Goal: Information Seeking & Learning: Learn about a topic

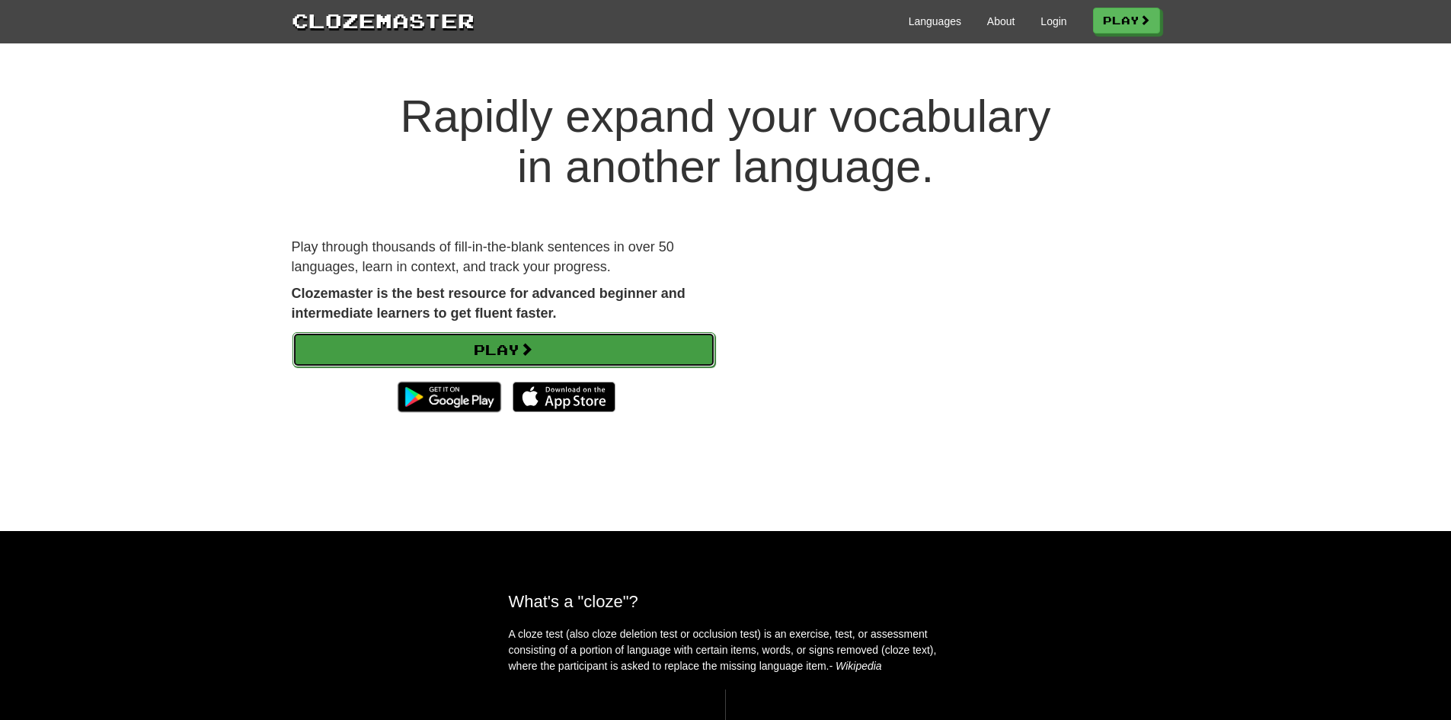
click at [561, 345] on link "Play" at bounding box center [503, 349] width 423 height 35
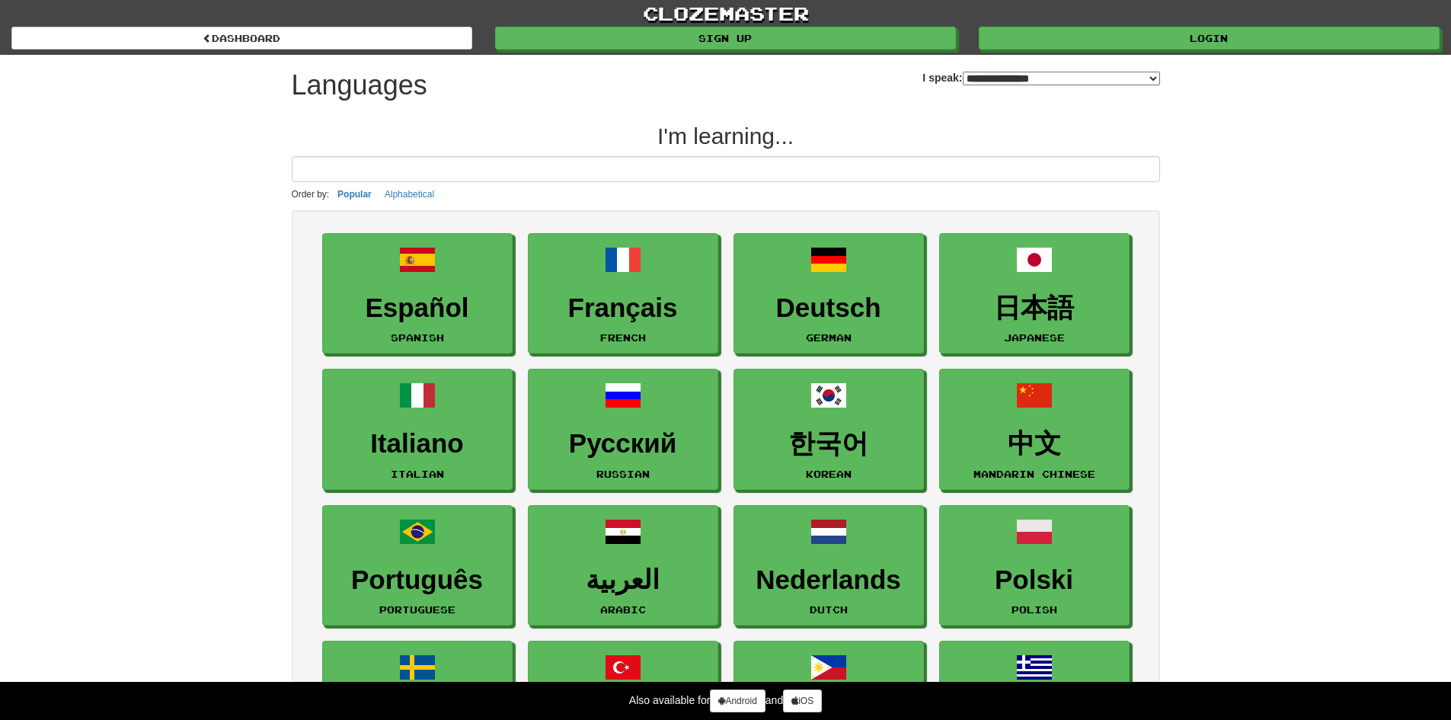
select select "*******"
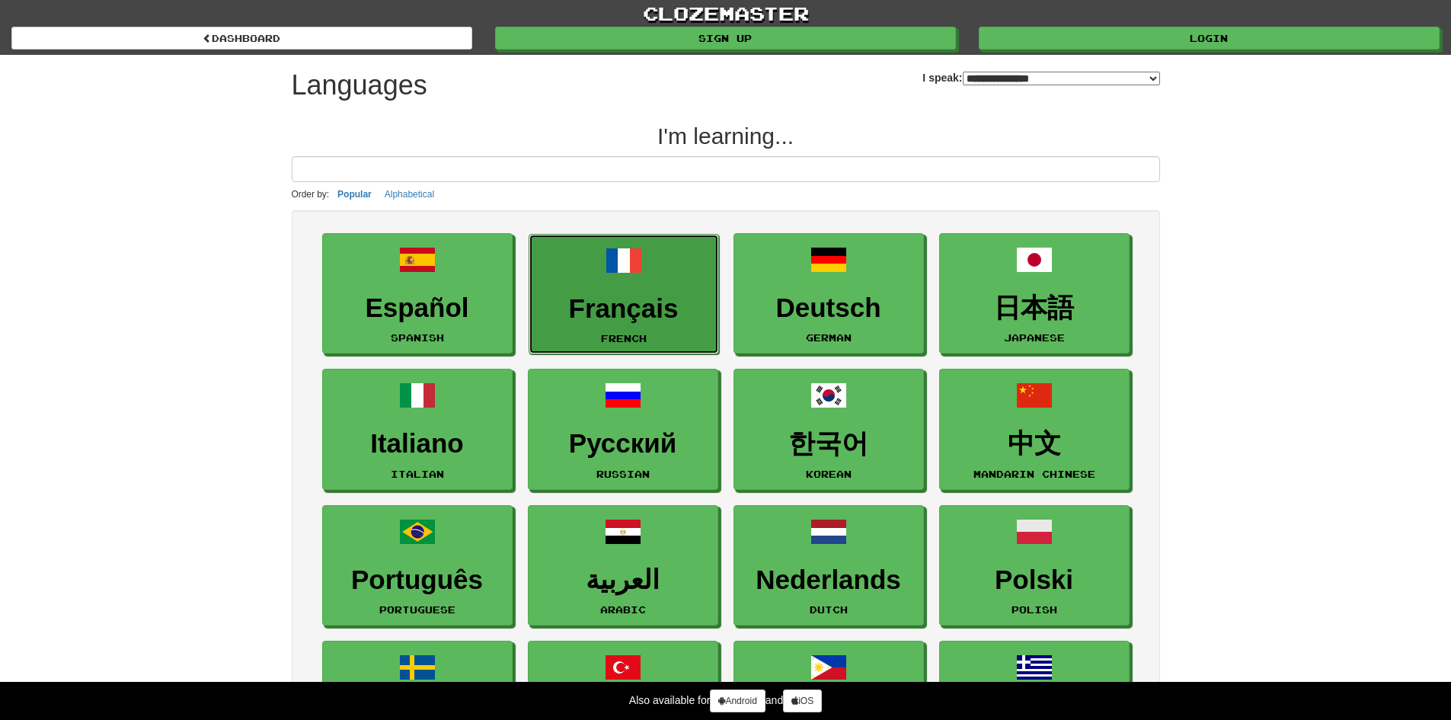
click at [662, 290] on link "Français French" at bounding box center [624, 294] width 190 height 121
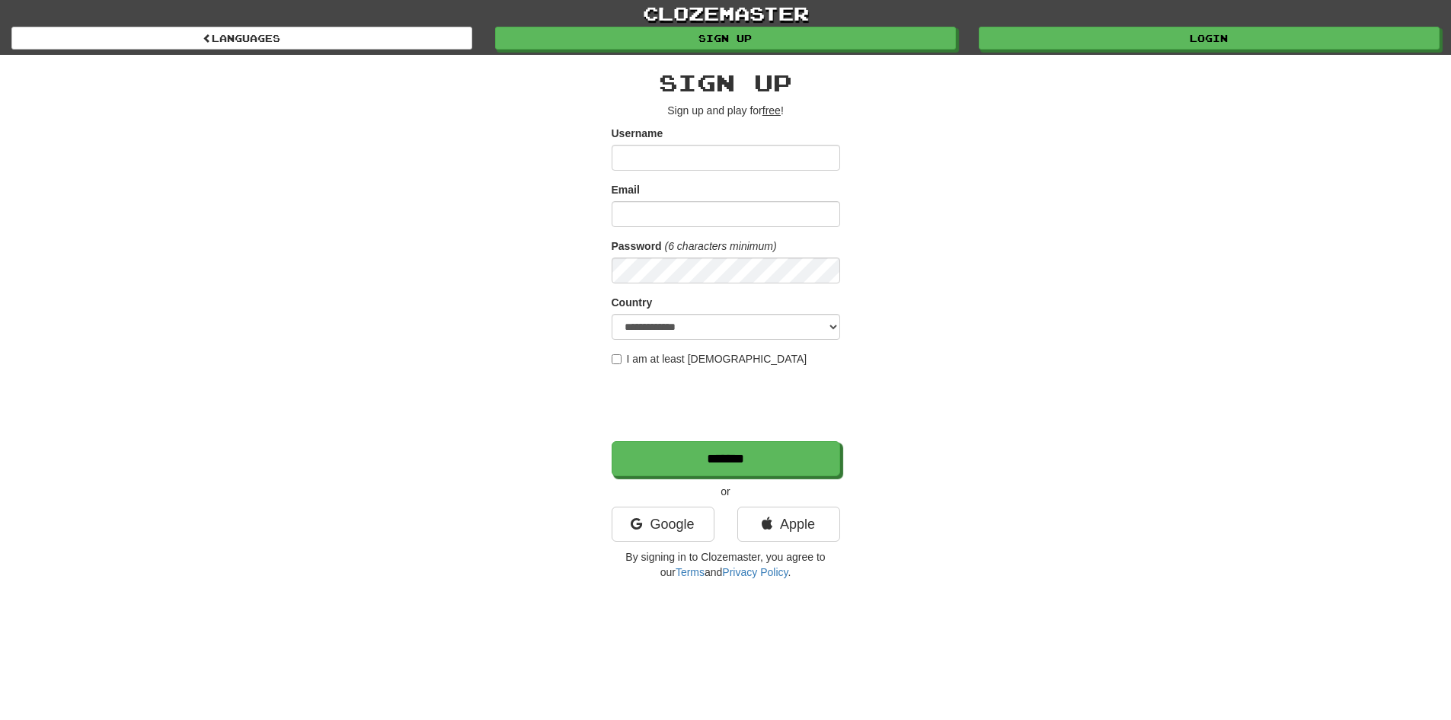
type input "*********"
click at [669, 475] on input "*******" at bounding box center [726, 459] width 229 height 35
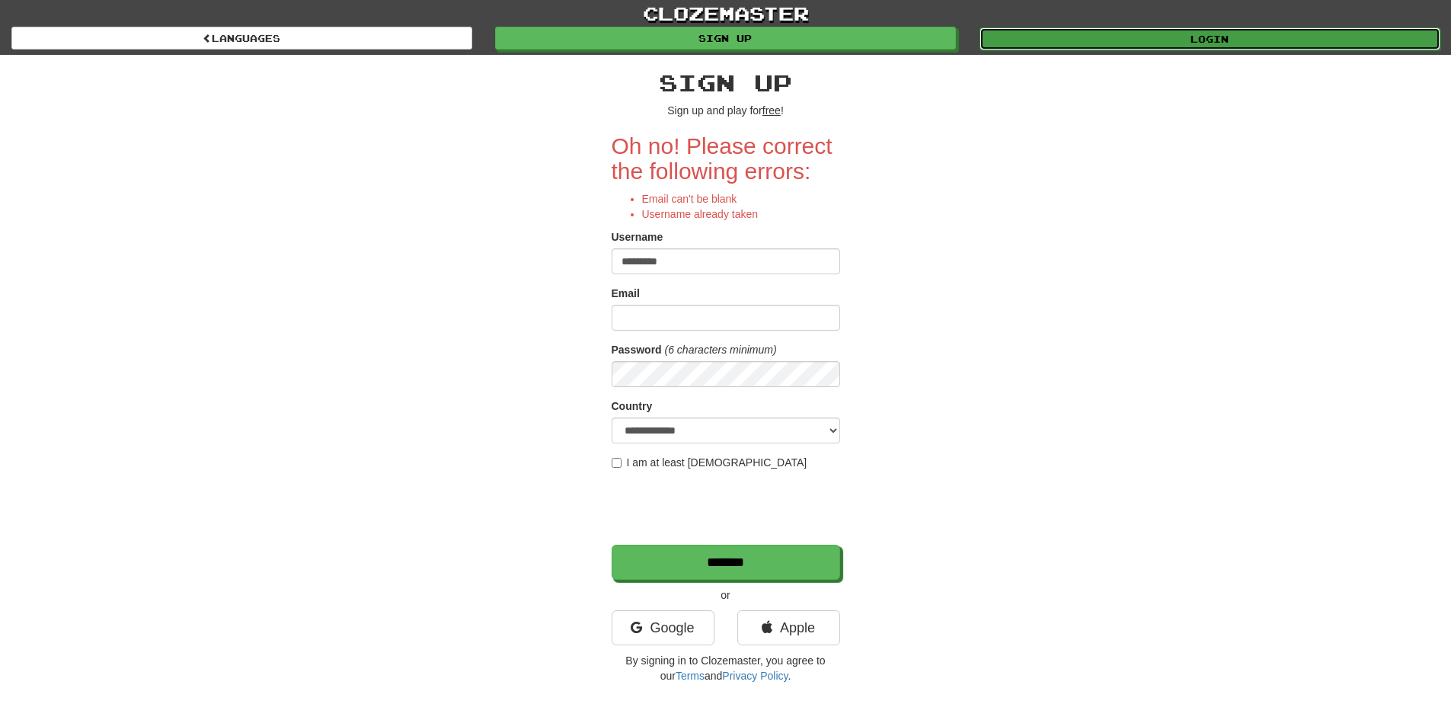
click at [1206, 37] on link "Login" at bounding box center [1210, 38] width 461 height 23
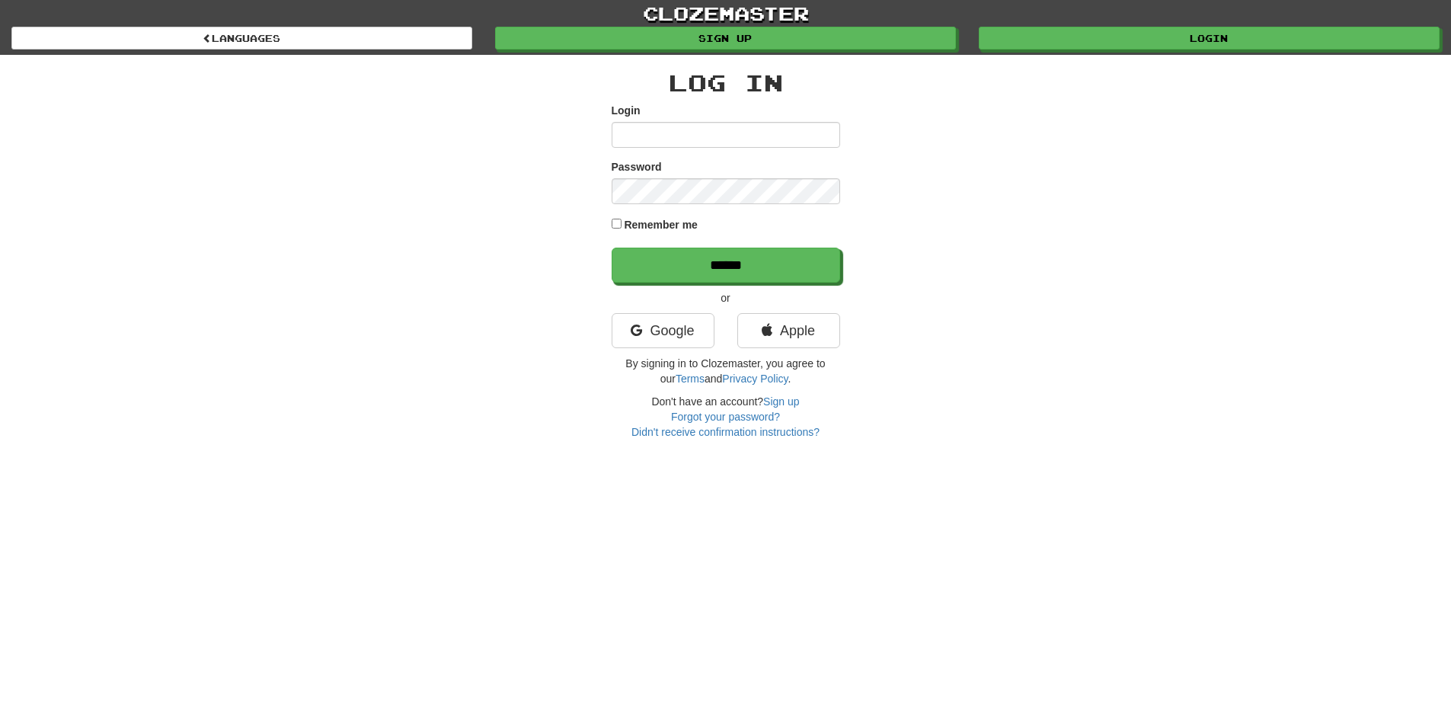
type input "*********"
click at [625, 221] on label "Remember me" at bounding box center [661, 224] width 74 height 15
click at [648, 251] on input "******" at bounding box center [726, 265] width 229 height 35
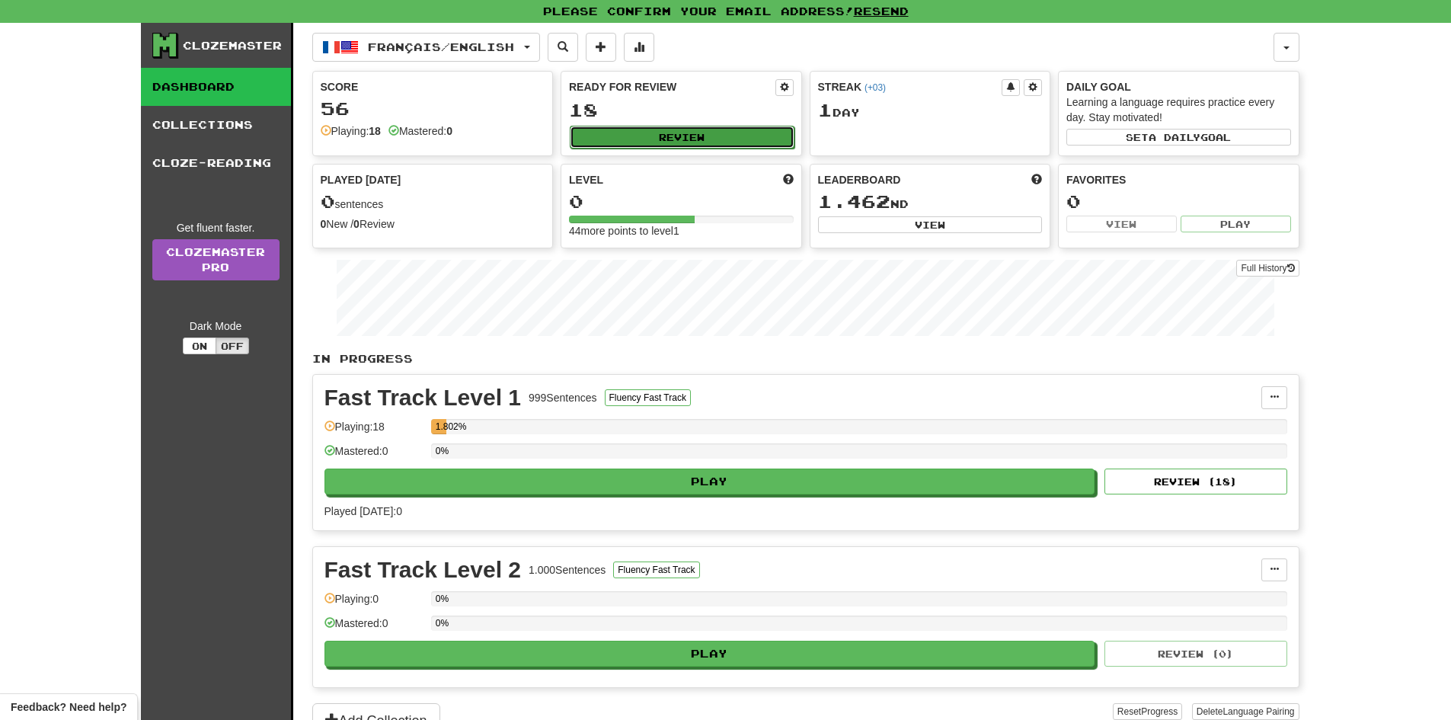
click at [747, 134] on button "Review" at bounding box center [682, 137] width 225 height 23
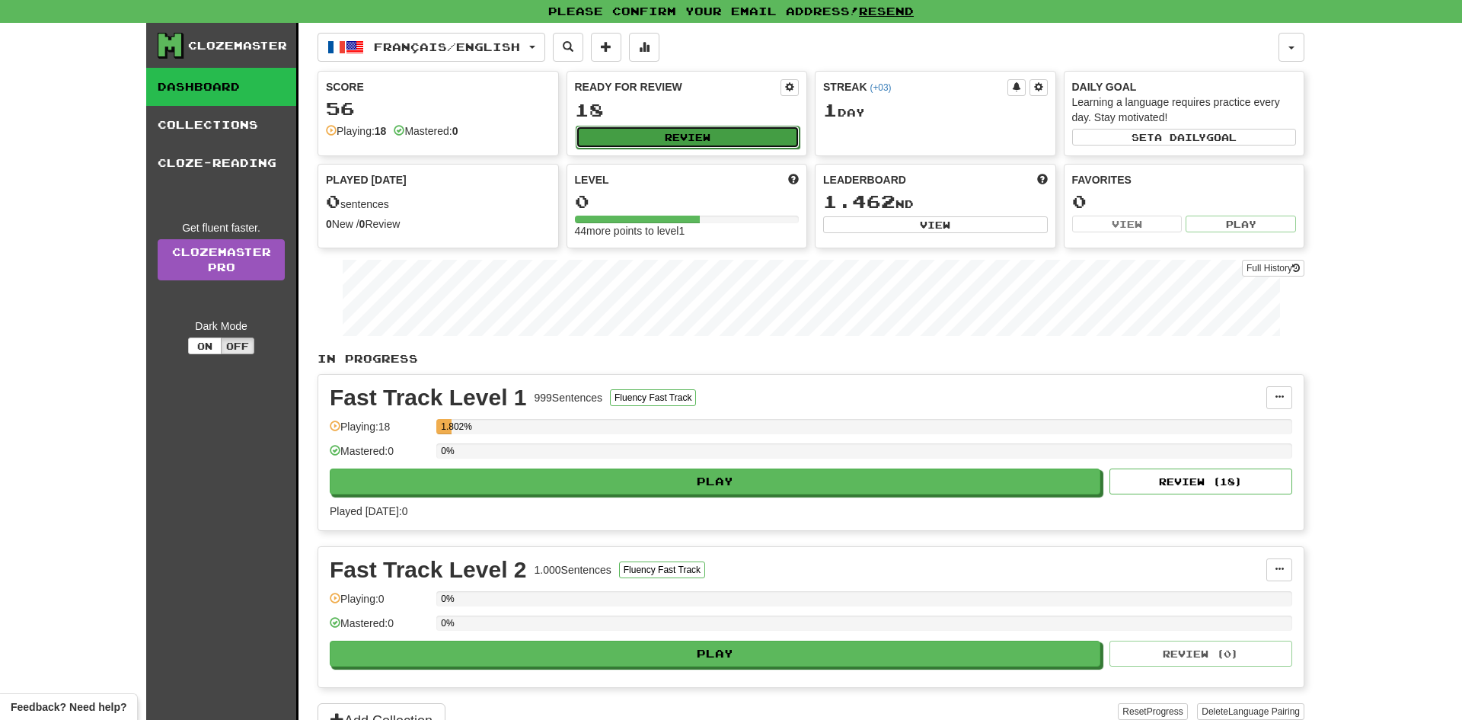
select select "**"
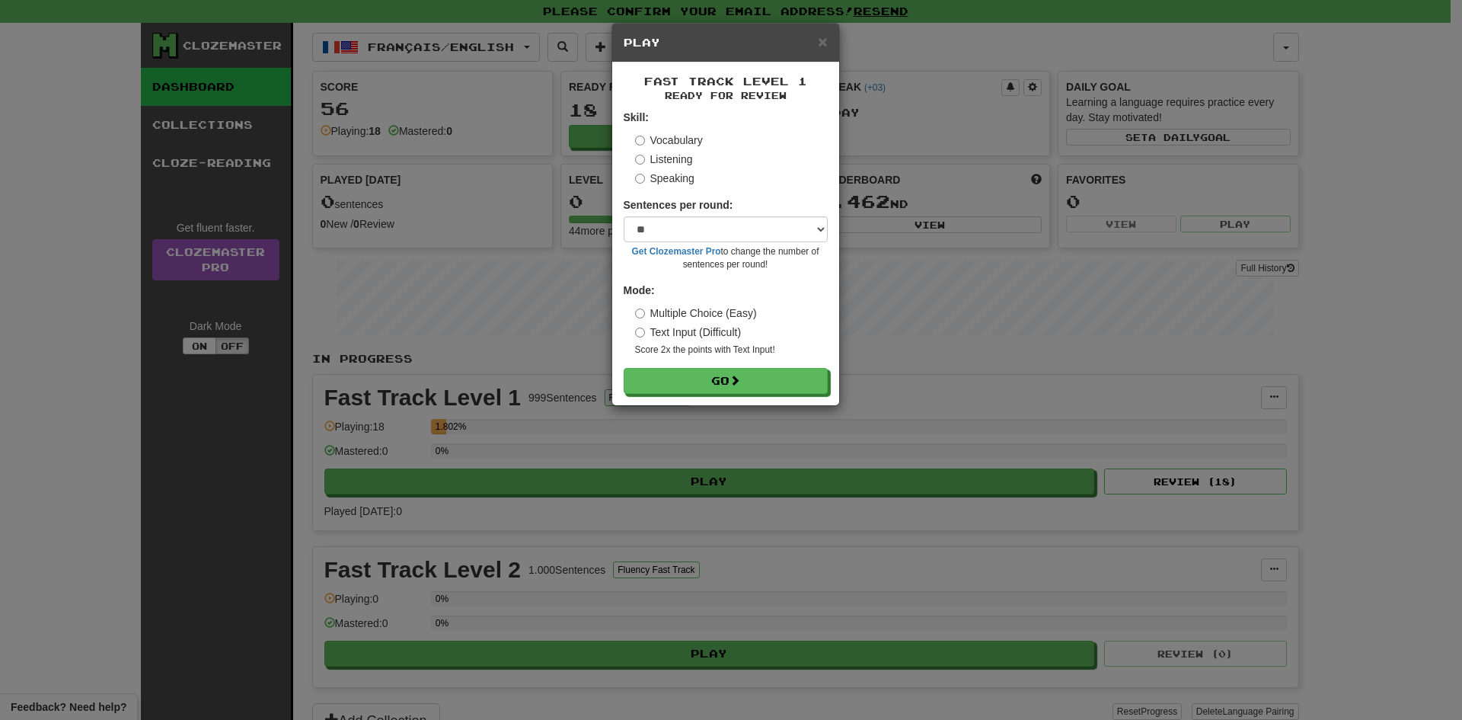
click at [814, 40] on h5 "Play" at bounding box center [726, 42] width 204 height 15
click at [823, 41] on span "×" at bounding box center [822, 42] width 9 height 18
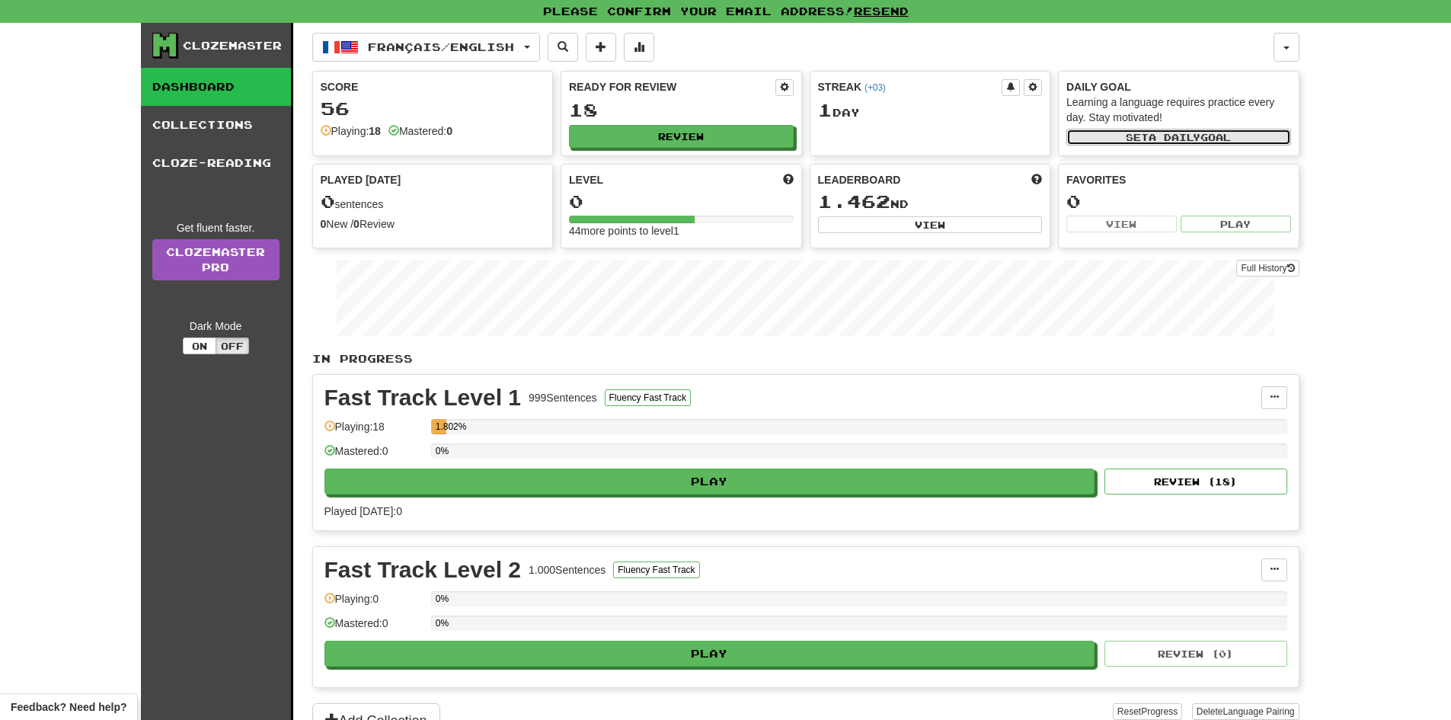
click at [1117, 137] on button "Set a daily goal" at bounding box center [1178, 137] width 225 height 17
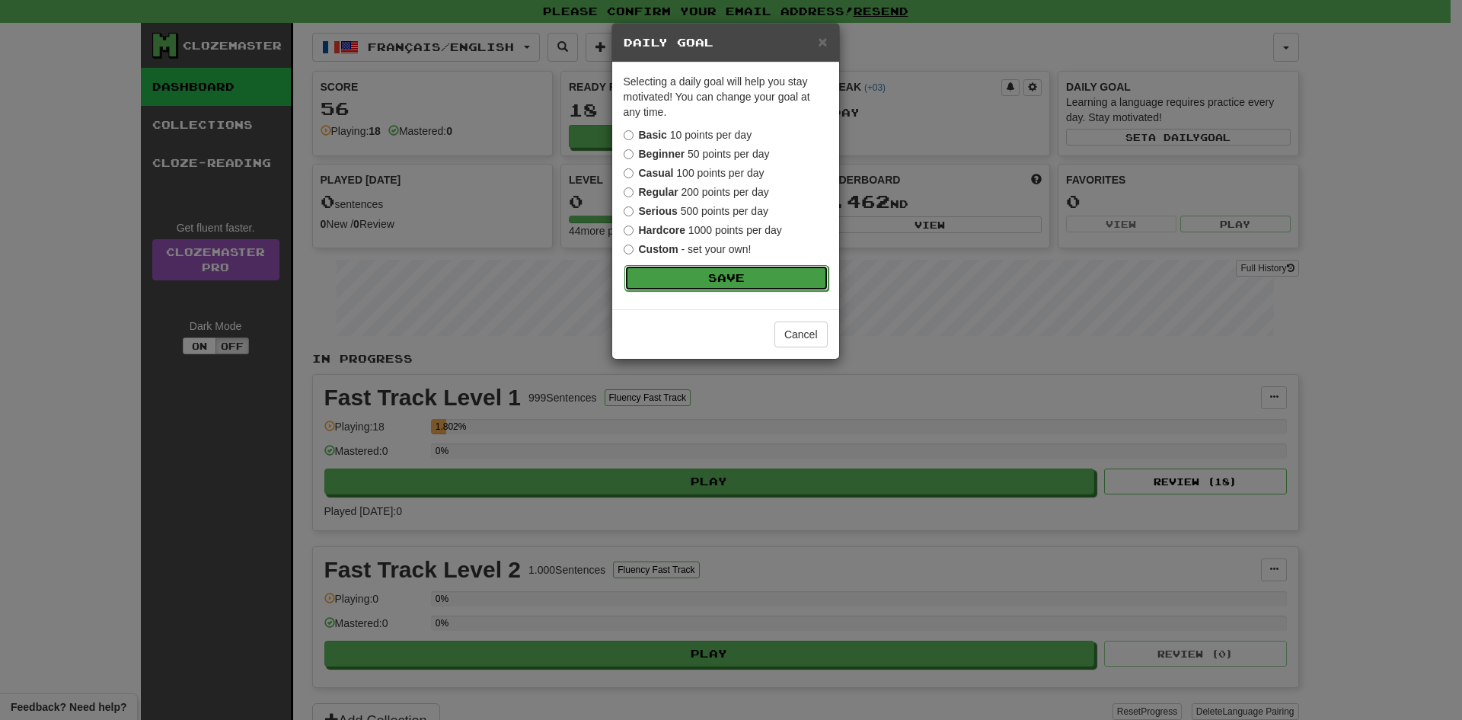
click at [778, 280] on button "Save" at bounding box center [727, 278] width 204 height 26
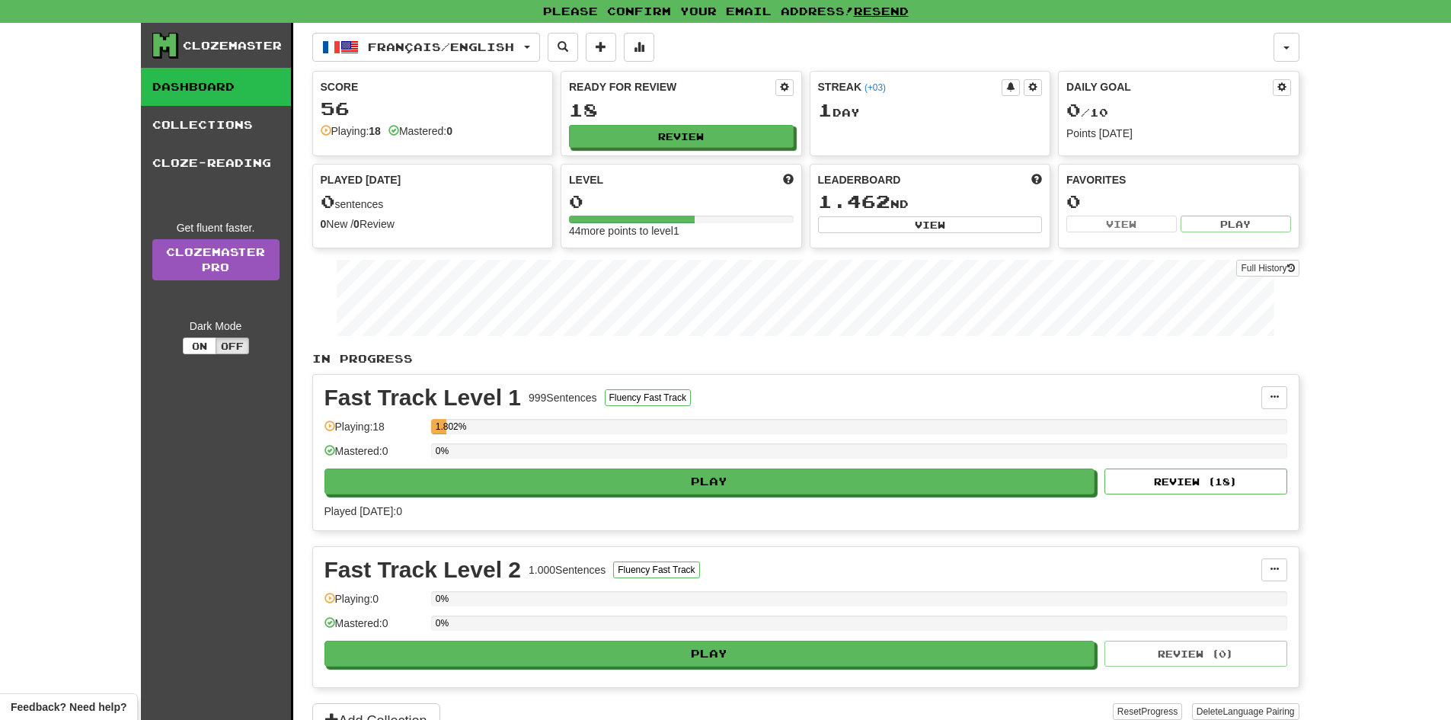
click at [350, 198] on div "0 sentences" at bounding box center [433, 202] width 225 height 20
click at [595, 194] on div "0" at bounding box center [681, 201] width 225 height 19
click at [594, 216] on div "Level 0 44 more points to level 1" at bounding box center [681, 206] width 240 height 82
click at [643, 54] on button at bounding box center [639, 47] width 30 height 29
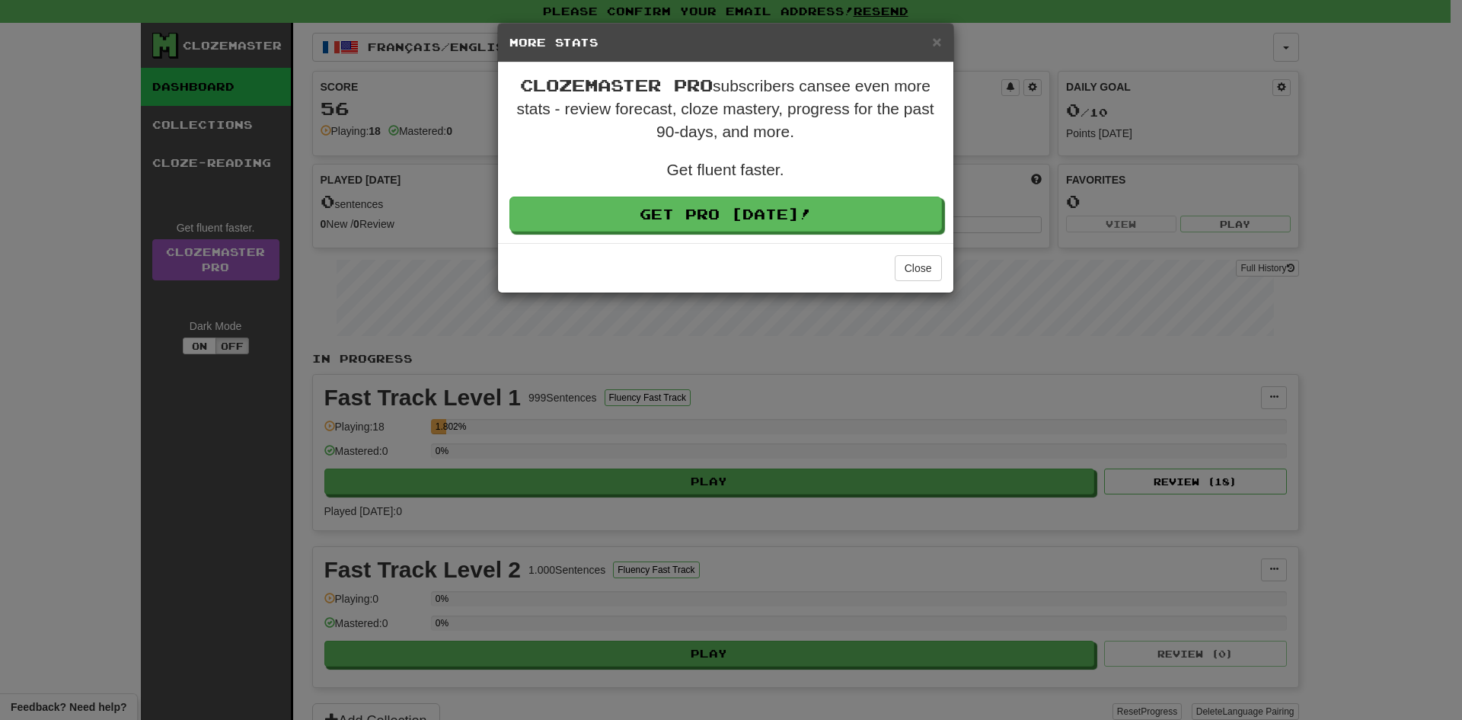
drag, startPoint x: 919, startPoint y: 46, endPoint x: 926, endPoint y: 41, distance: 8.7
click at [920, 46] on h5 "More Stats" at bounding box center [726, 42] width 433 height 15
click at [926, 41] on h5 "More Stats" at bounding box center [726, 42] width 433 height 15
click at [932, 37] on h5 "More Stats" at bounding box center [726, 42] width 433 height 15
click at [919, 273] on button "Close" at bounding box center [918, 268] width 47 height 26
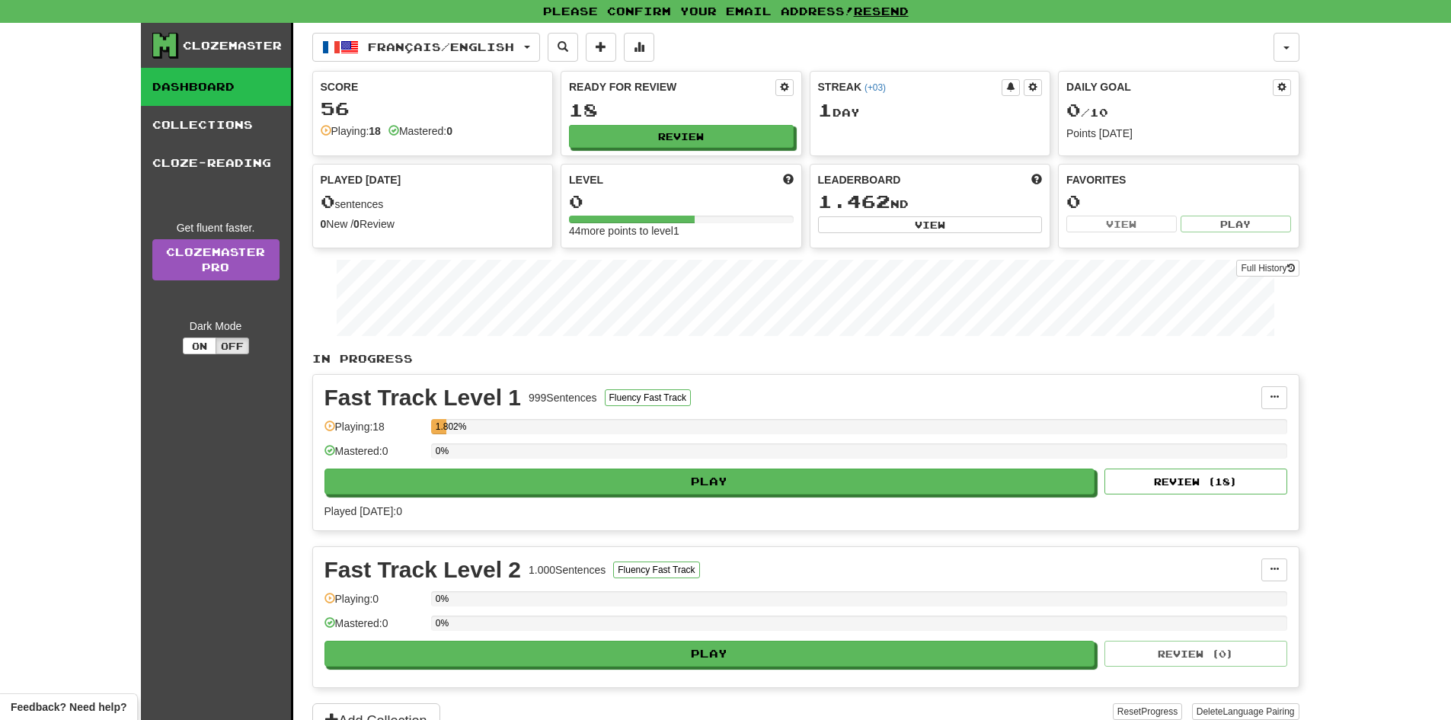
click at [708, 222] on div at bounding box center [681, 220] width 225 height 8
click at [677, 209] on div "0" at bounding box center [681, 201] width 225 height 19
click at [675, 220] on div at bounding box center [632, 220] width 126 height 8
click at [737, 132] on button "Review" at bounding box center [682, 137] width 225 height 23
select select "**"
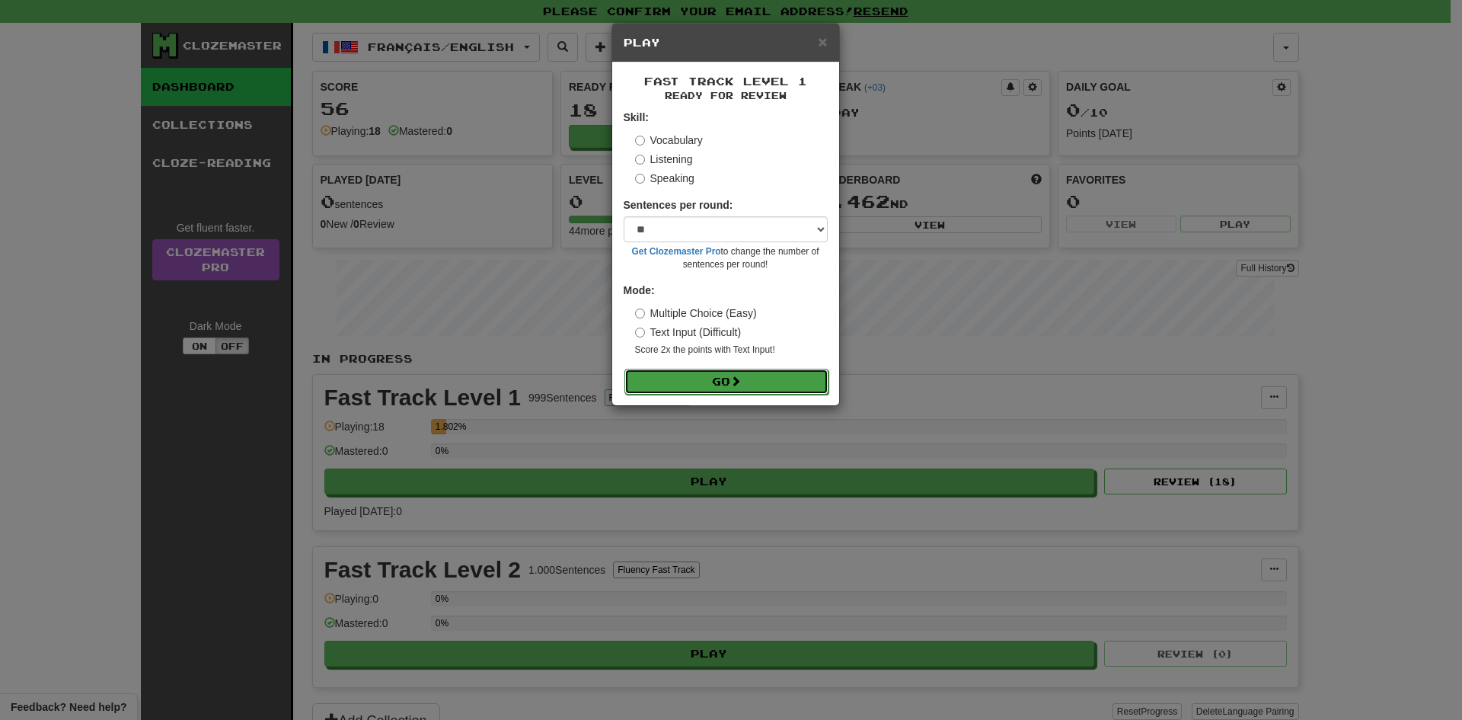
click at [684, 385] on button "Go" at bounding box center [727, 382] width 204 height 26
click at [787, 382] on button "Go" at bounding box center [727, 382] width 204 height 26
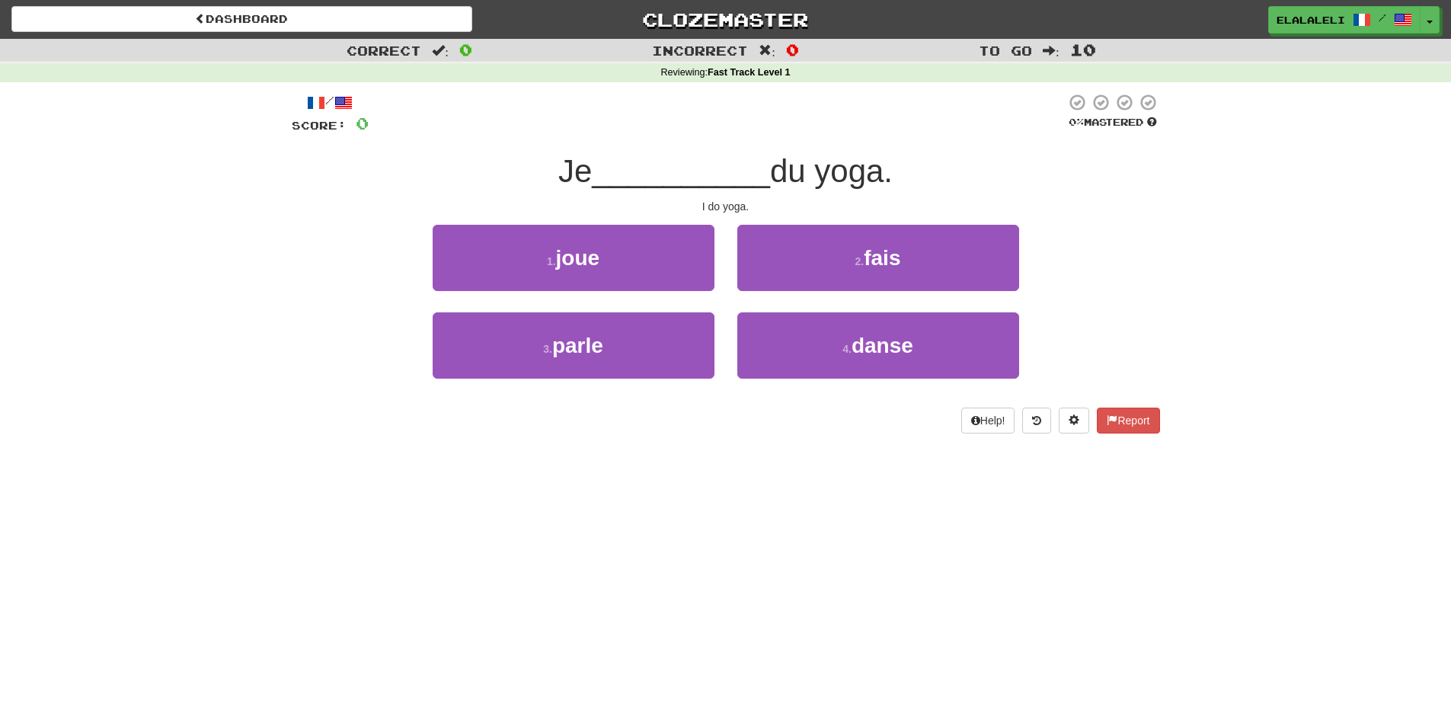
click at [714, 206] on div "I do yoga." at bounding box center [726, 206] width 868 height 15
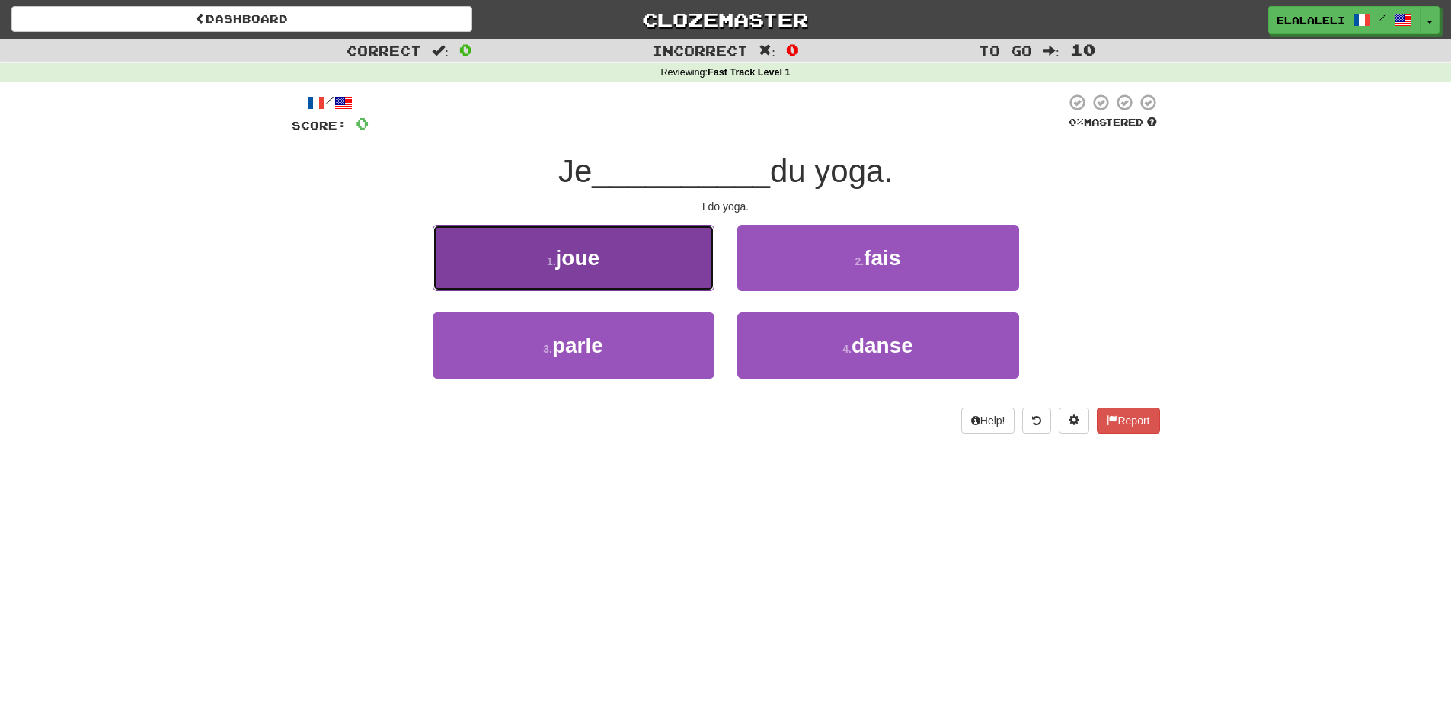
click at [631, 251] on button "1 . joue" at bounding box center [574, 258] width 282 height 66
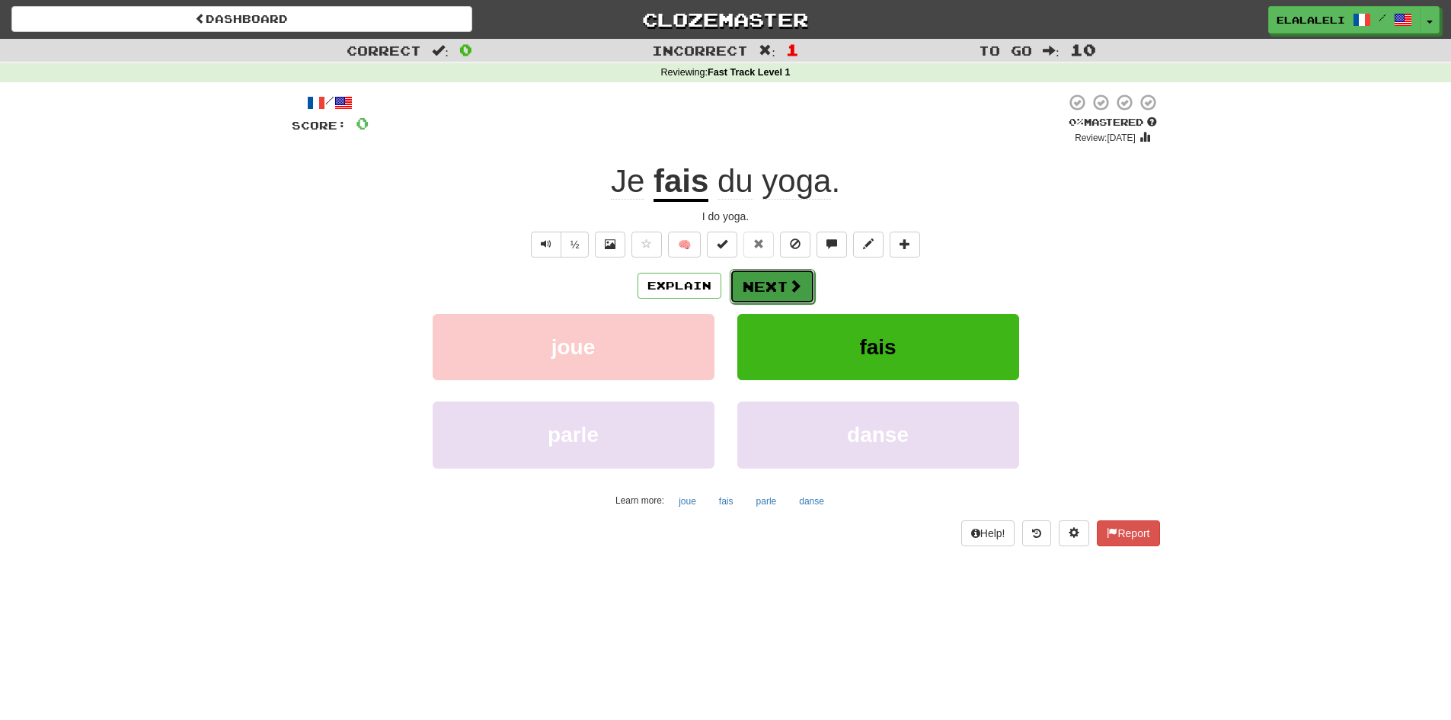
click at [782, 282] on button "Next" at bounding box center [772, 286] width 85 height 35
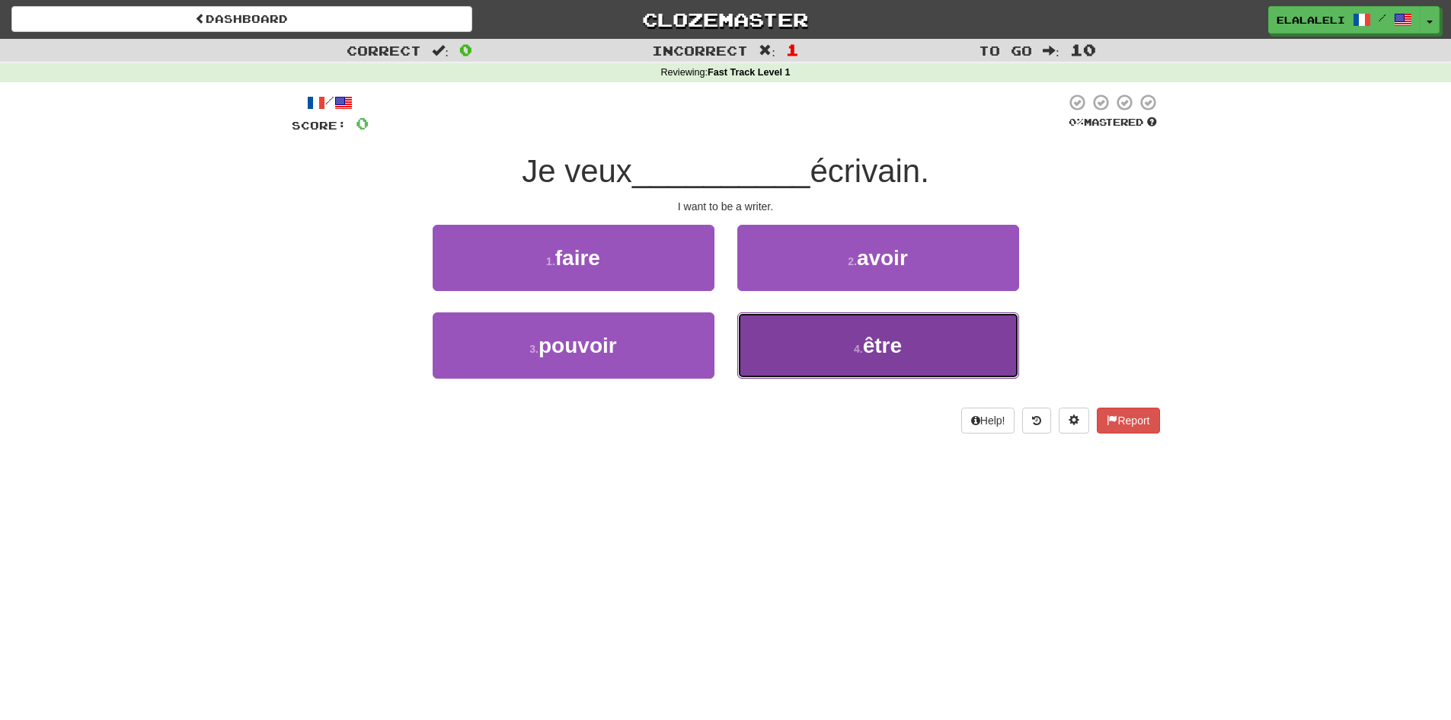
click at [931, 341] on button "4 . être" at bounding box center [878, 345] width 282 height 66
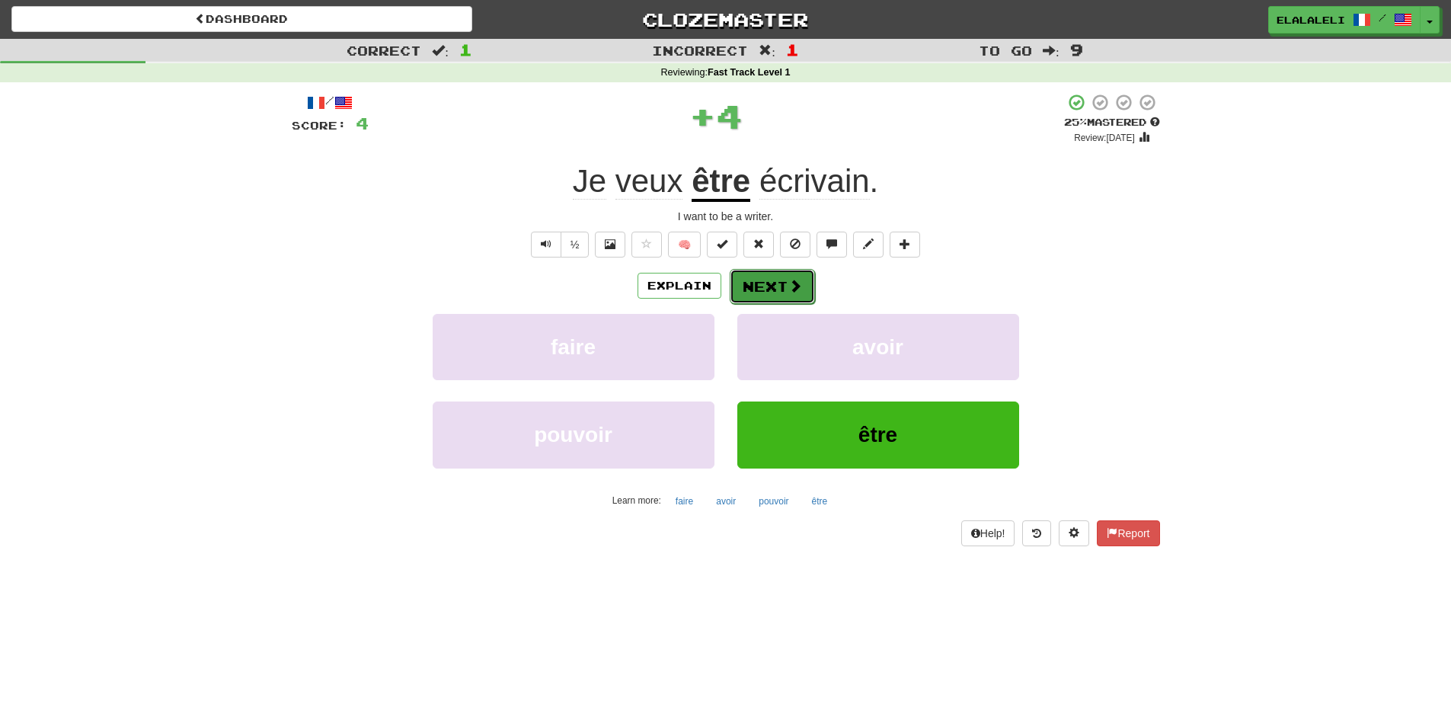
click at [755, 285] on button "Next" at bounding box center [772, 286] width 85 height 35
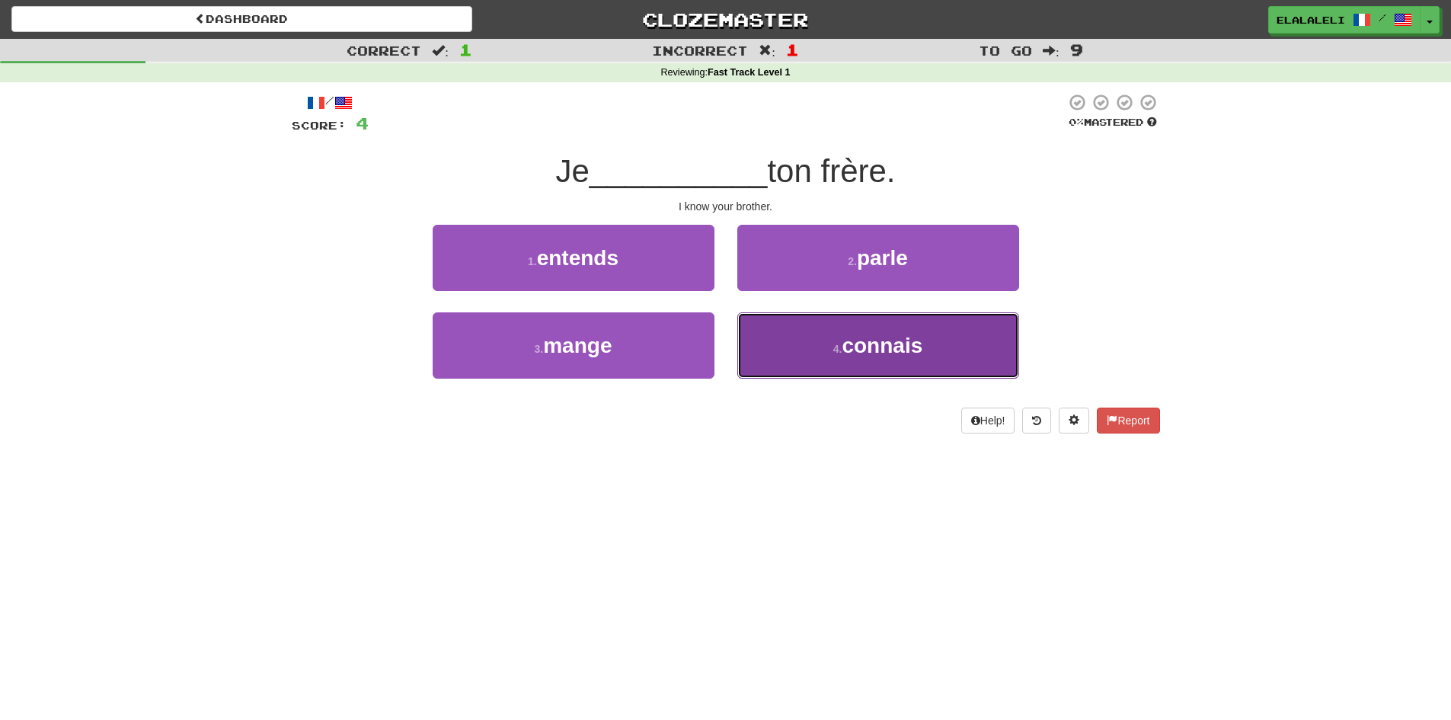
click at [839, 347] on small "4 ." at bounding box center [837, 349] width 9 height 12
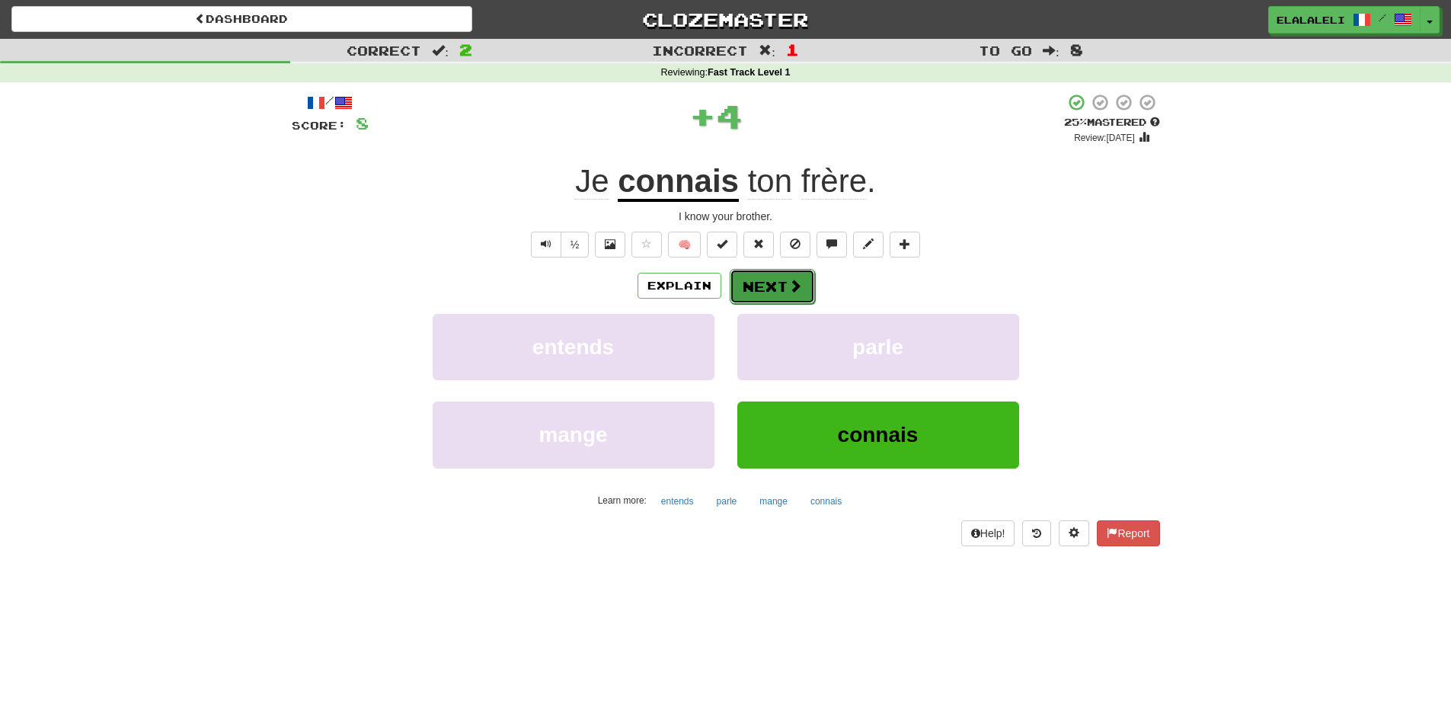
click at [777, 275] on button "Next" at bounding box center [772, 286] width 85 height 35
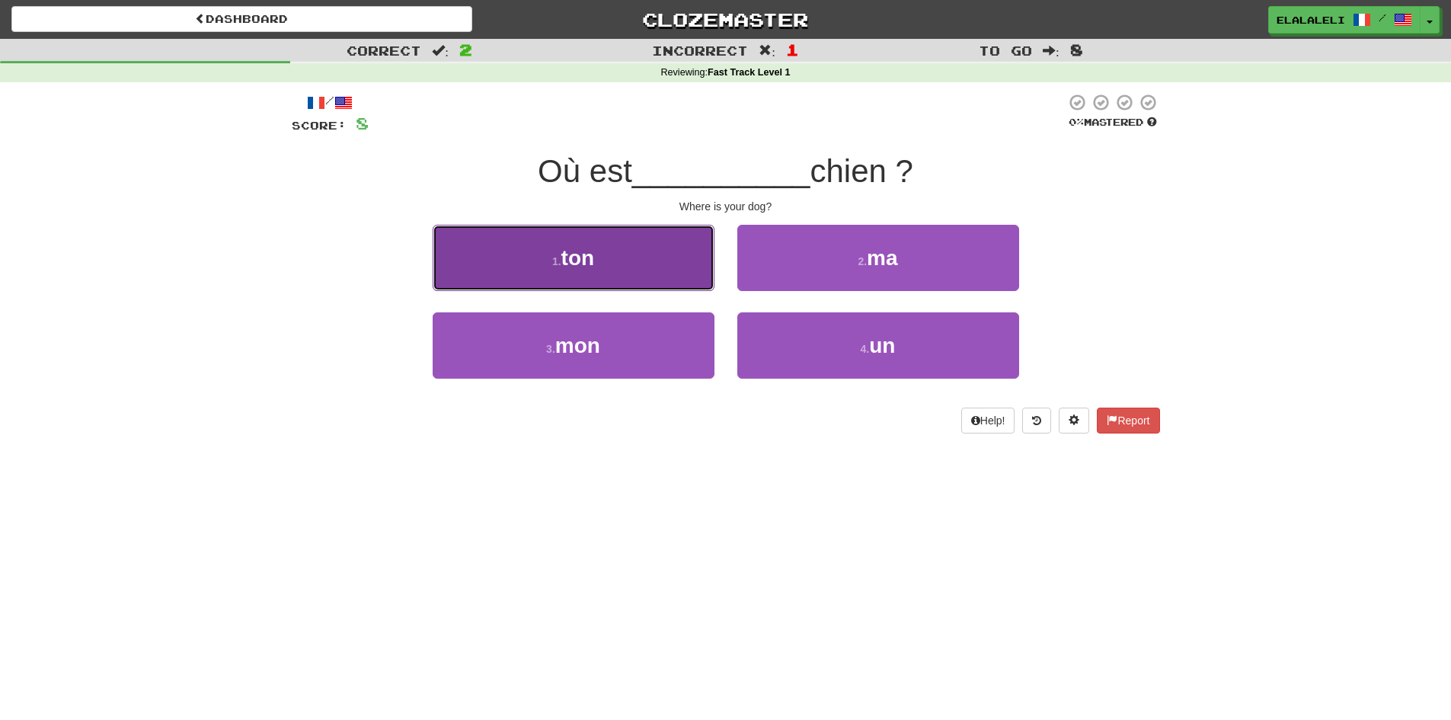
click at [677, 280] on button "1 . ton" at bounding box center [574, 258] width 282 height 66
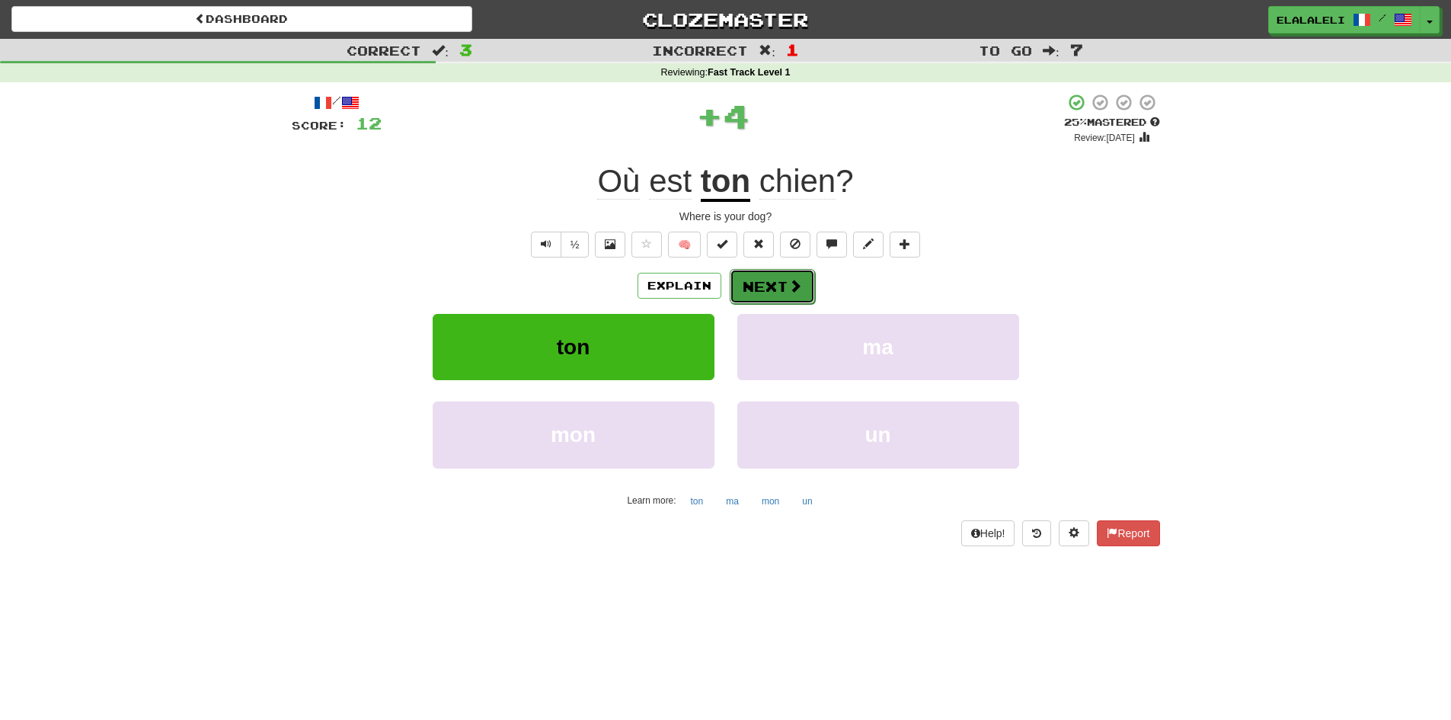
click at [766, 299] on button "Next" at bounding box center [772, 286] width 85 height 35
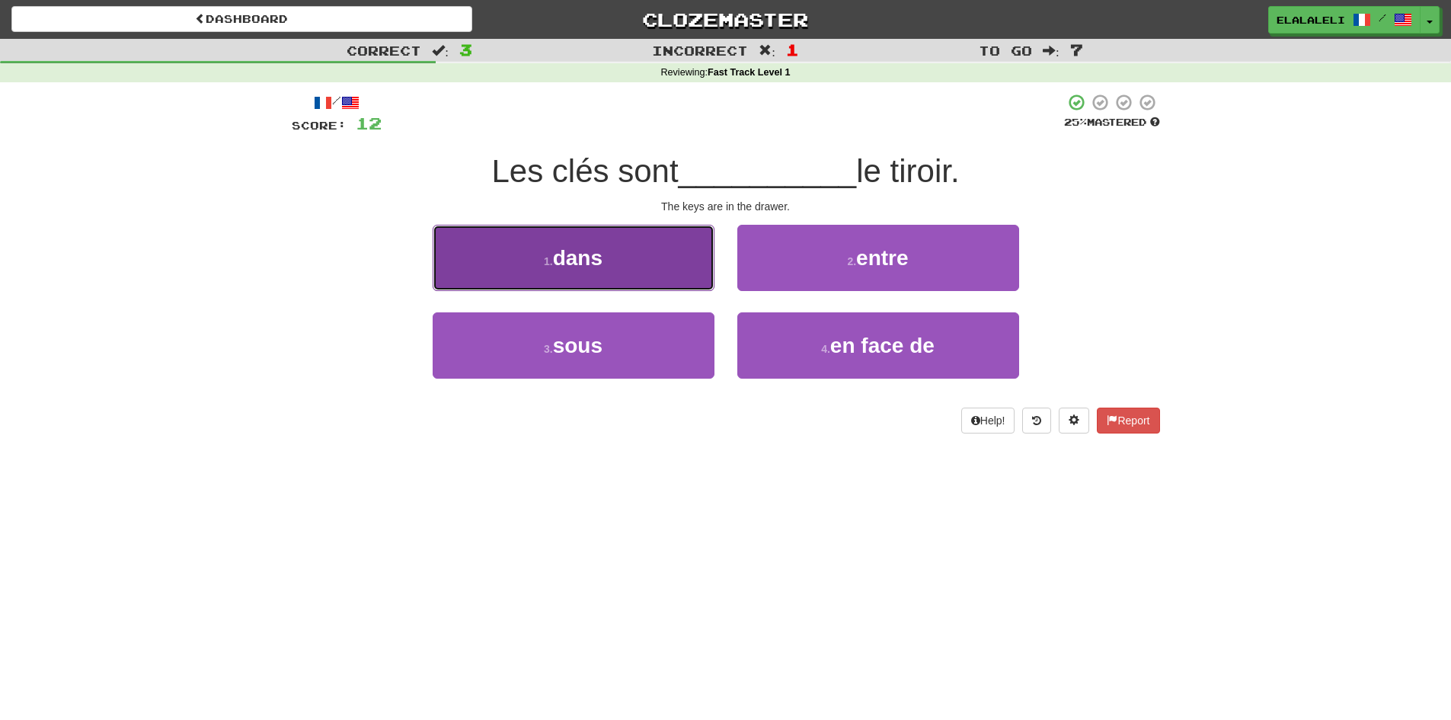
click at [648, 240] on button "1 . dans" at bounding box center [574, 258] width 282 height 66
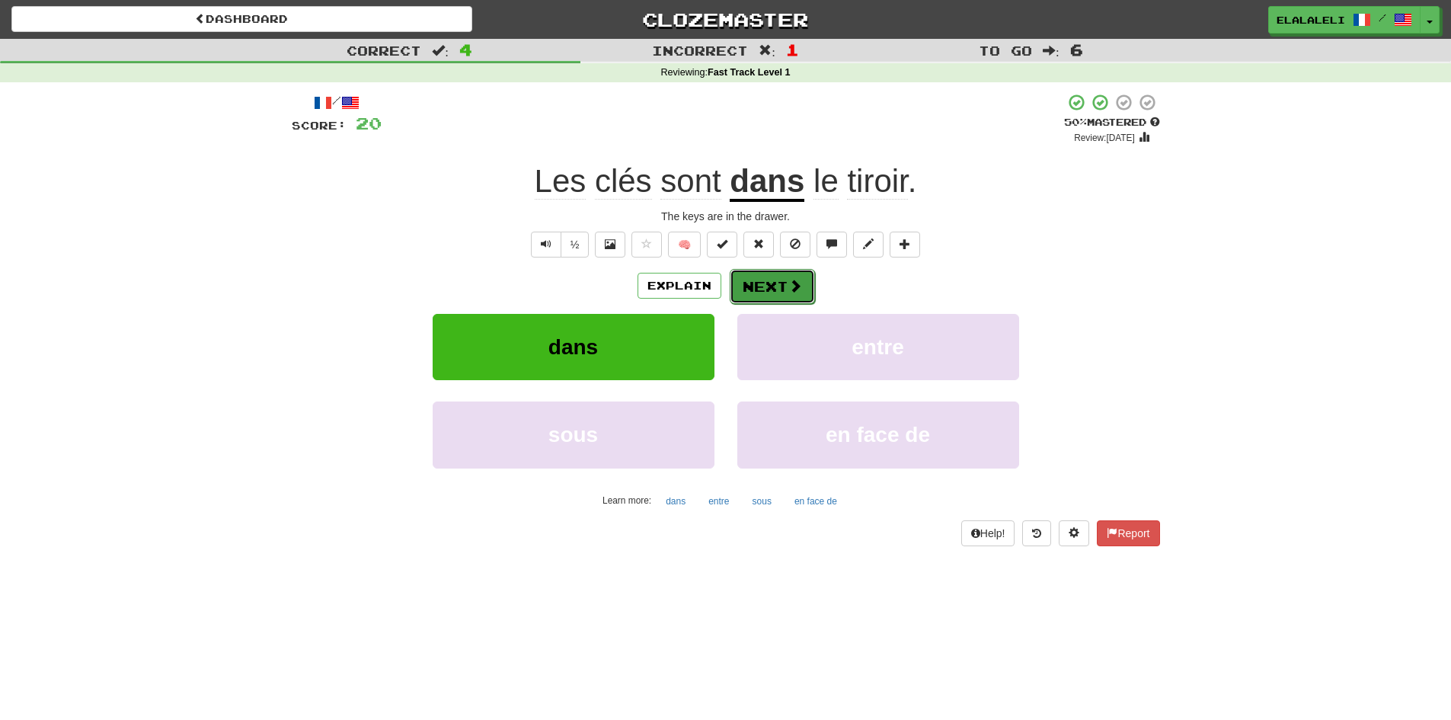
click at [769, 283] on button "Next" at bounding box center [772, 286] width 85 height 35
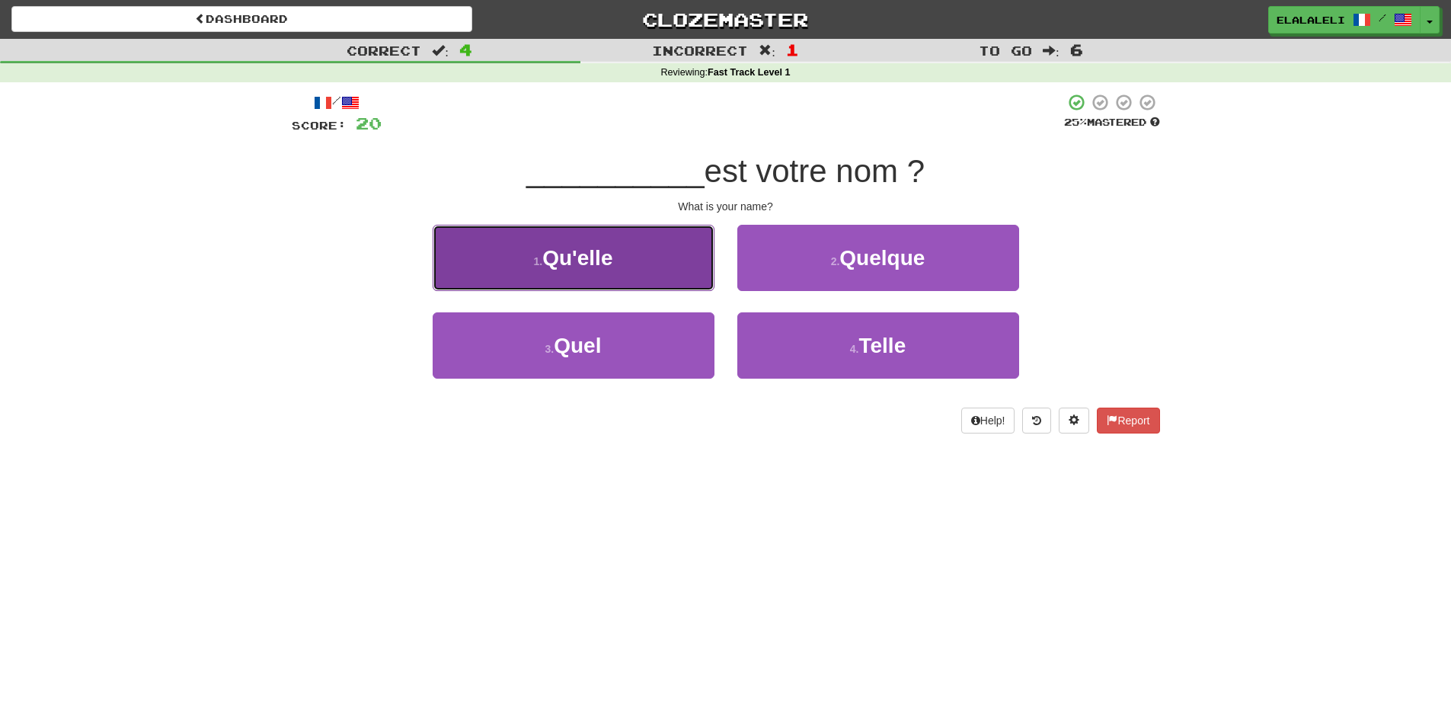
click at [616, 238] on button "1 . Qu'elle" at bounding box center [574, 258] width 282 height 66
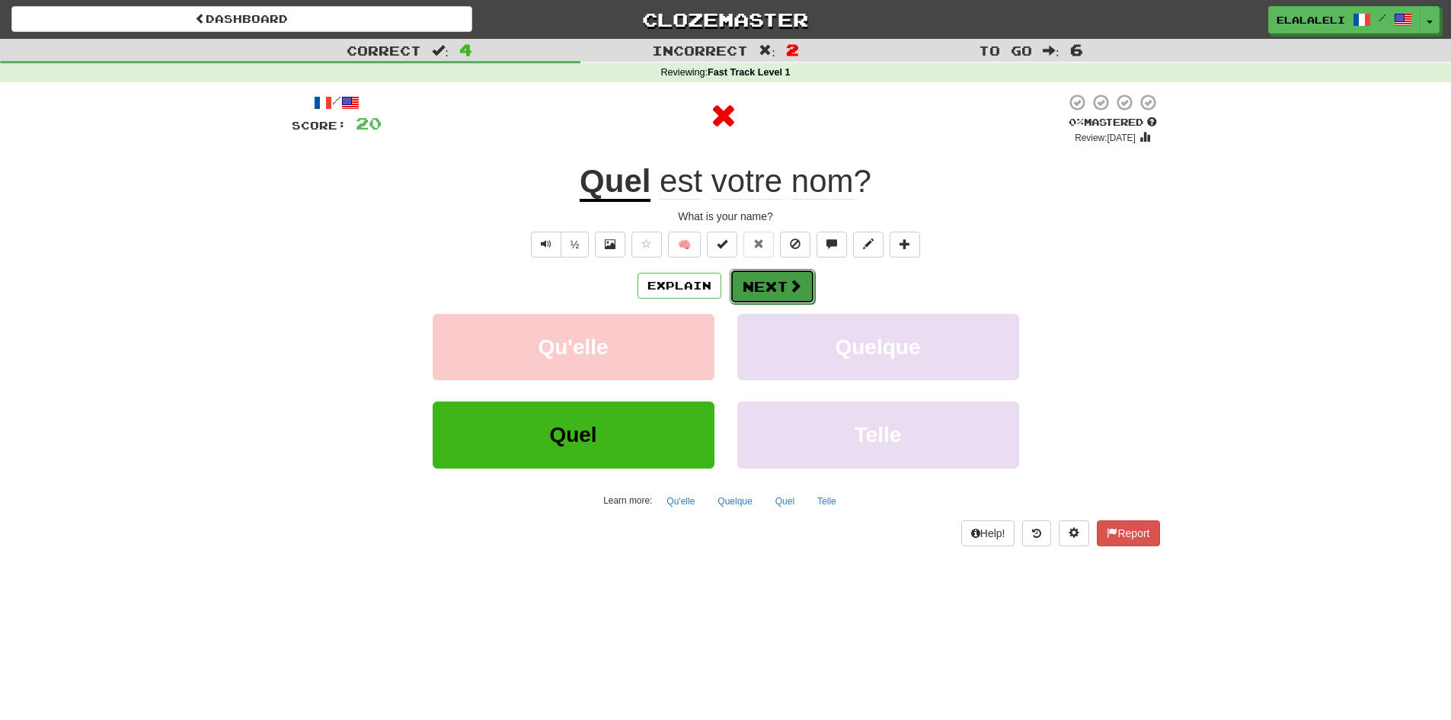
click at [788, 286] on span at bounding box center [795, 286] width 14 height 14
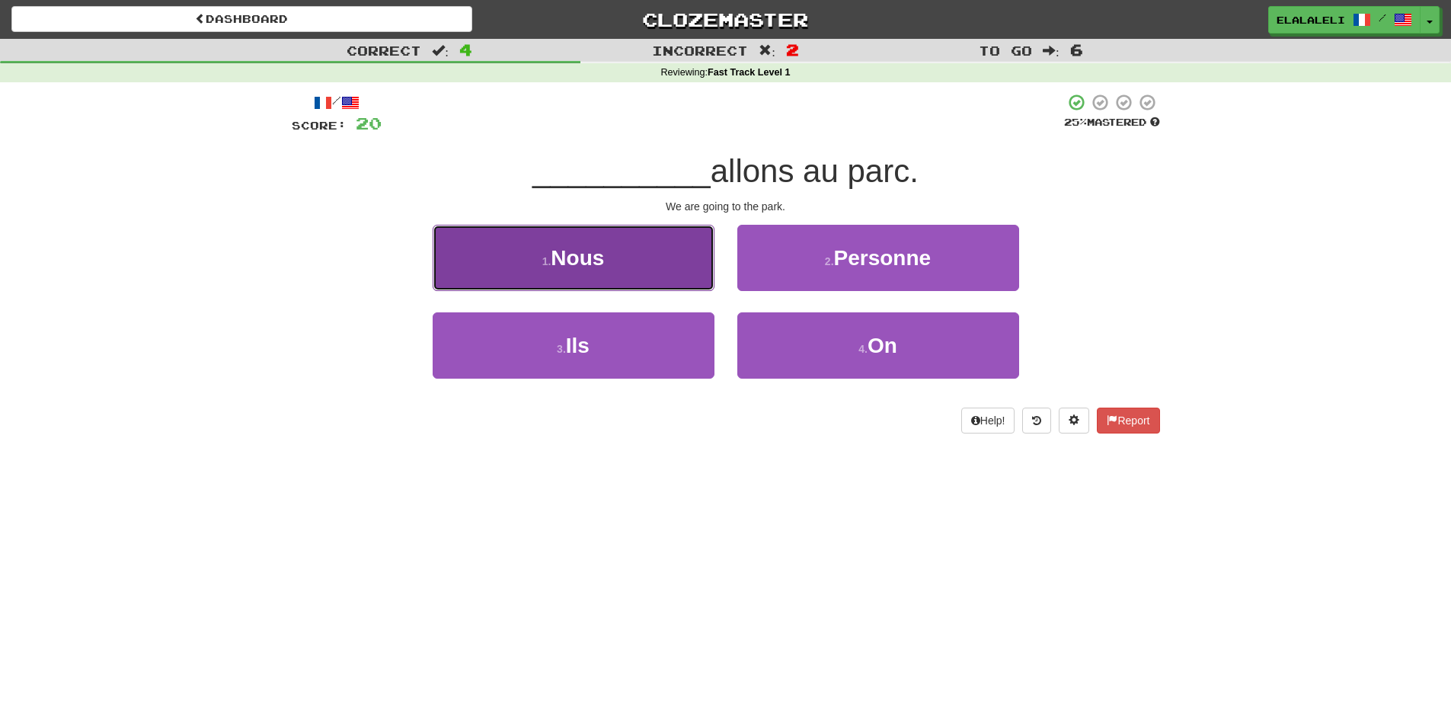
click at [699, 242] on button "1 . Nous" at bounding box center [574, 258] width 282 height 66
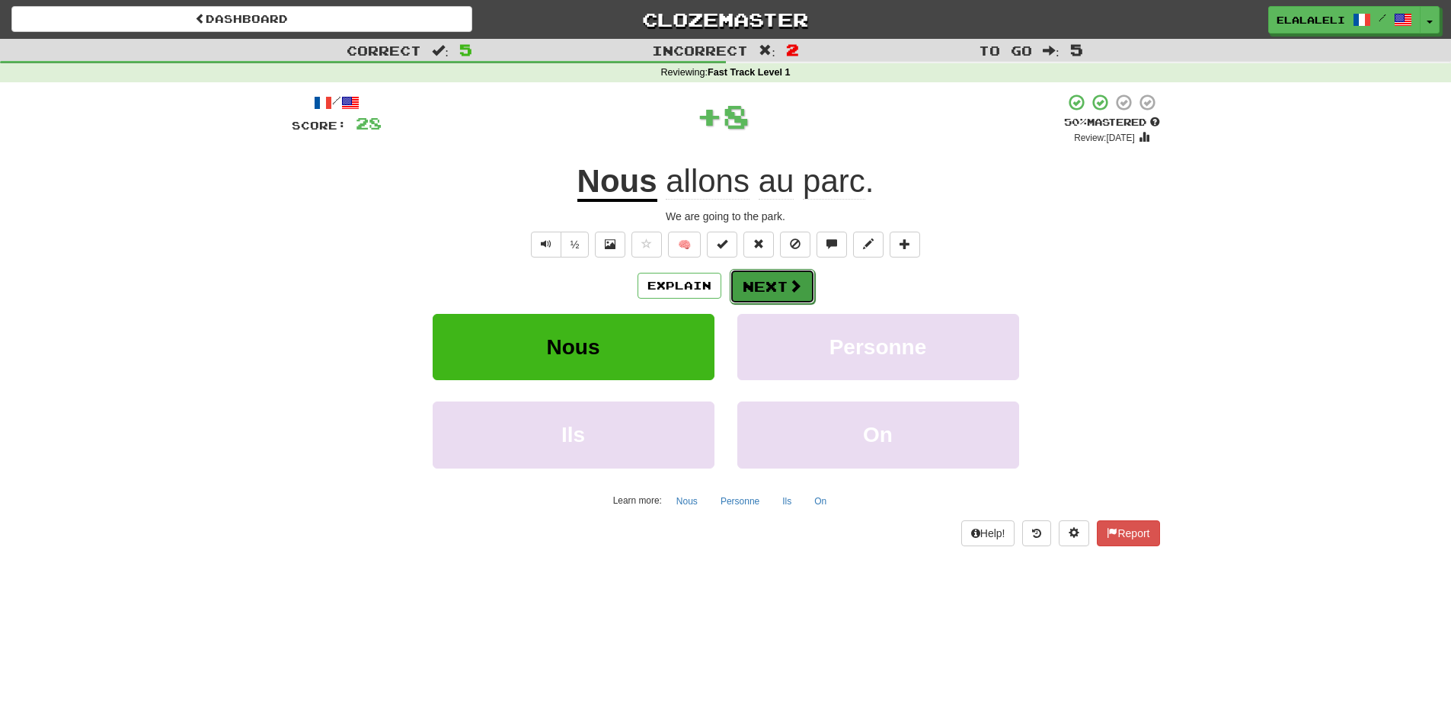
click at [767, 283] on button "Next" at bounding box center [772, 286] width 85 height 35
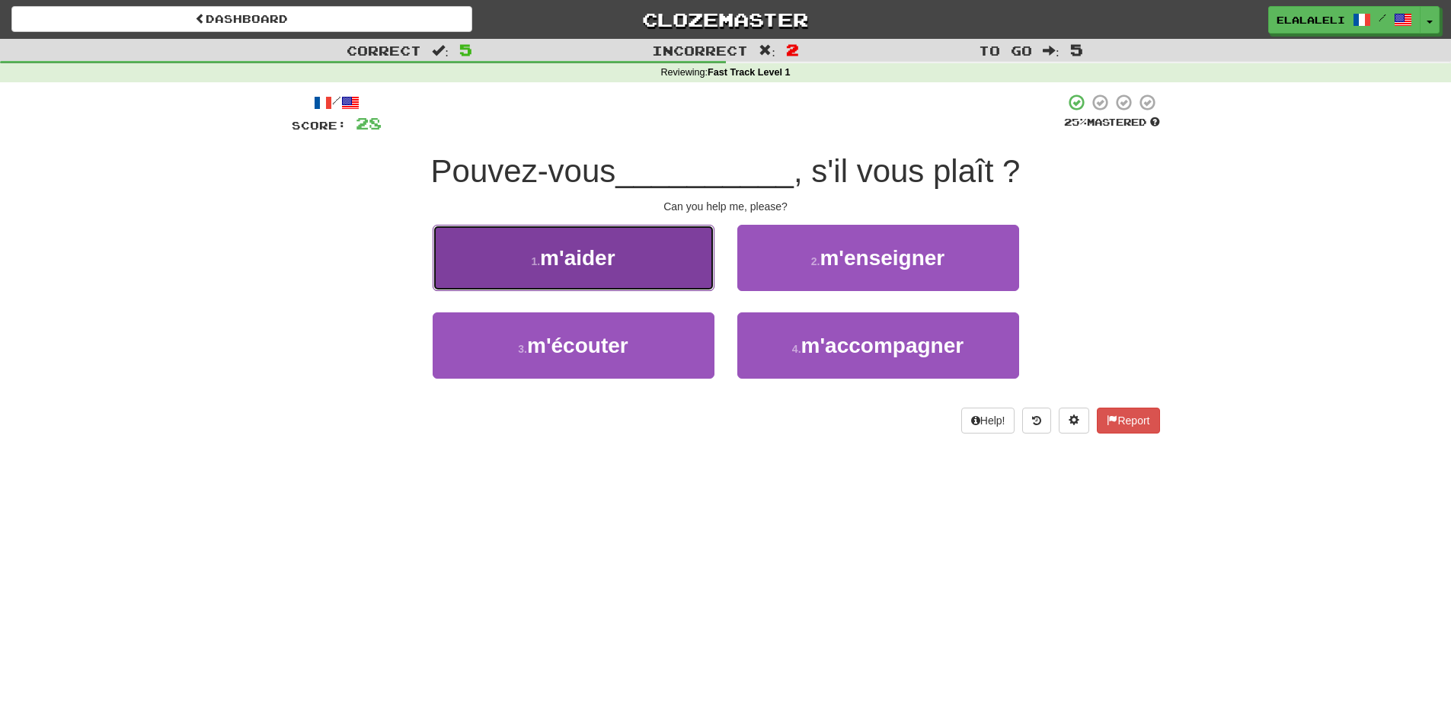
click at [665, 249] on button "1 . m'aider" at bounding box center [574, 258] width 282 height 66
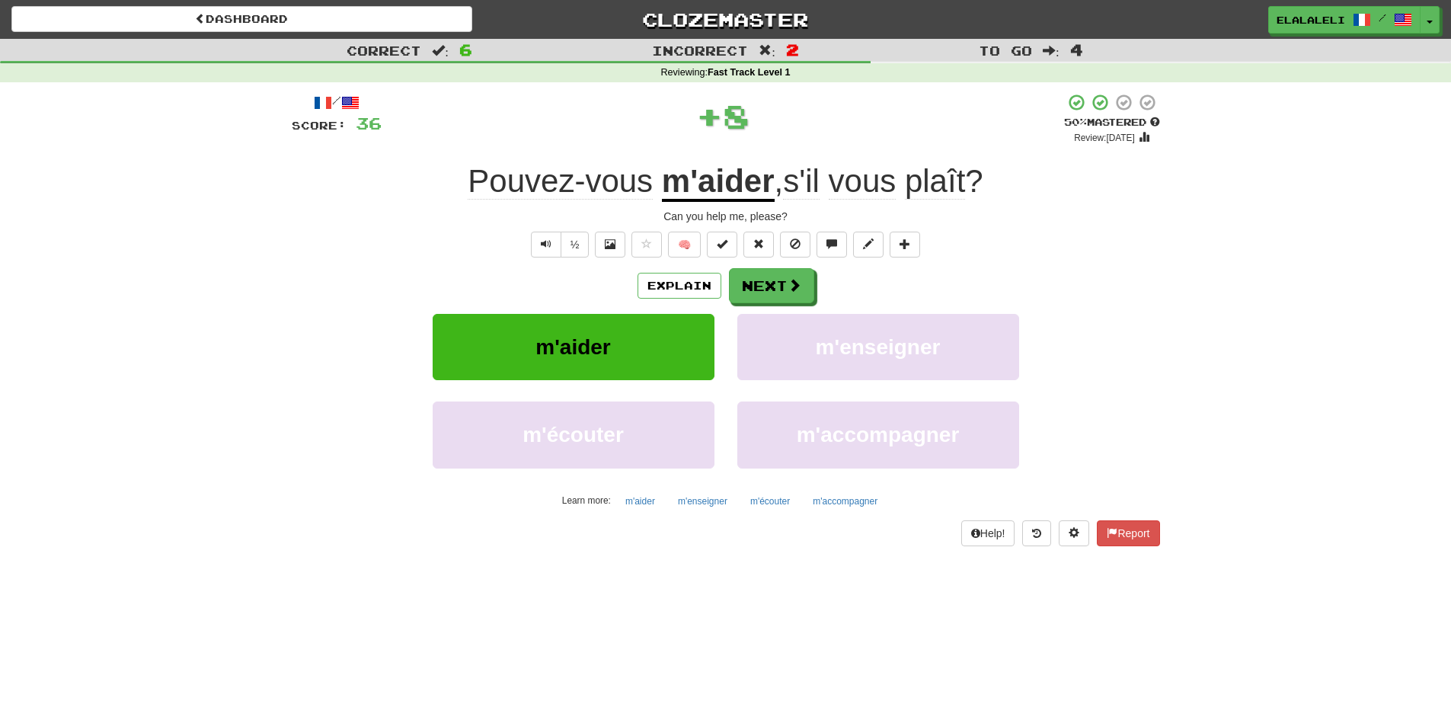
click at [737, 193] on u "m'aider" at bounding box center [718, 182] width 113 height 39
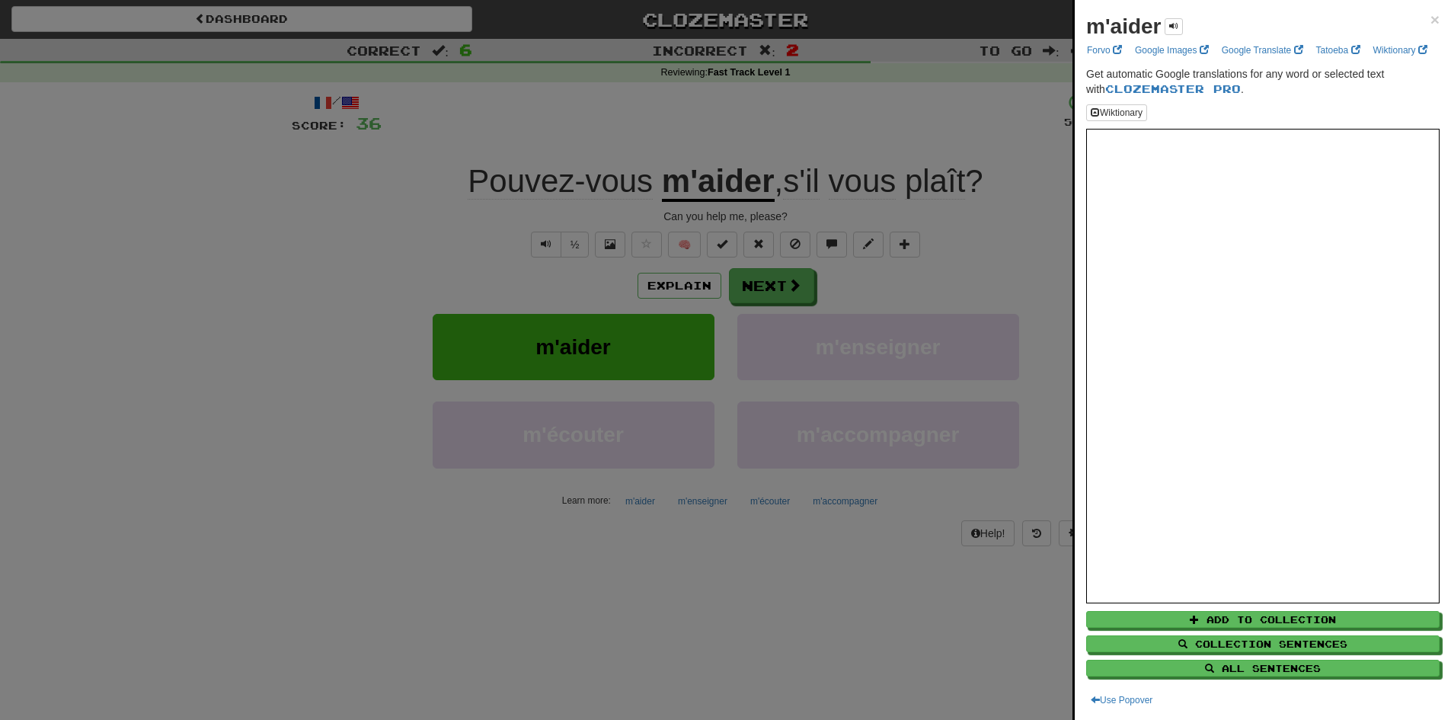
click at [1001, 264] on div at bounding box center [725, 360] width 1451 height 720
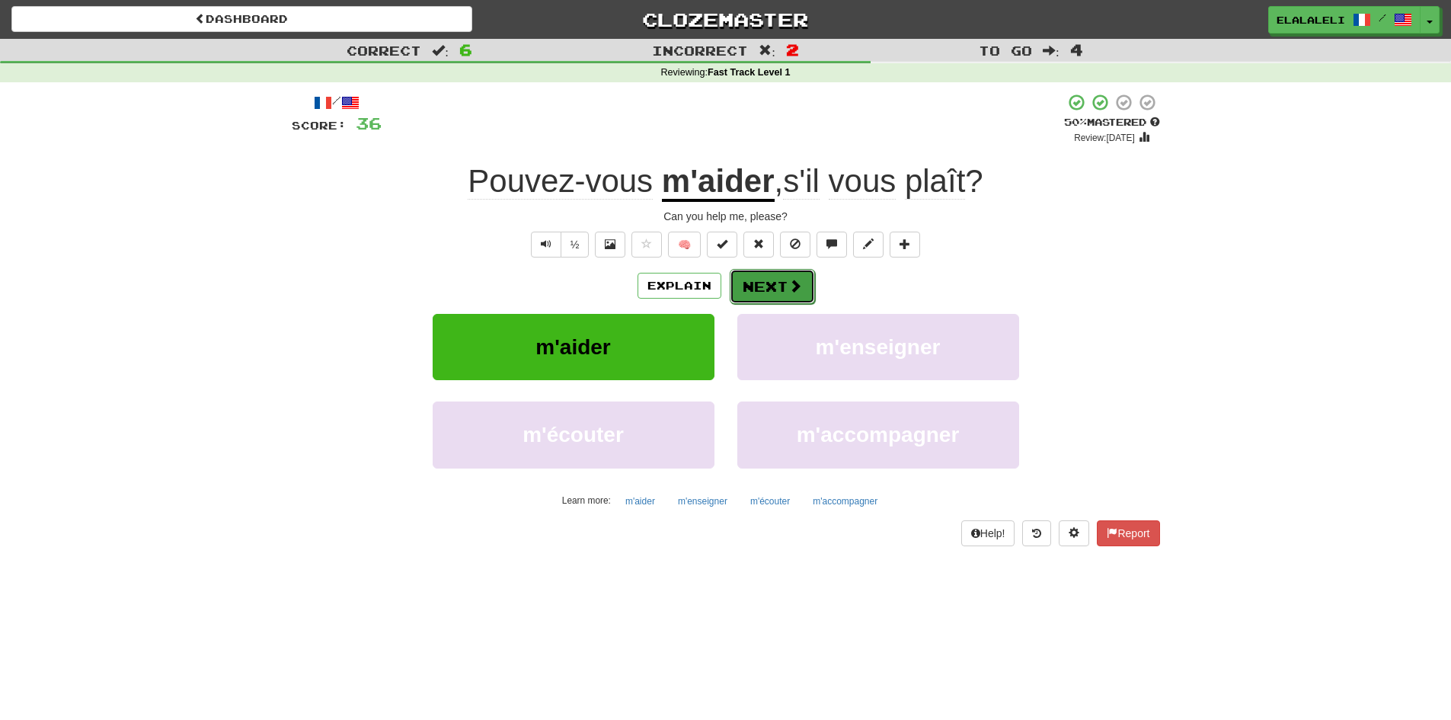
click at [747, 281] on button "Next" at bounding box center [772, 286] width 85 height 35
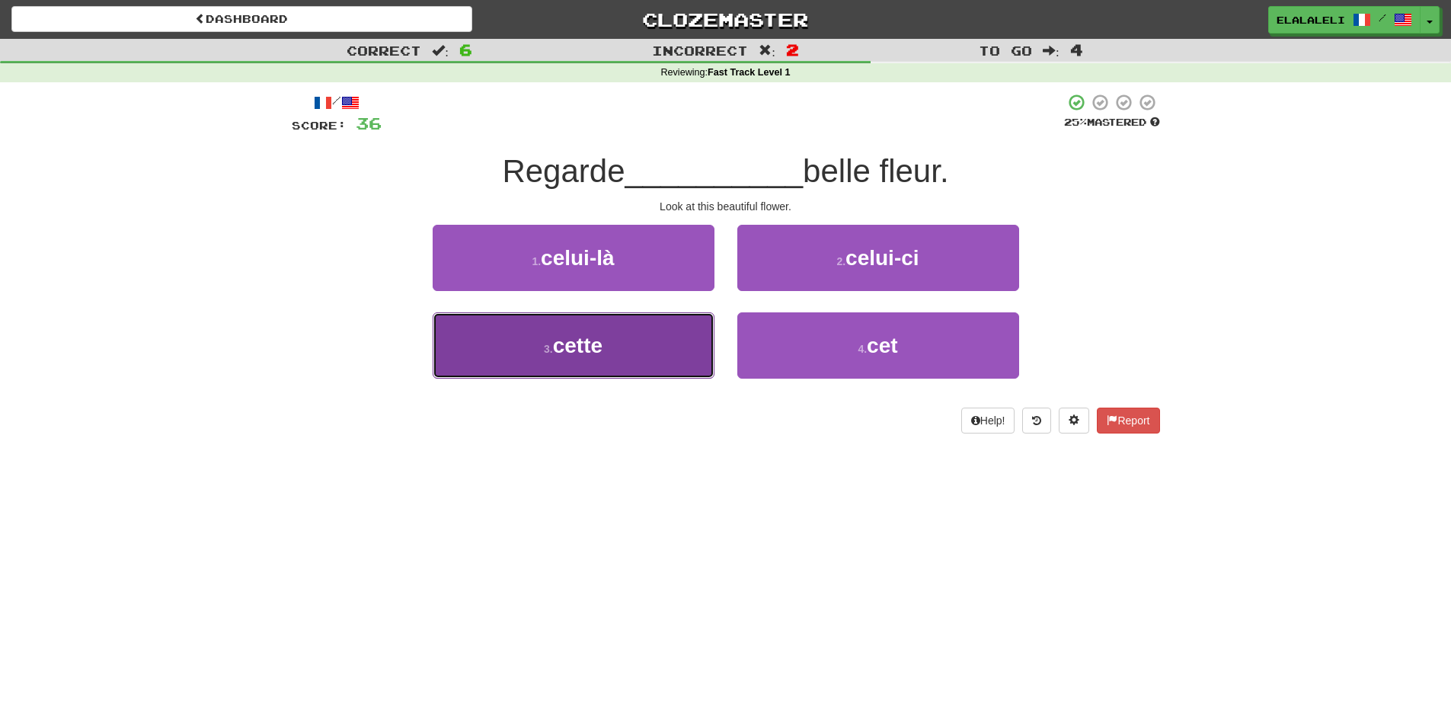
click at [665, 326] on button "3 . cette" at bounding box center [574, 345] width 282 height 66
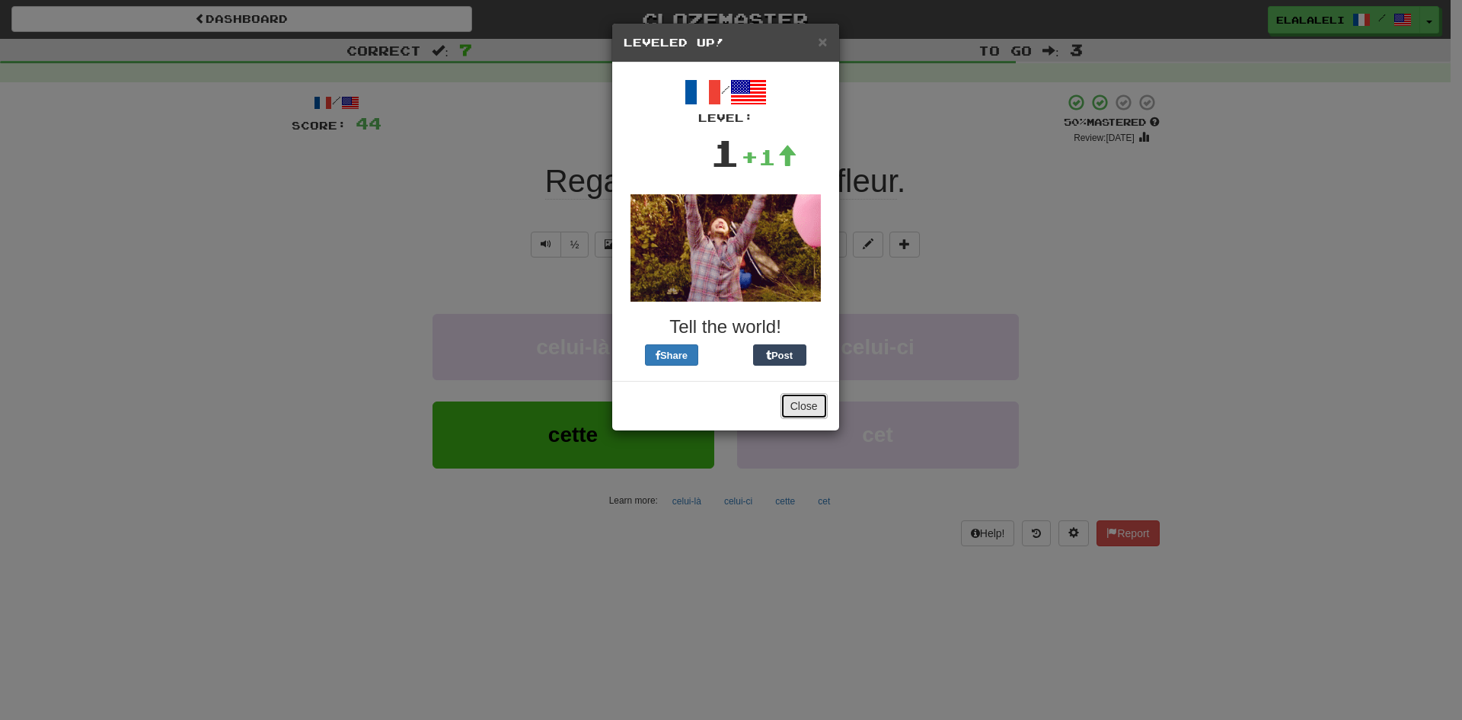
click at [798, 403] on button "Close" at bounding box center [804, 406] width 47 height 26
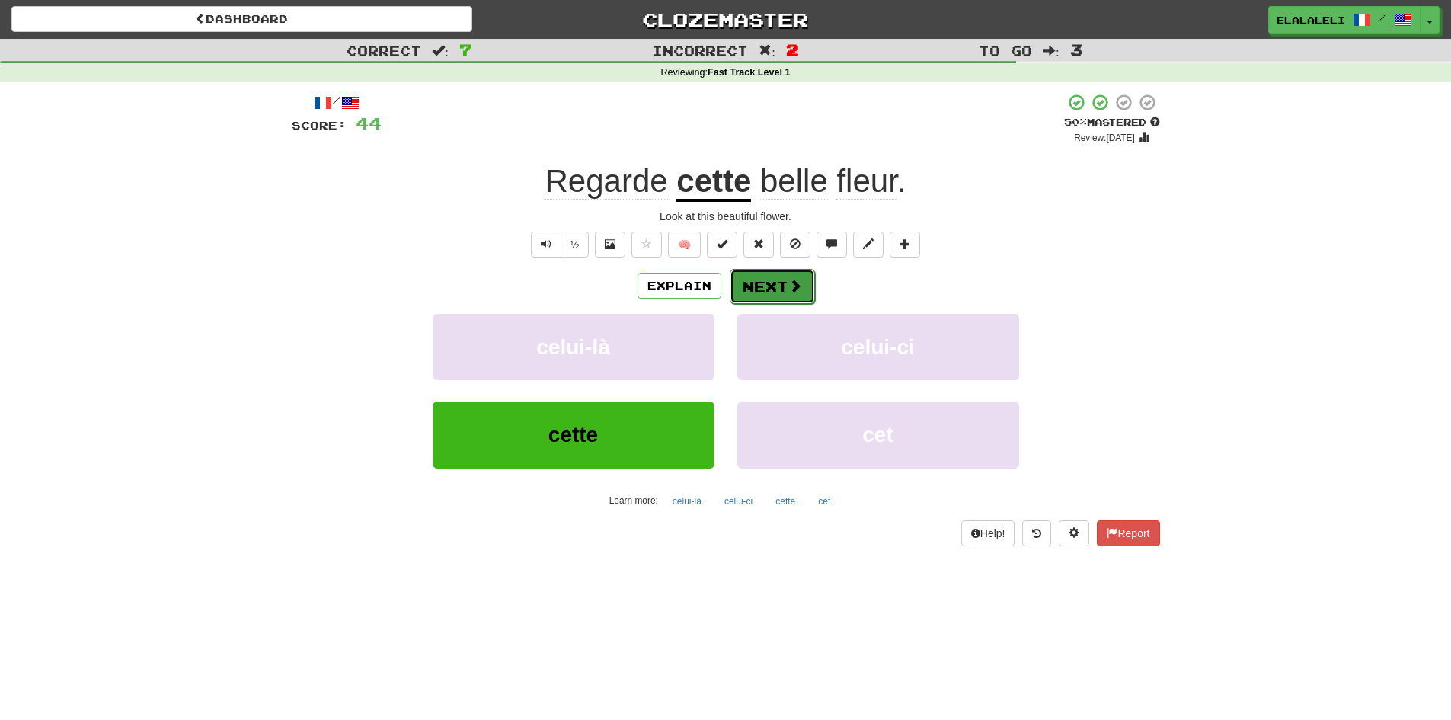
click at [776, 291] on button "Next" at bounding box center [772, 286] width 85 height 35
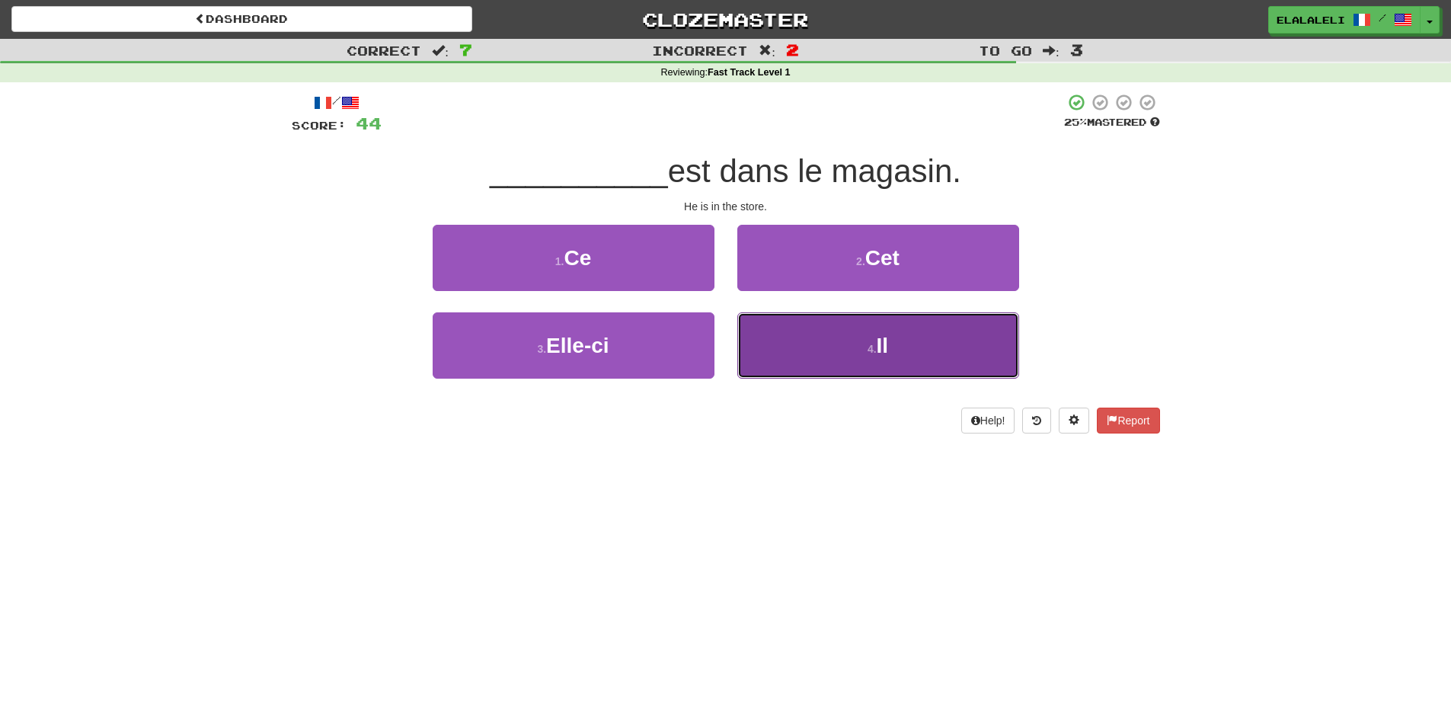
click at [838, 324] on button "4 . Il" at bounding box center [878, 345] width 282 height 66
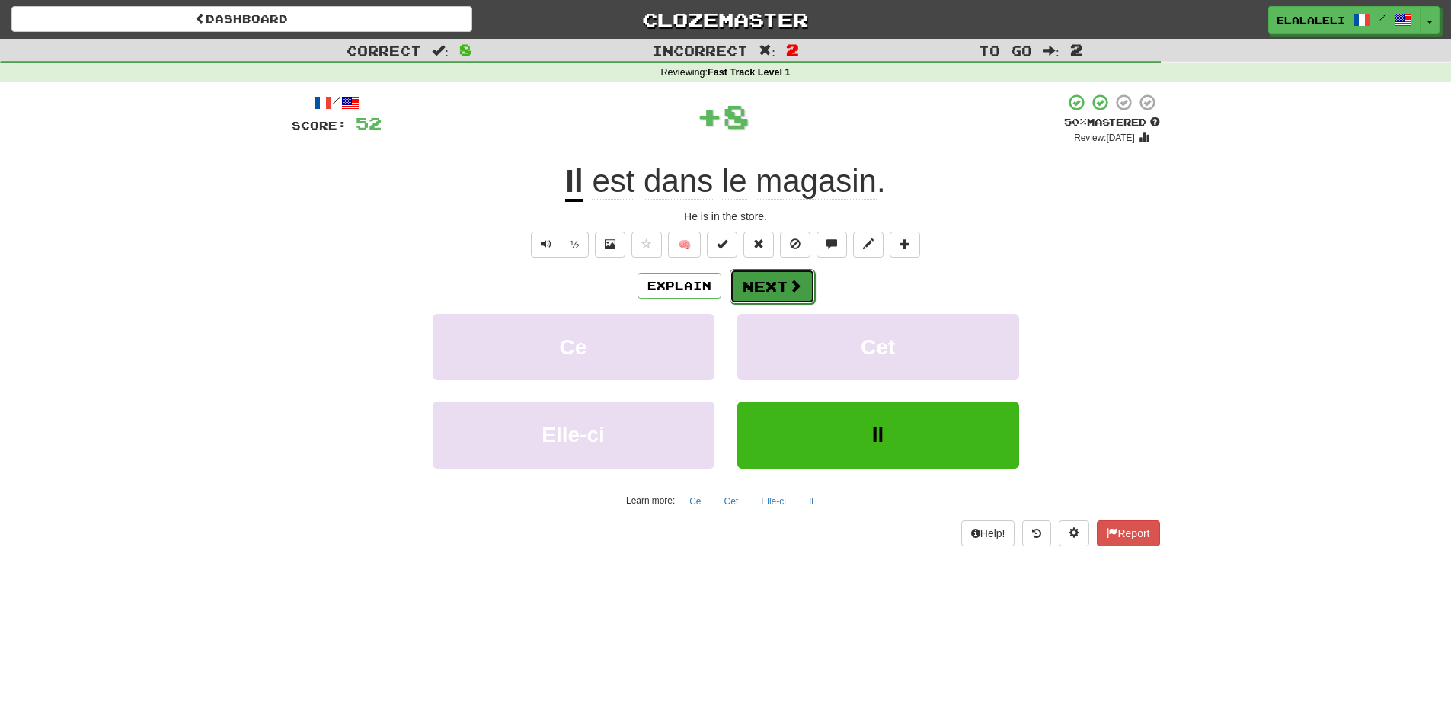
click at [744, 279] on button "Next" at bounding box center [772, 286] width 85 height 35
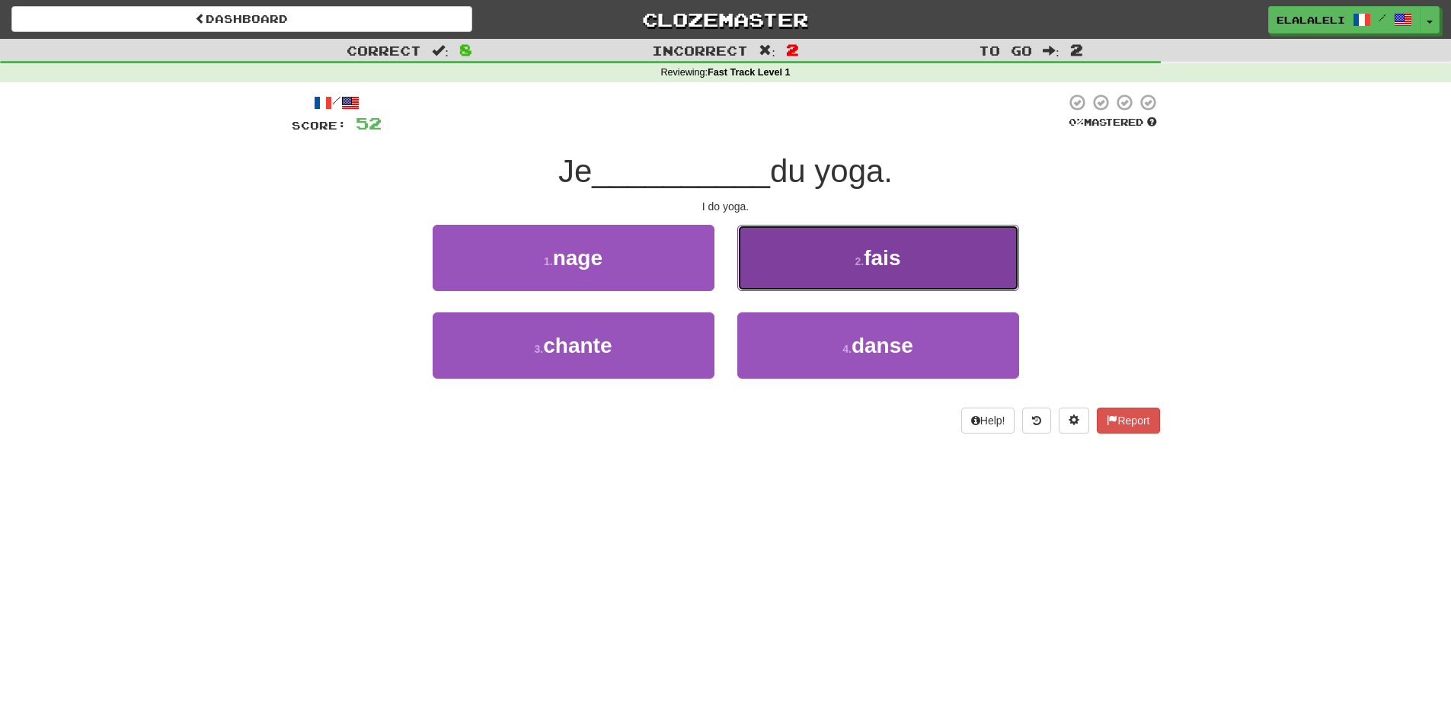
click at [813, 267] on button "2 . fais" at bounding box center [878, 258] width 282 height 66
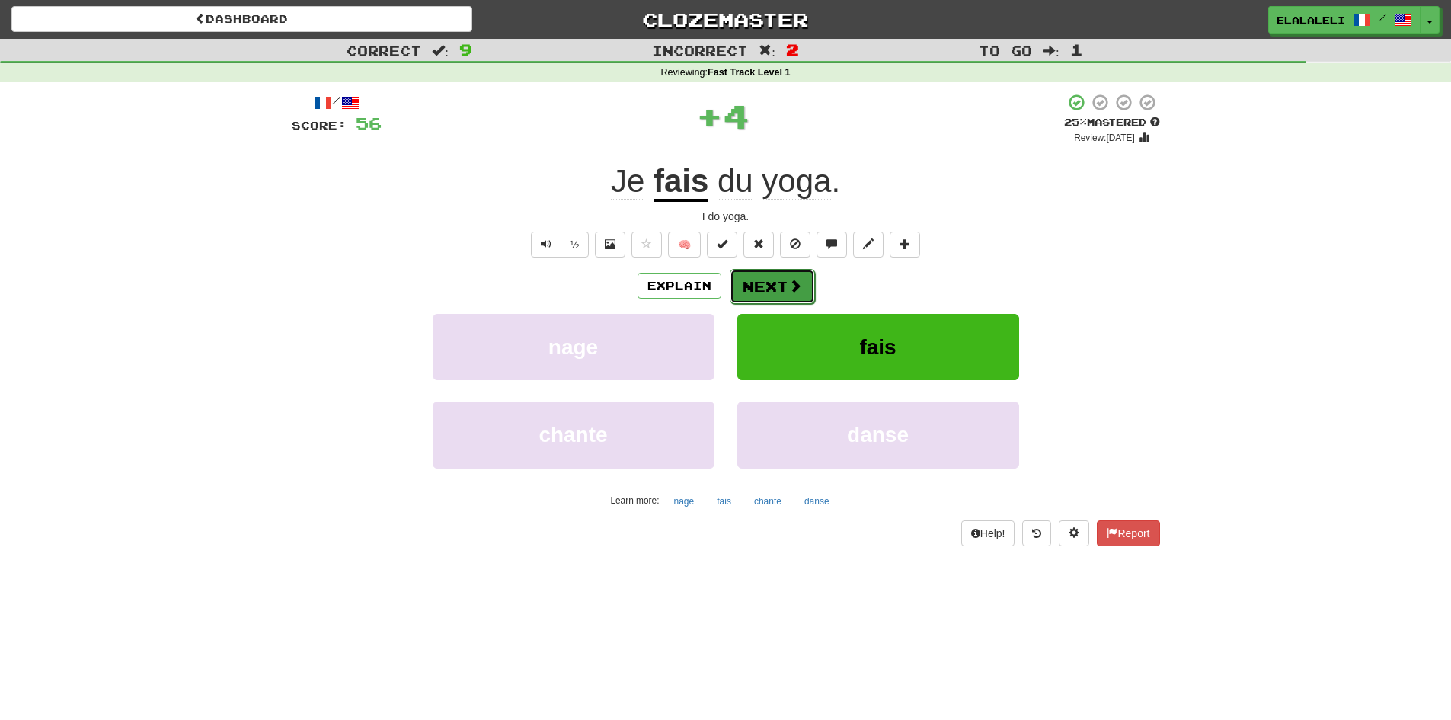
click at [791, 279] on span at bounding box center [795, 286] width 14 height 14
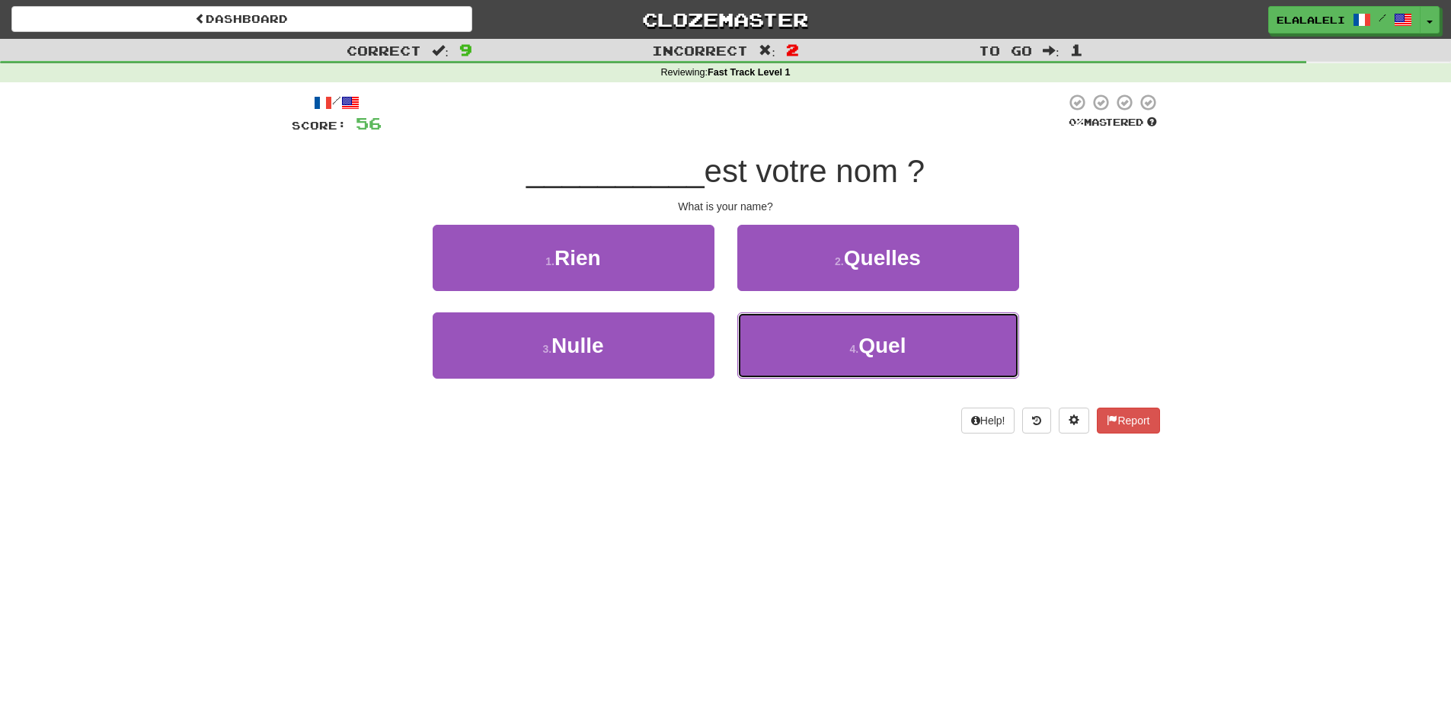
drag, startPoint x: 823, startPoint y: 317, endPoint x: 831, endPoint y: 311, distance: 10.4
click at [824, 316] on button "4 . Quel" at bounding box center [878, 345] width 282 height 66
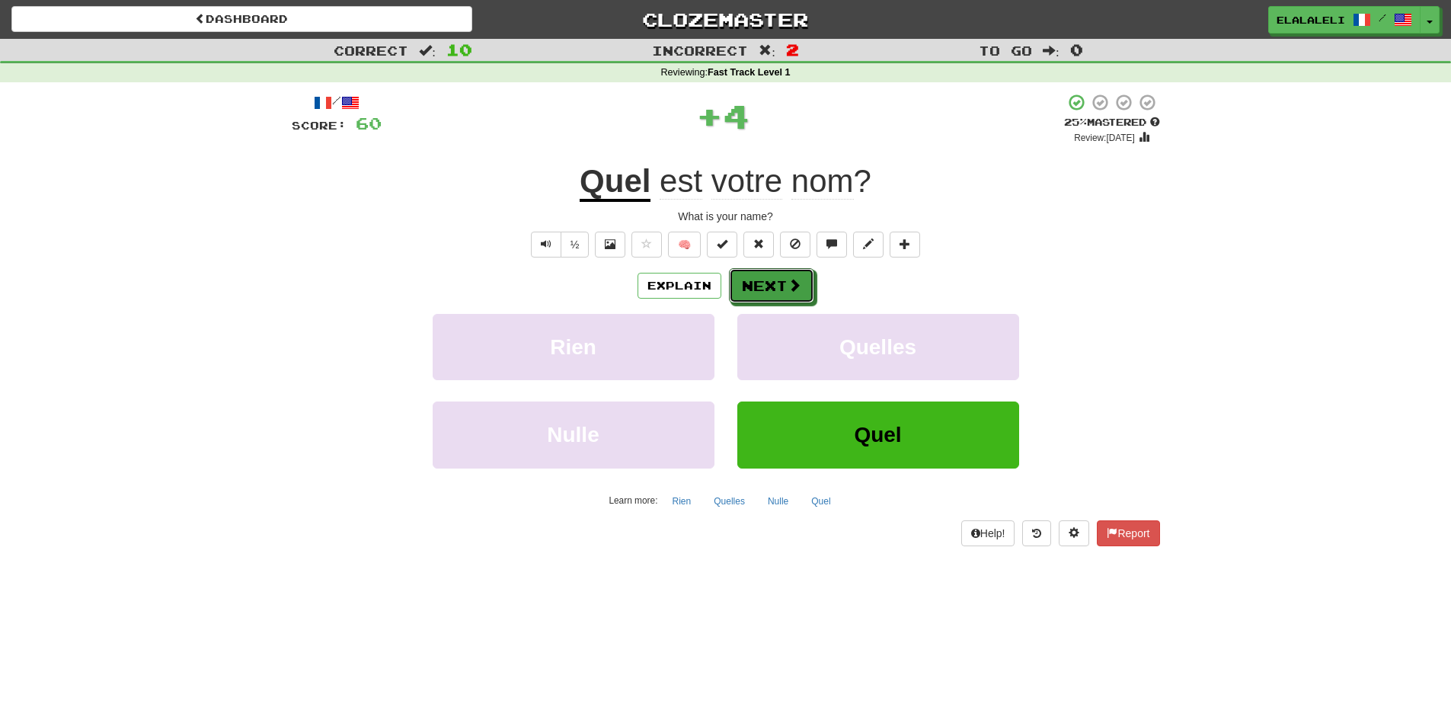
click at [780, 284] on button "Next" at bounding box center [771, 285] width 85 height 35
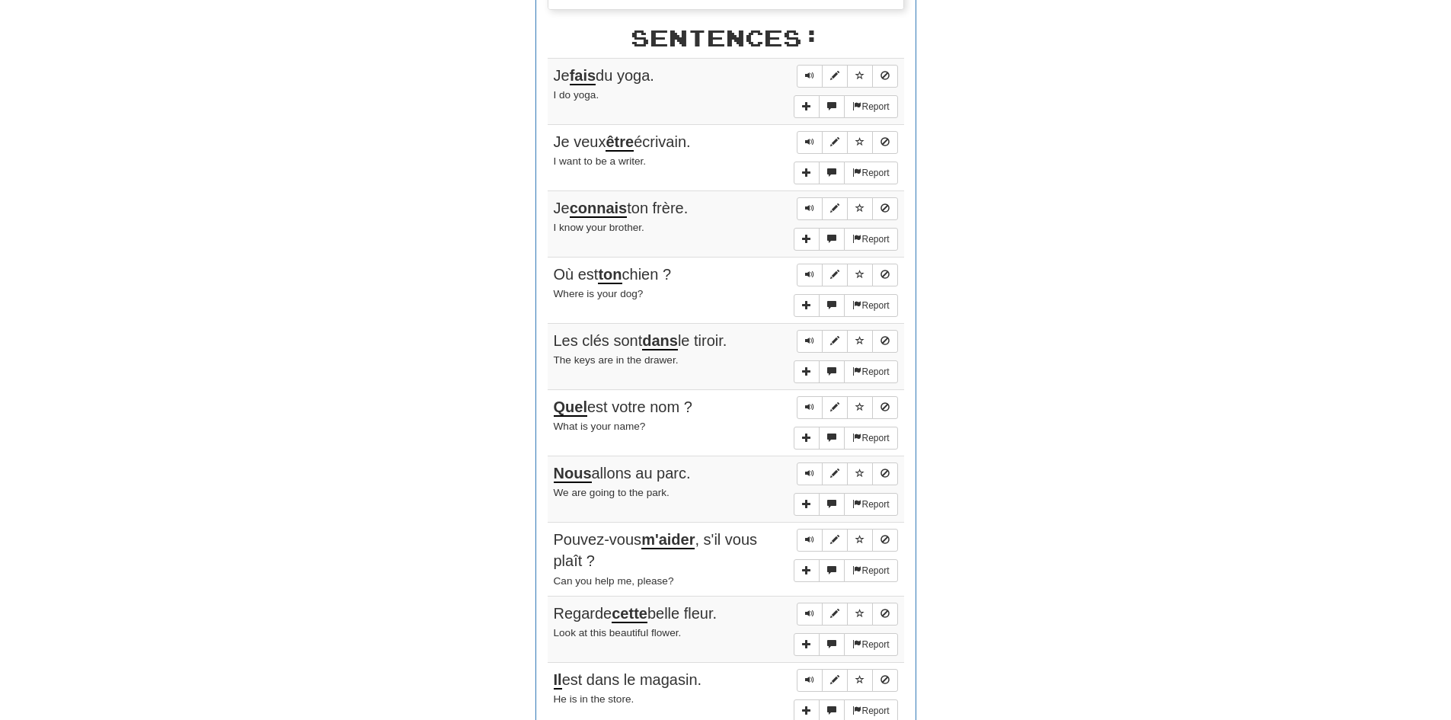
scroll to position [990, 0]
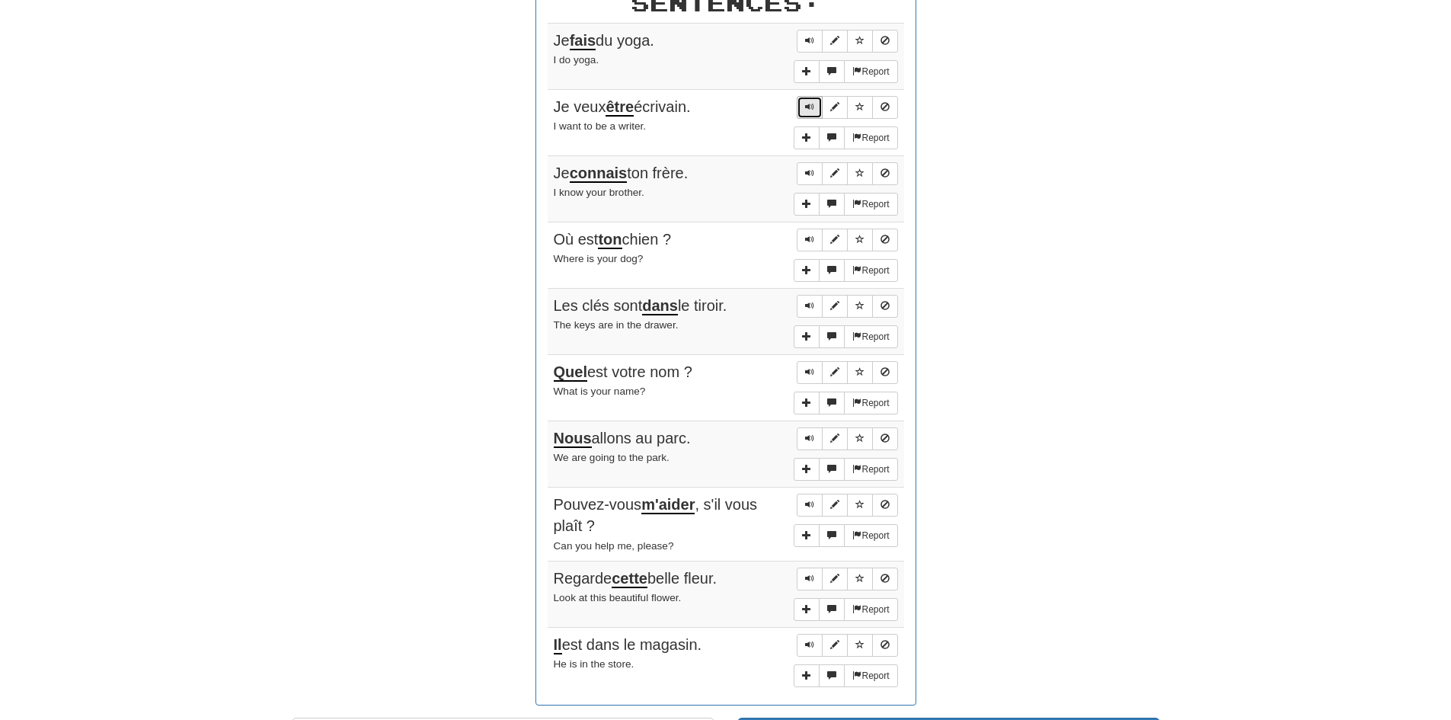
click at [810, 108] on span "Sentence controls" at bounding box center [809, 106] width 9 height 9
click at [626, 172] on u "connais" at bounding box center [599, 174] width 58 height 18
drag, startPoint x: 620, startPoint y: 173, endPoint x: 593, endPoint y: 173, distance: 26.7
click at [593, 173] on u "connais" at bounding box center [599, 174] width 58 height 18
click at [721, 219] on td "Report Je connais ton frère. I know your brother." at bounding box center [726, 188] width 356 height 66
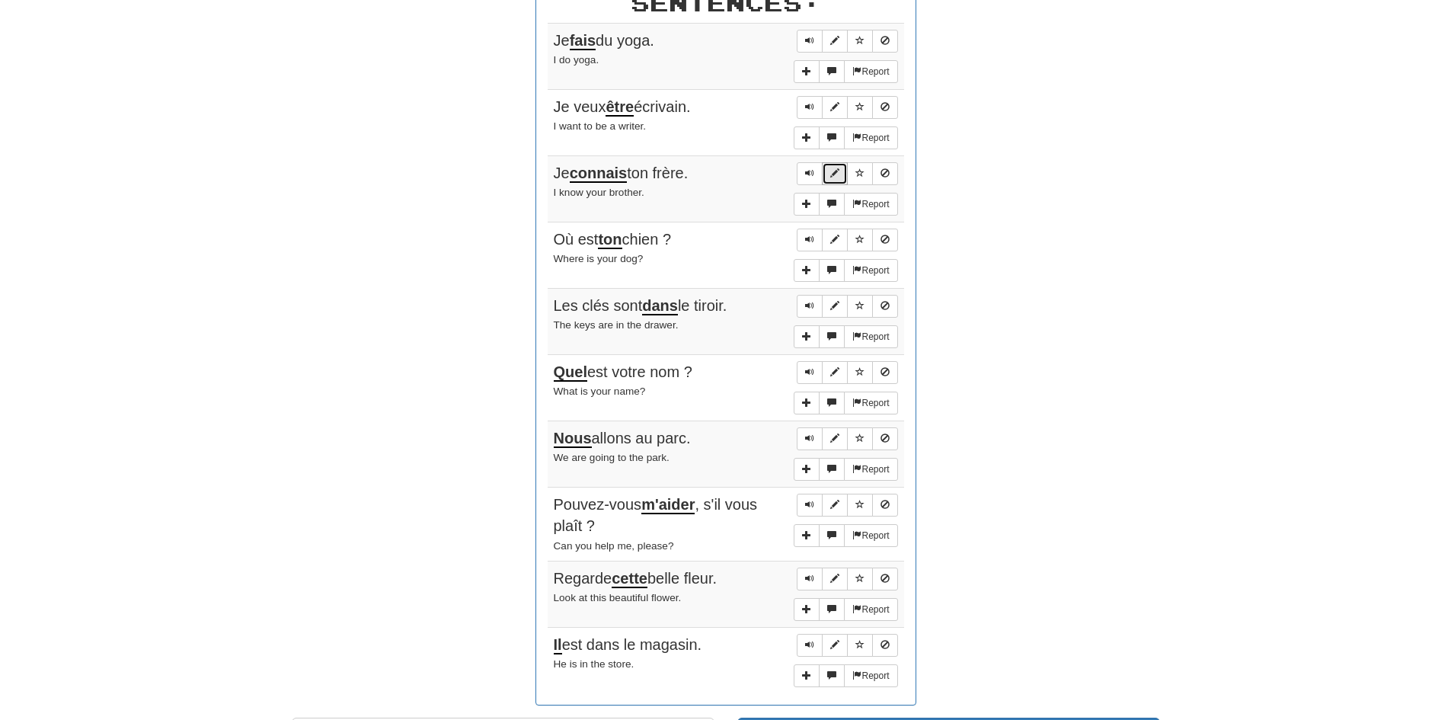
click at [826, 170] on button "Sentence controls" at bounding box center [835, 173] width 26 height 23
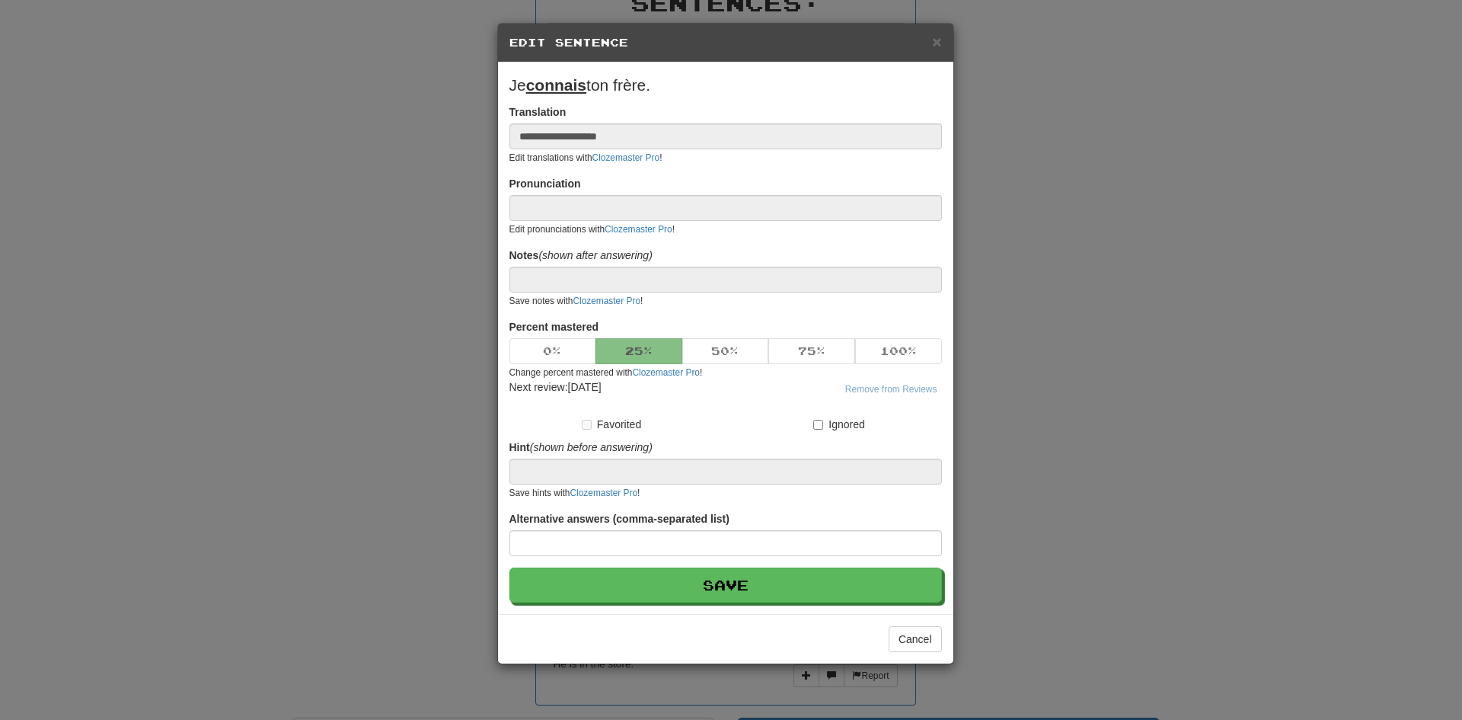
click at [931, 40] on h5 "Edit Sentence" at bounding box center [726, 42] width 433 height 15
click at [932, 40] on span "×" at bounding box center [936, 42] width 9 height 18
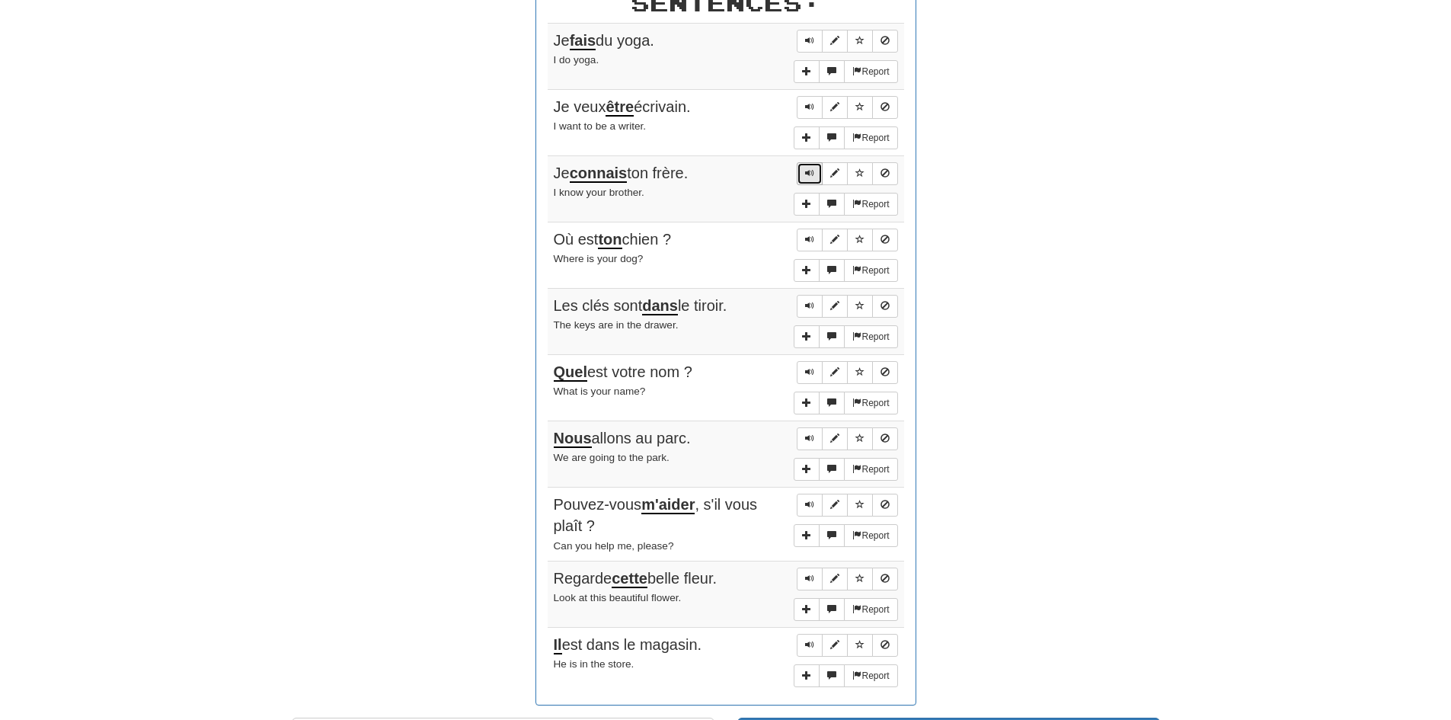
click at [813, 180] on button "Sentence controls" at bounding box center [810, 173] width 26 height 23
click at [815, 245] on button "Sentence controls" at bounding box center [810, 240] width 26 height 23
click at [817, 305] on button "Sentence controls" at bounding box center [810, 306] width 26 height 23
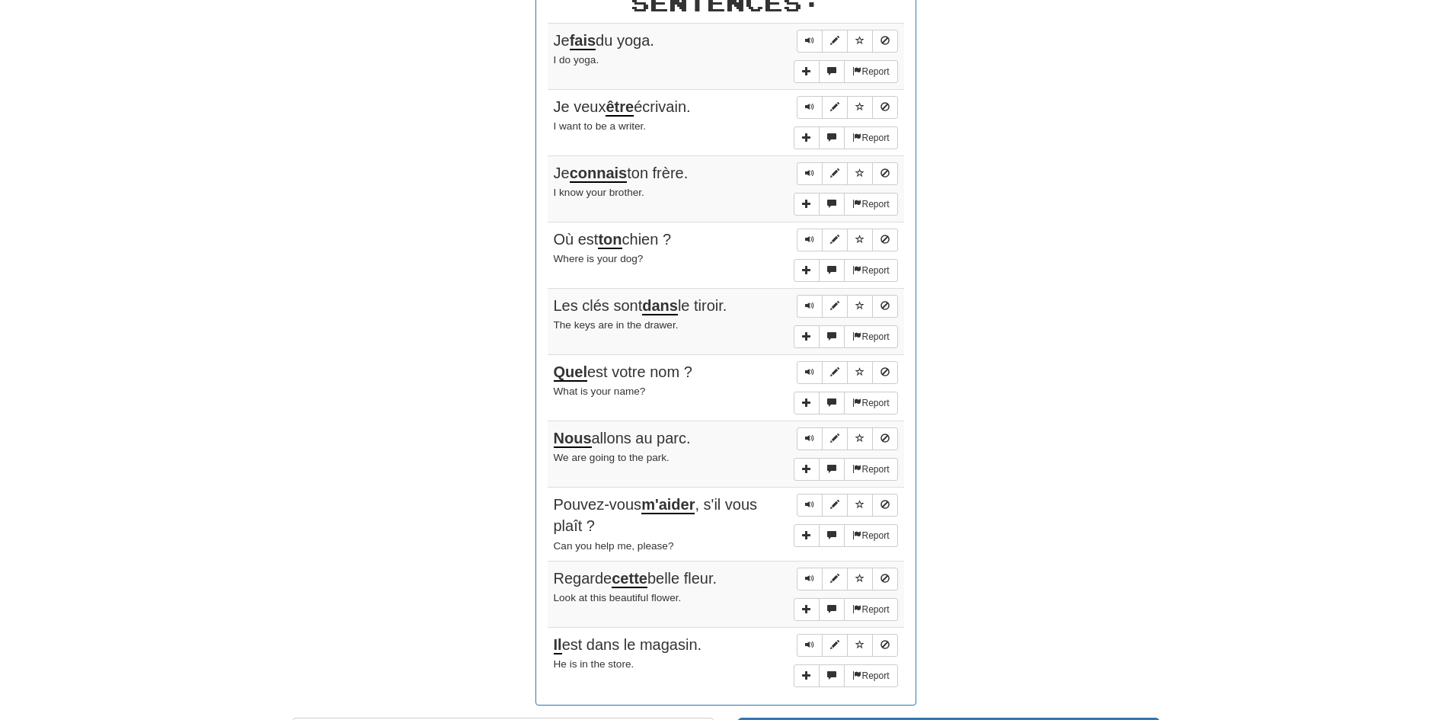
click at [669, 309] on u "dans" at bounding box center [660, 306] width 36 height 18
click at [693, 320] on div "The keys are in the drawer." at bounding box center [726, 325] width 344 height 18
click at [831, 312] on button "Sentence controls" at bounding box center [835, 306] width 26 height 23
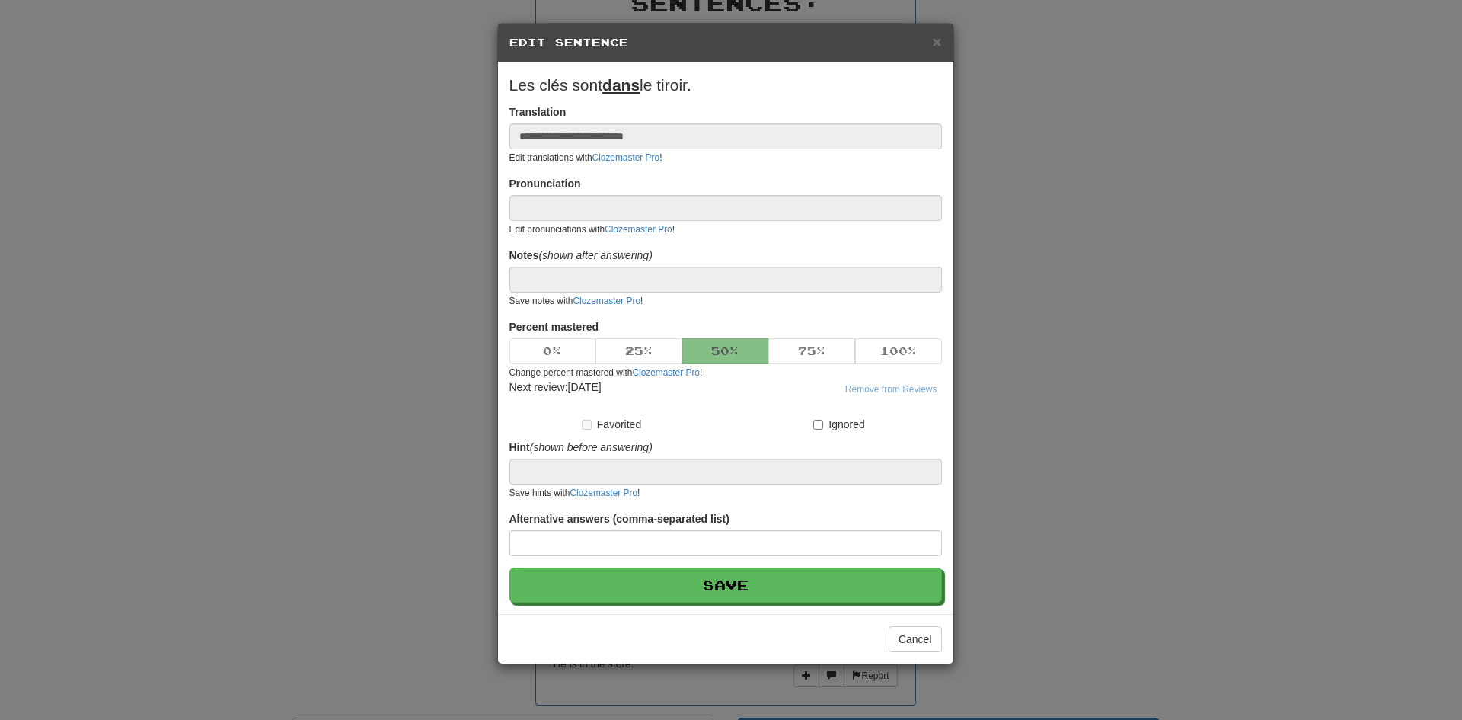
click at [634, 88] on u "dans" at bounding box center [621, 85] width 37 height 18
drag, startPoint x: 1062, startPoint y: 158, endPoint x: 698, endPoint y: 54, distance: 378.8
click at [1052, 155] on div "**********" at bounding box center [731, 360] width 1462 height 720
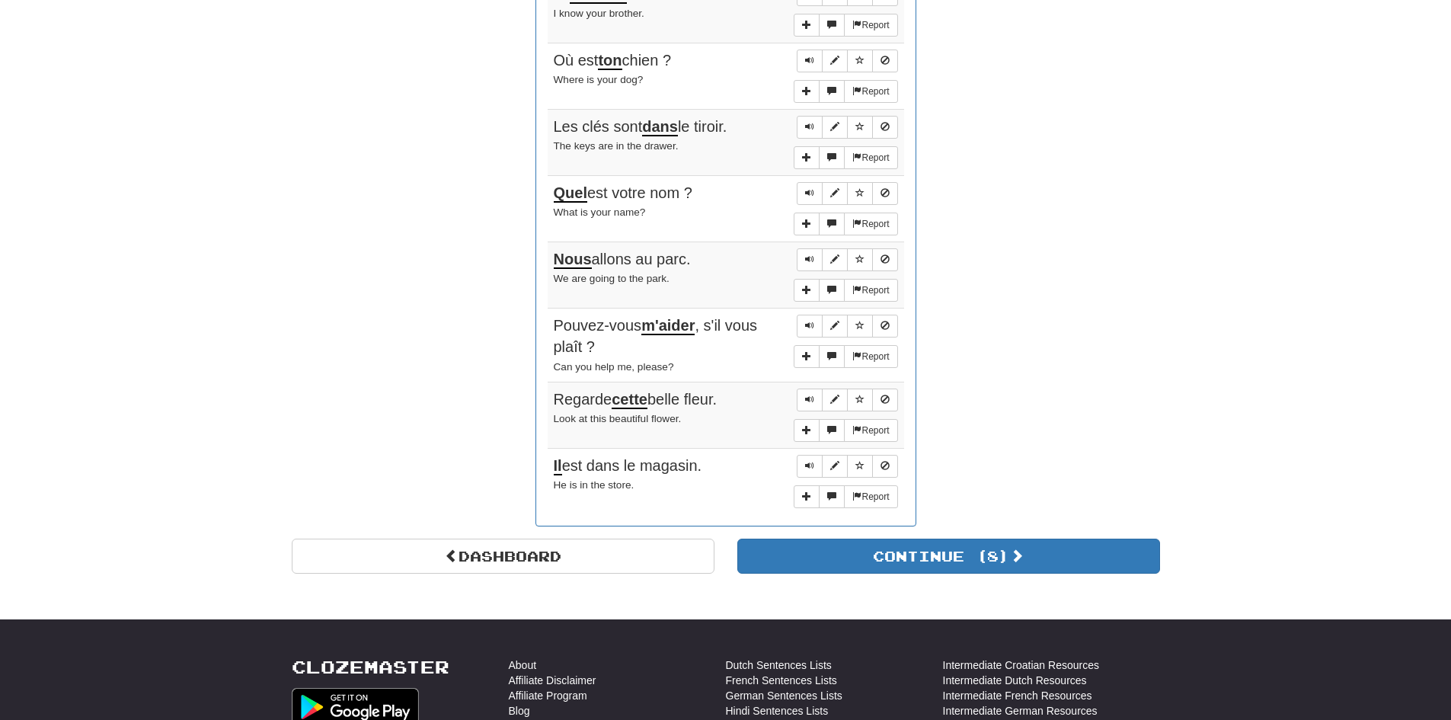
scroll to position [1143, 0]
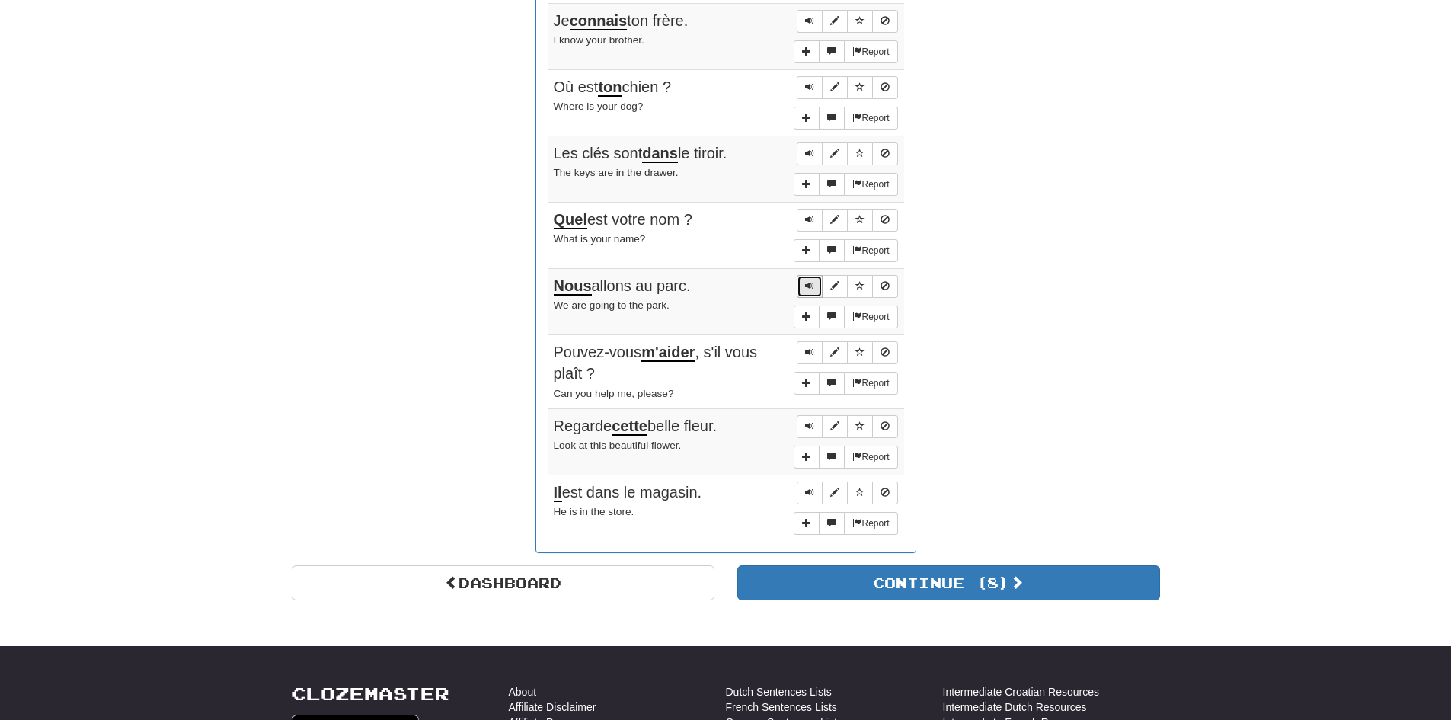
click at [797, 288] on button "Sentence controls" at bounding box center [810, 286] width 26 height 23
click at [809, 430] on span "Sentence controls" at bounding box center [809, 425] width 9 height 9
click at [820, 491] on button "Sentence controls" at bounding box center [810, 492] width 26 height 23
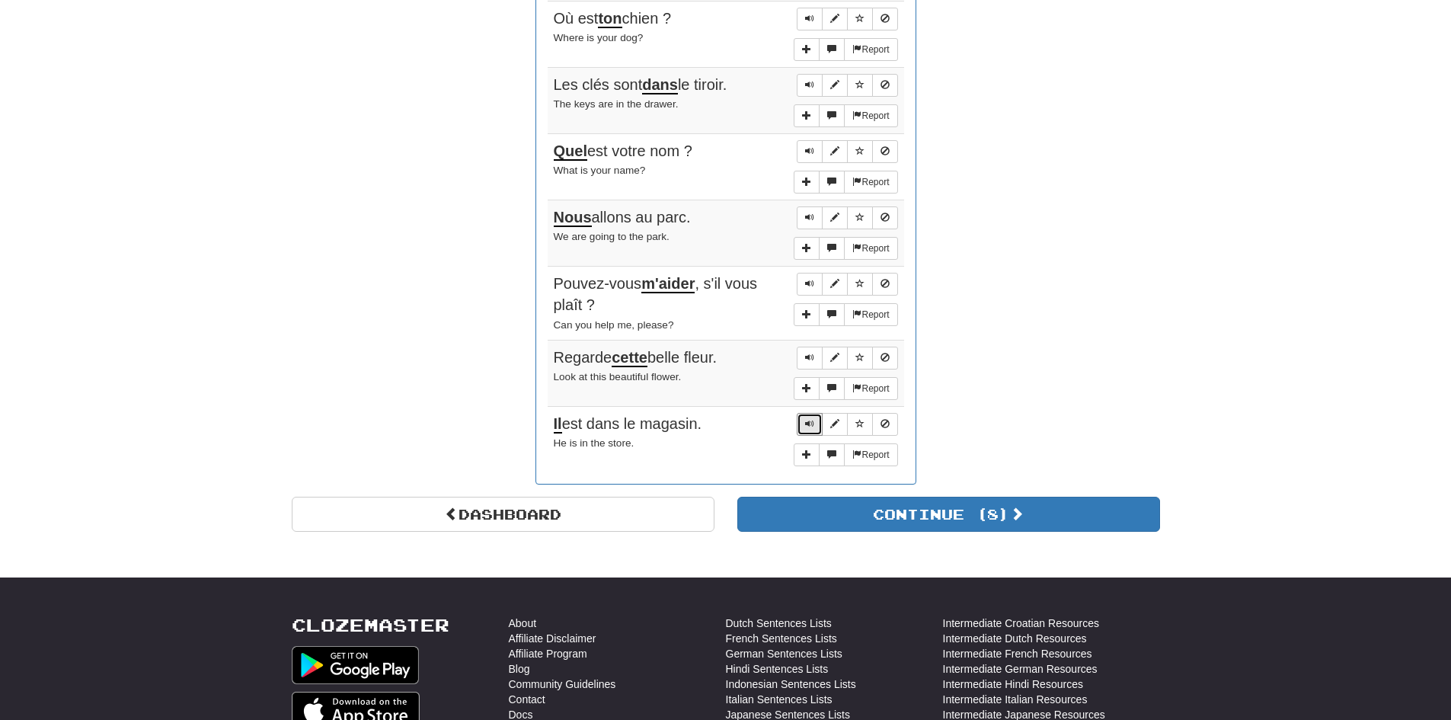
scroll to position [1295, 0]
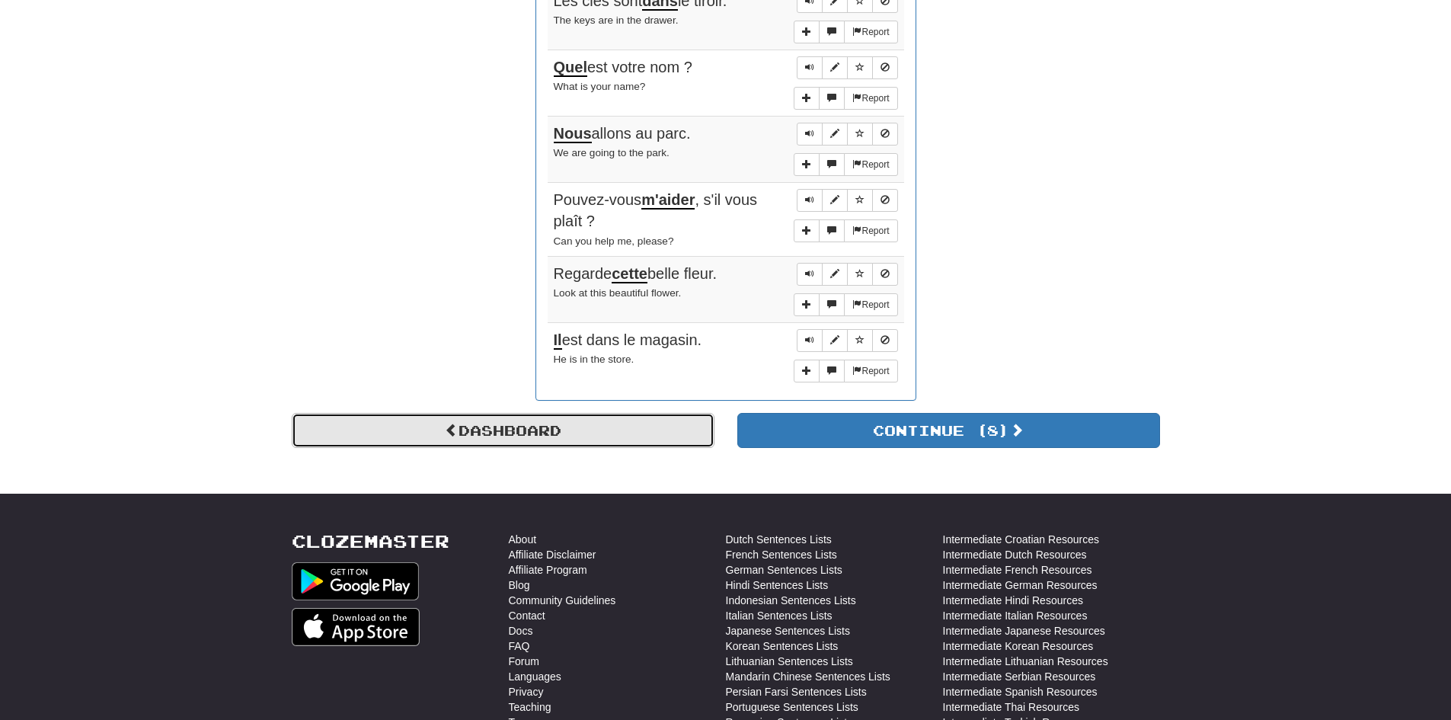
click at [574, 420] on link "Dashboard" at bounding box center [503, 430] width 423 height 35
click at [695, 433] on link "Dashboard" at bounding box center [503, 430] width 423 height 35
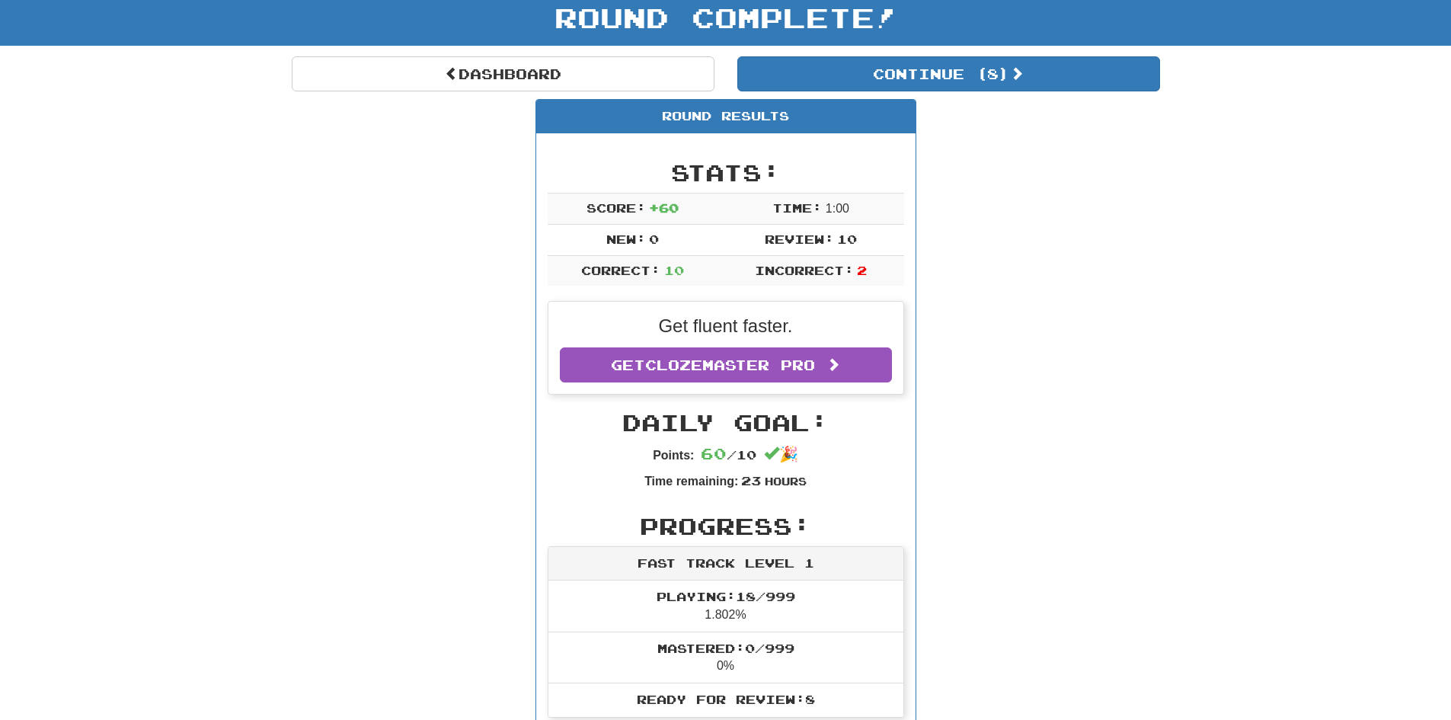
scroll to position [0, 0]
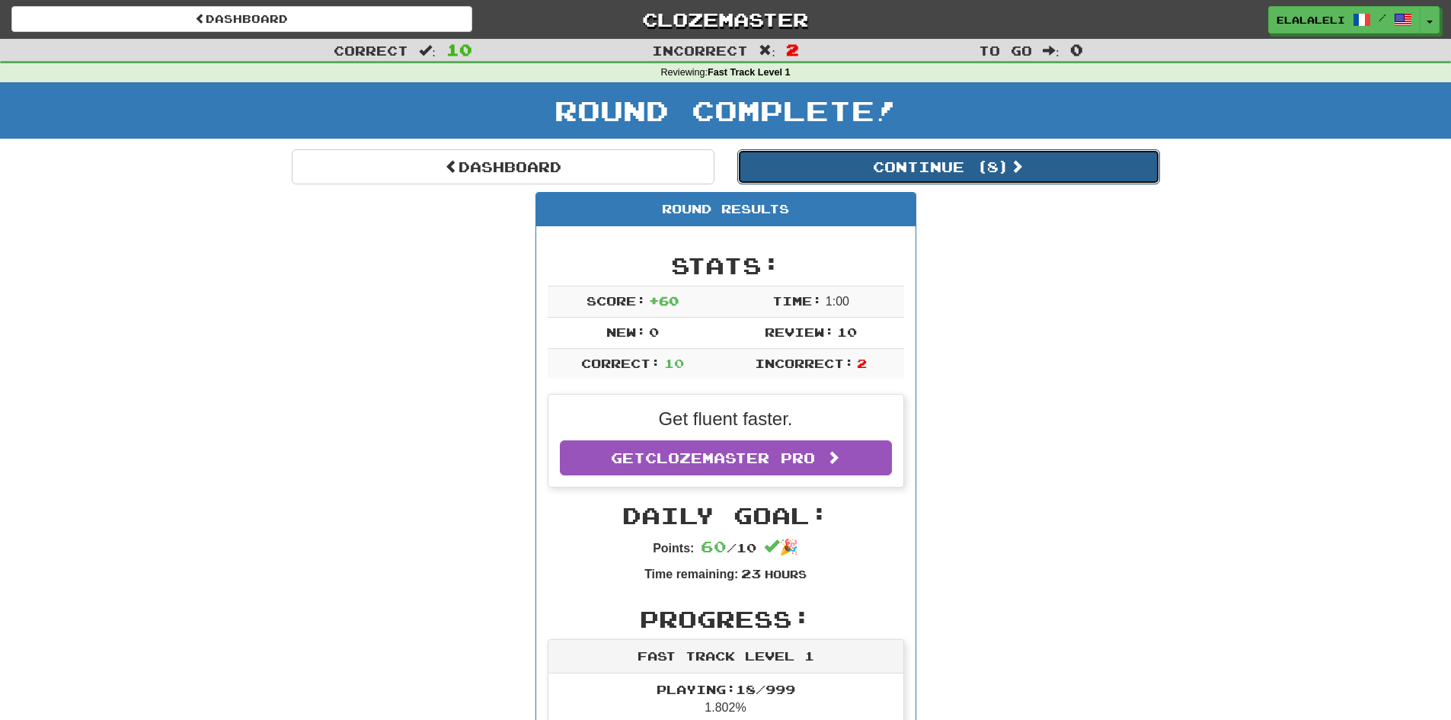
click at [911, 165] on button "Continue ( 8 )" at bounding box center [948, 166] width 423 height 35
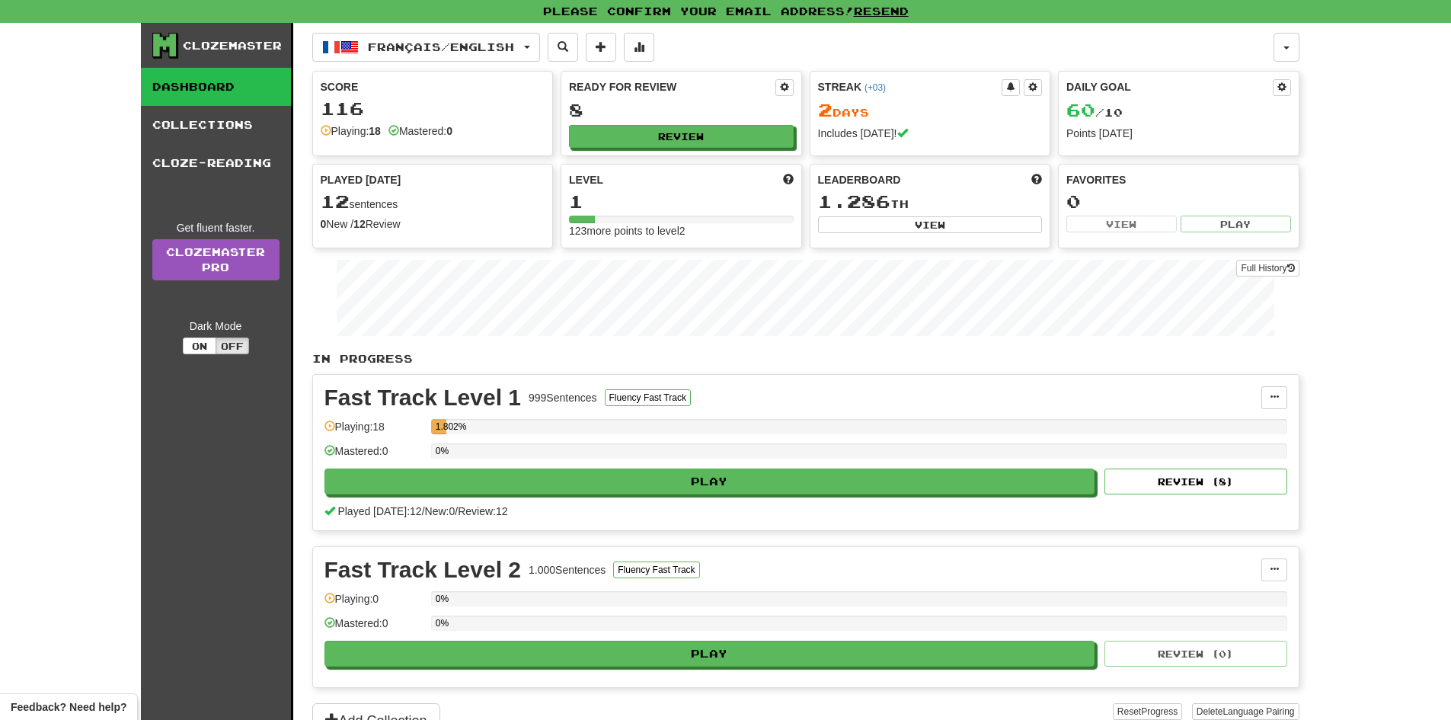
click at [377, 222] on div "0 New / 12 Review" at bounding box center [433, 223] width 225 height 15
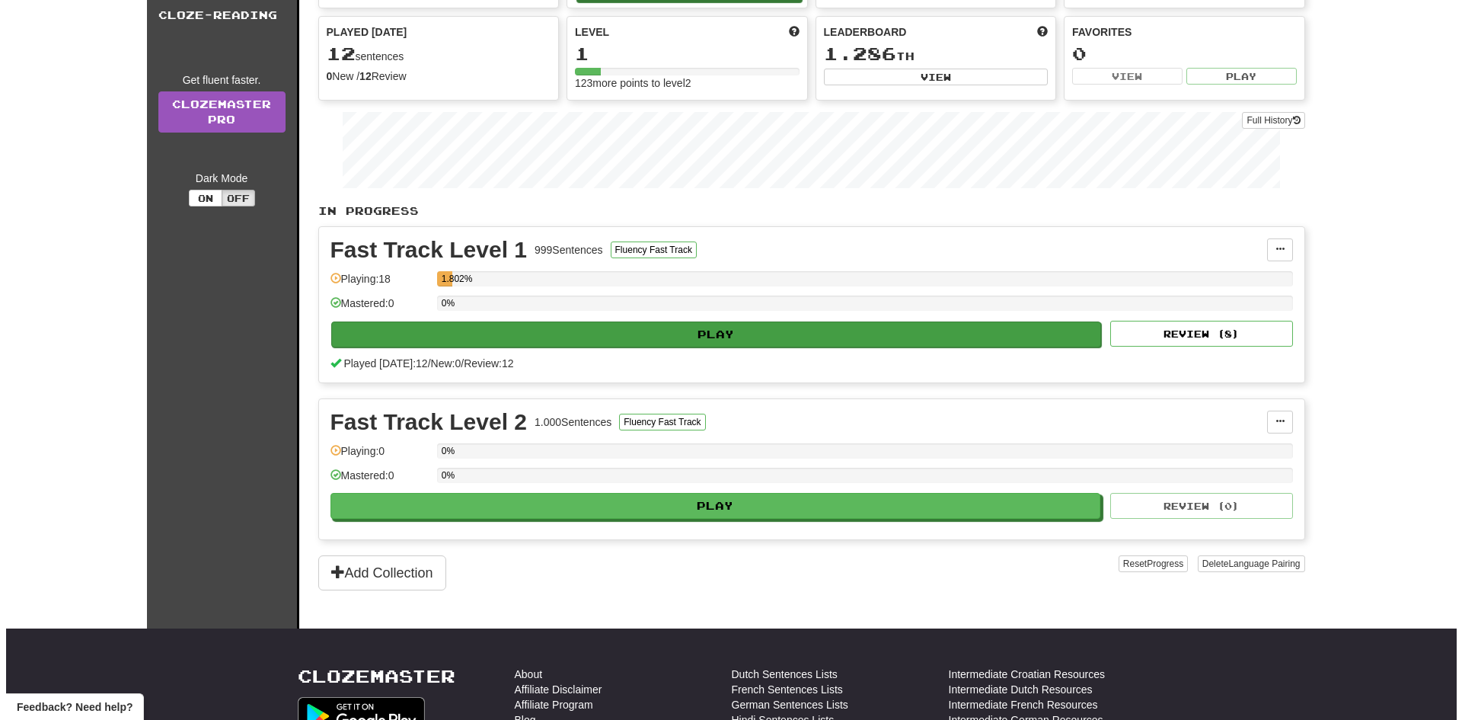
scroll to position [152, 0]
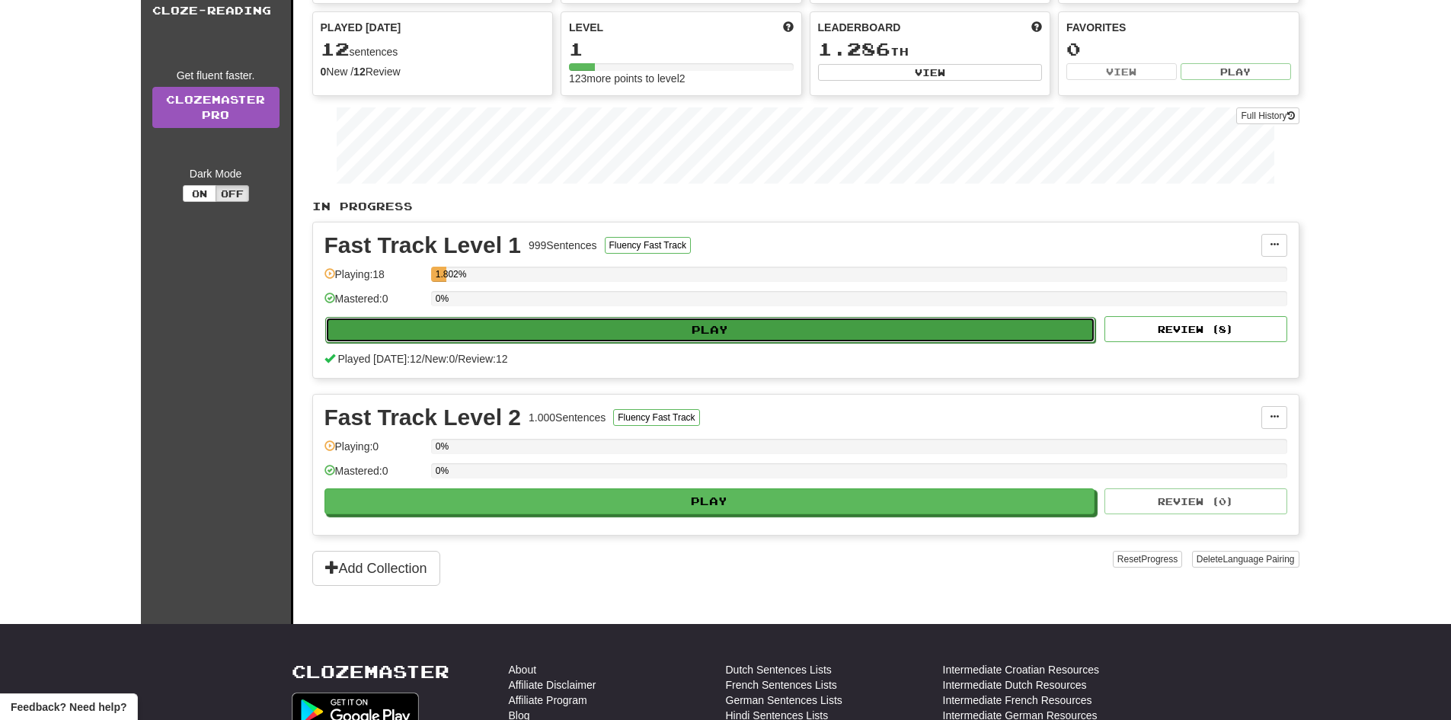
click at [740, 323] on button "Play" at bounding box center [710, 330] width 771 height 26
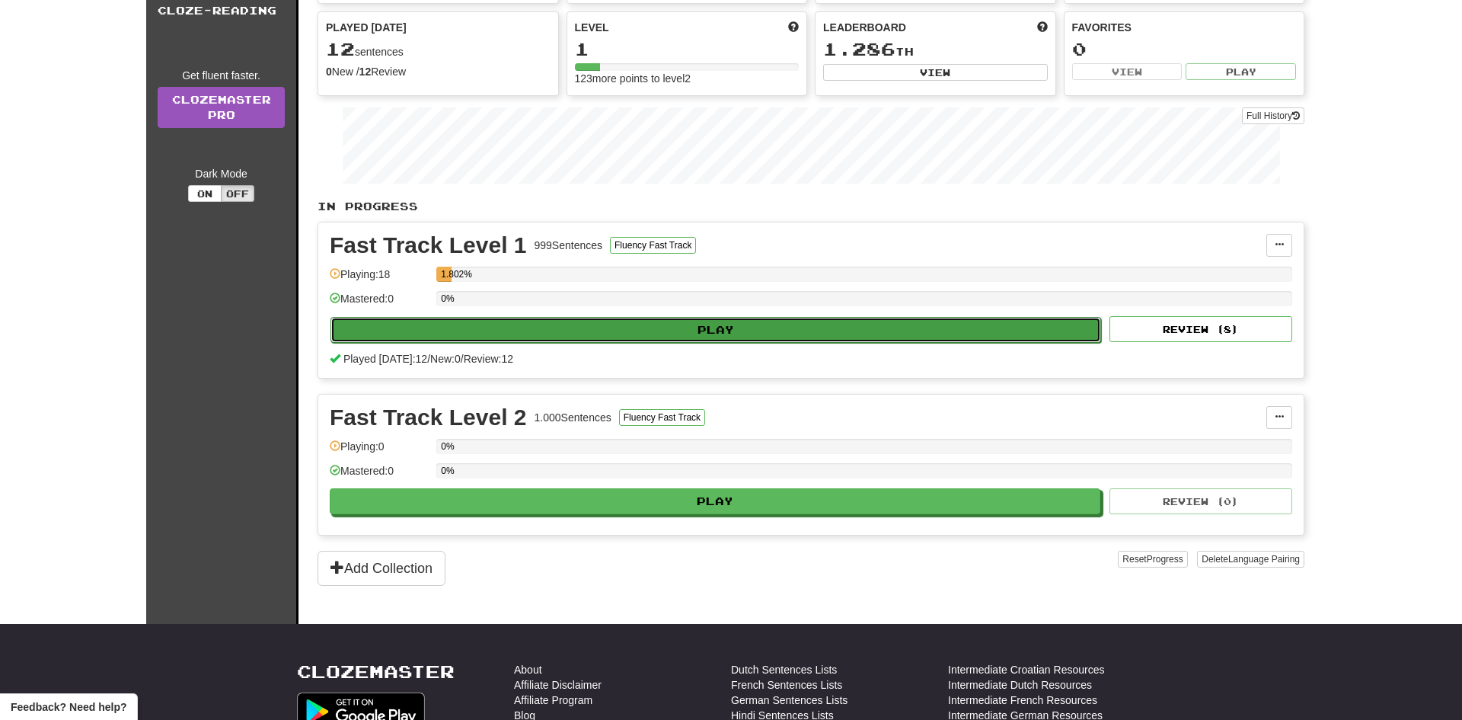
select select "**"
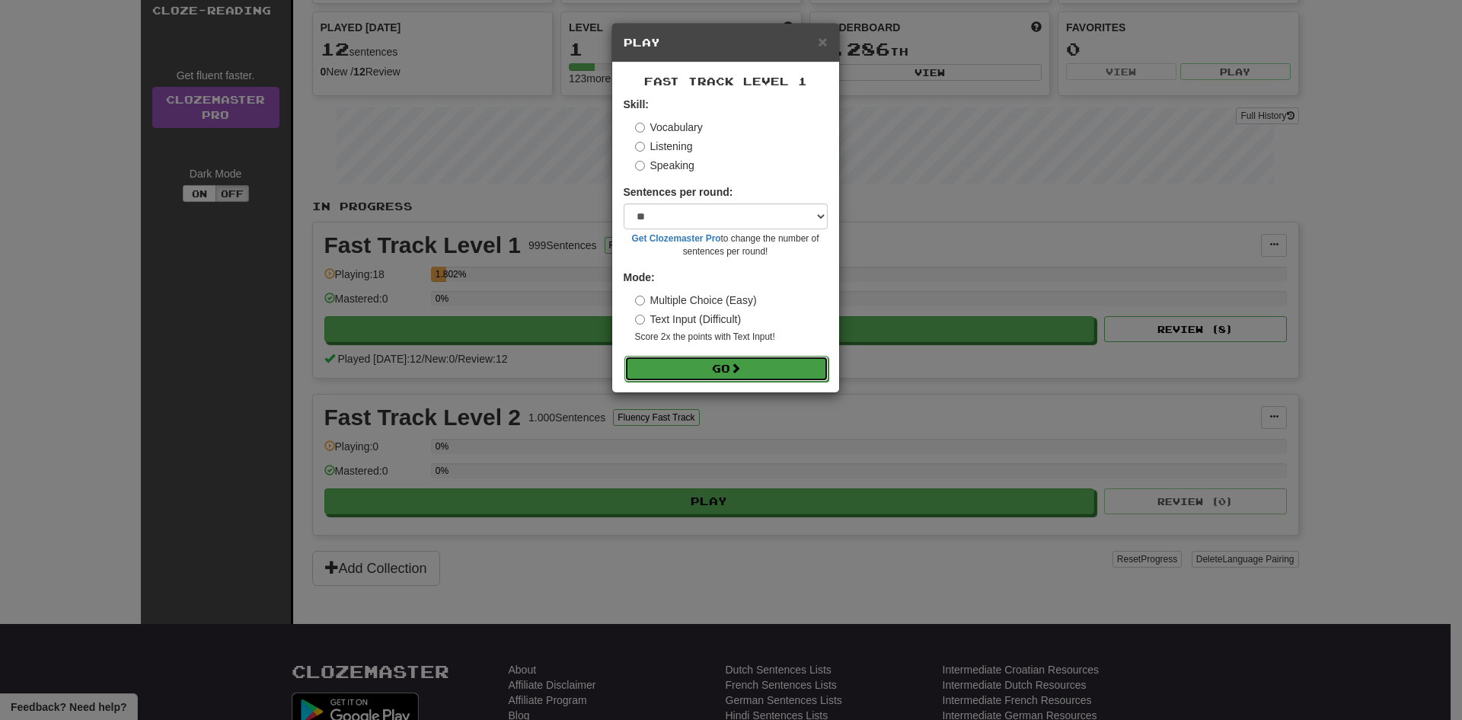
click at [760, 369] on button "Go" at bounding box center [727, 369] width 204 height 26
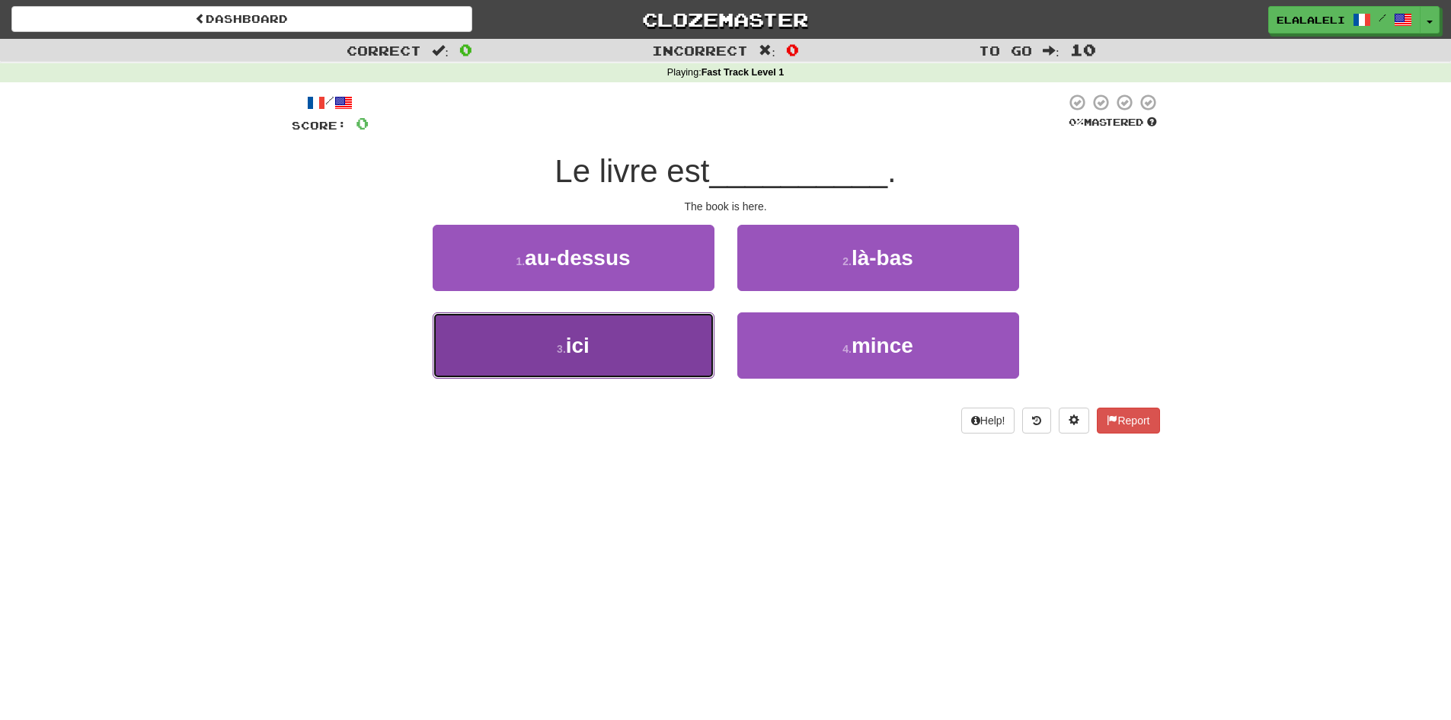
click at [645, 354] on button "3 . ici" at bounding box center [574, 345] width 282 height 66
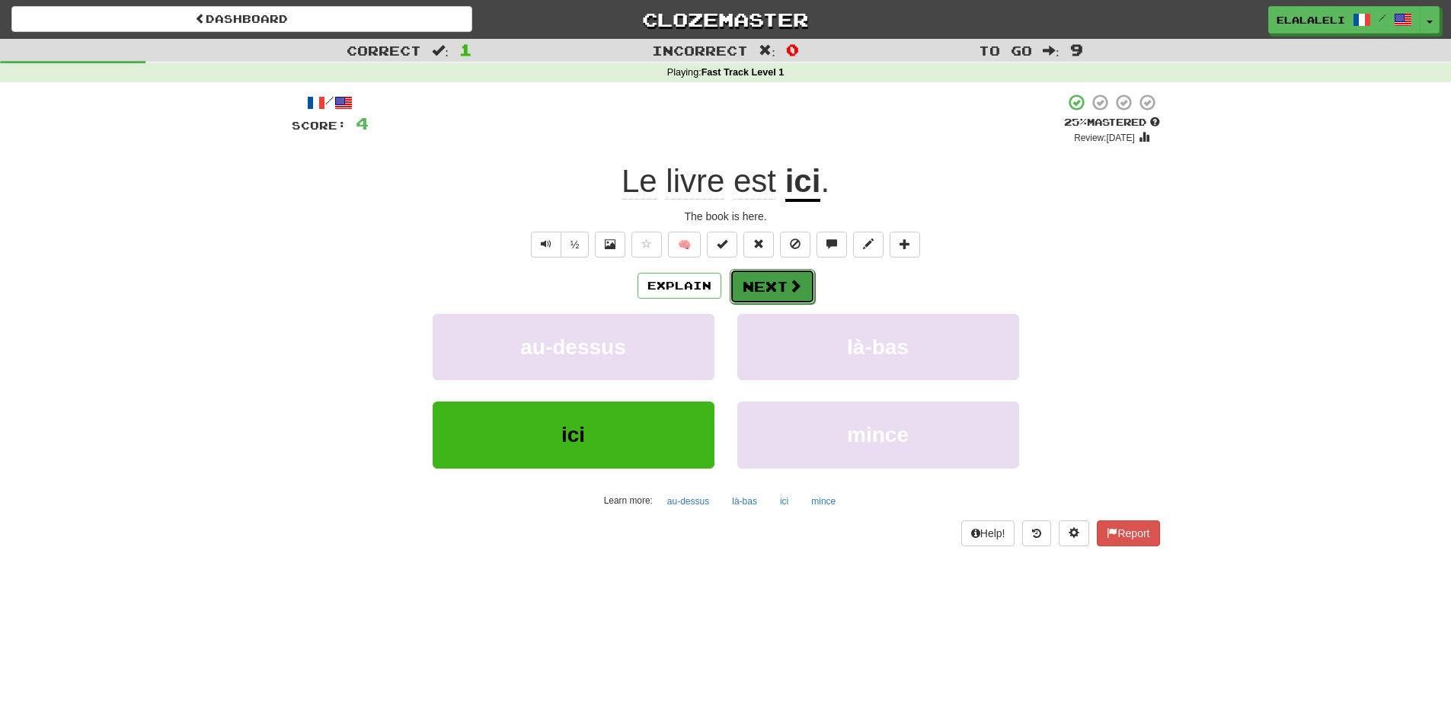
click at [784, 289] on button "Next" at bounding box center [772, 286] width 85 height 35
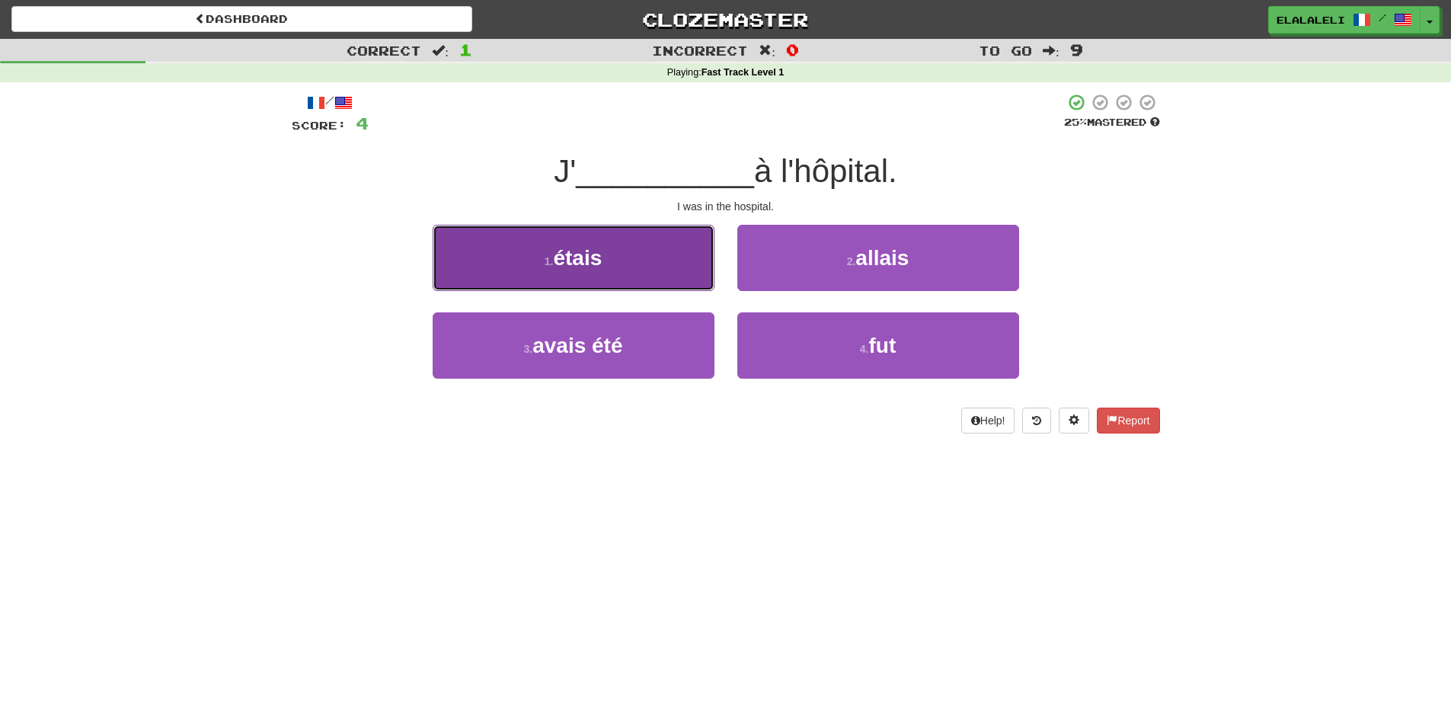
click at [662, 261] on button "1 . étais" at bounding box center [574, 258] width 282 height 66
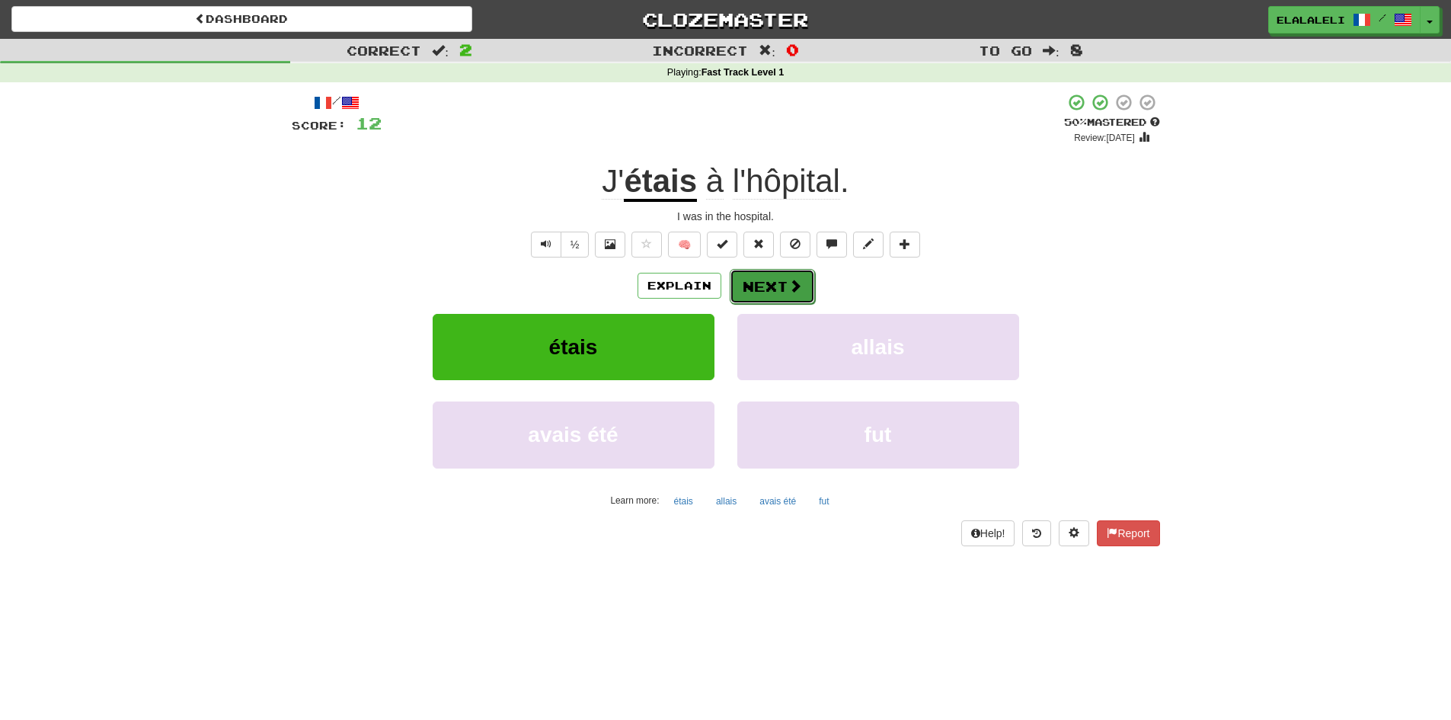
click at [793, 279] on span at bounding box center [795, 286] width 14 height 14
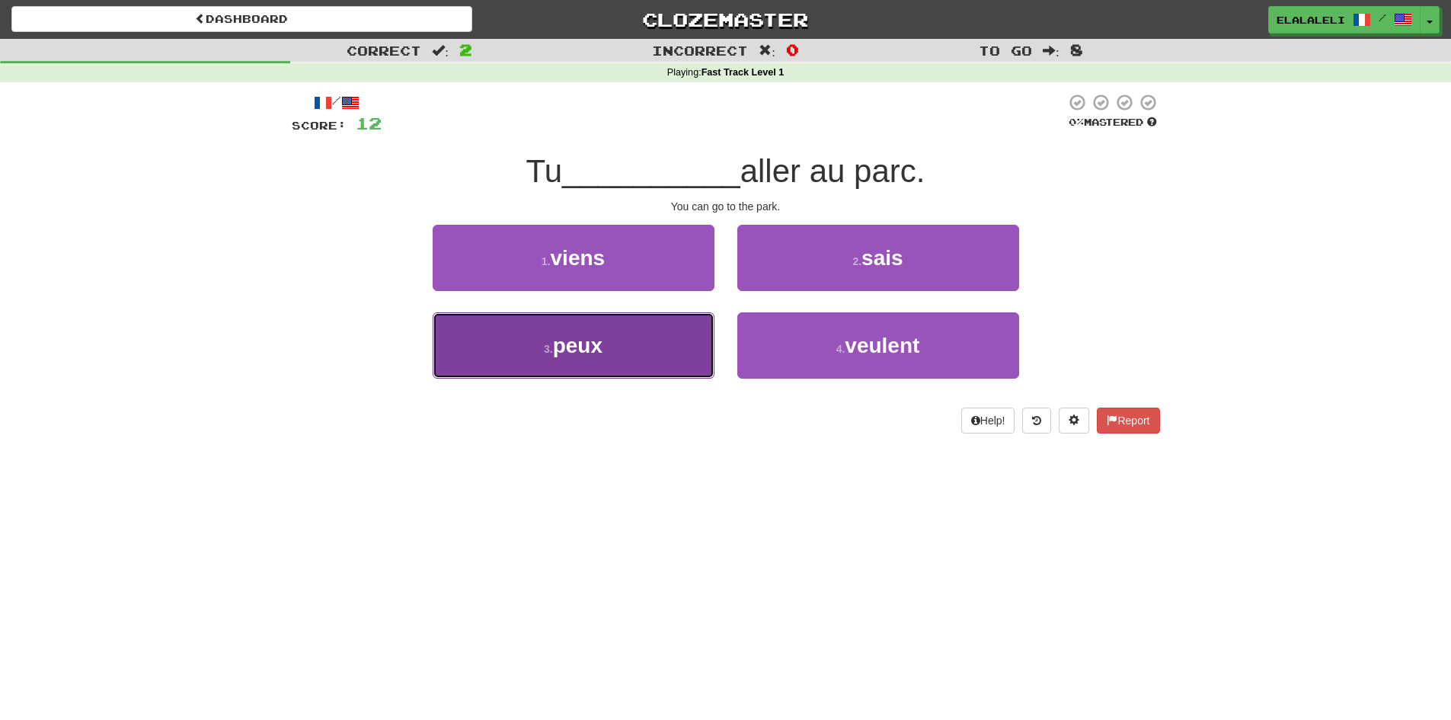
click at [578, 343] on span "peux" at bounding box center [578, 346] width 50 height 24
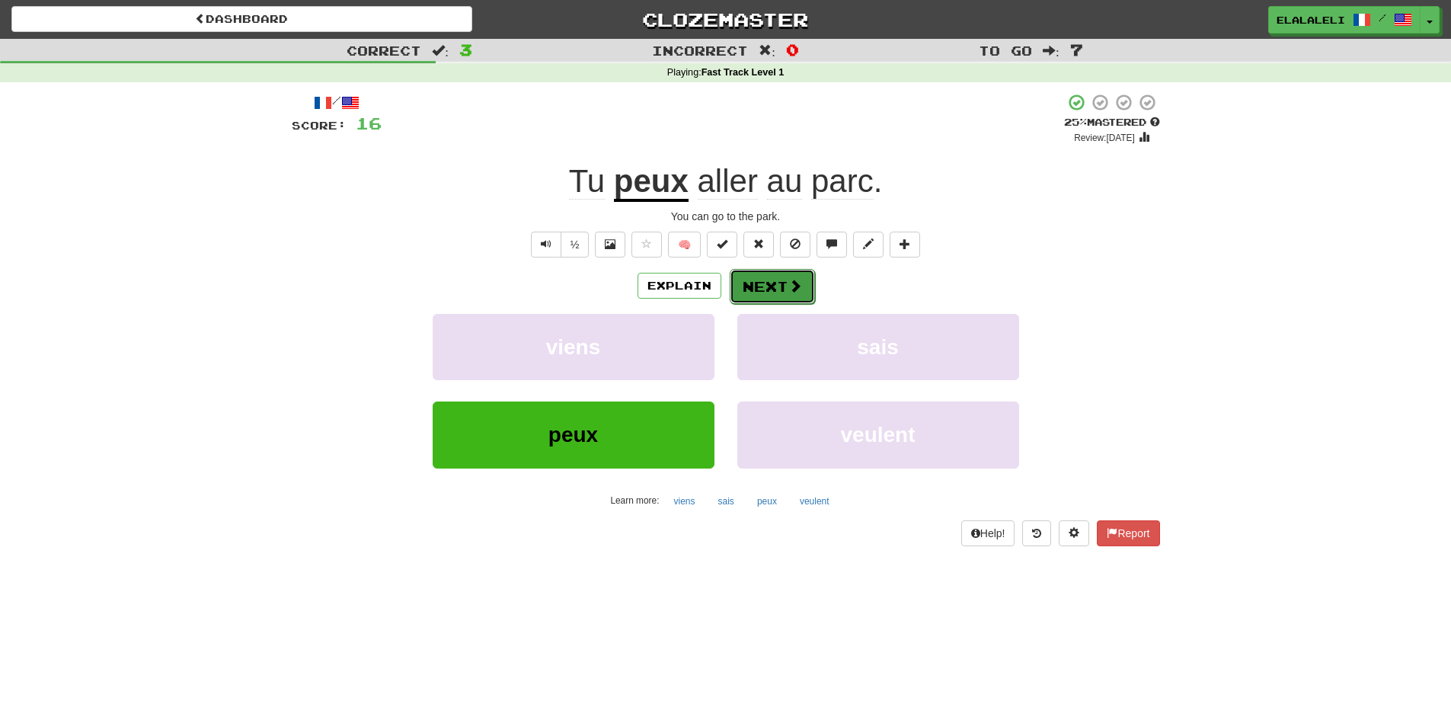
click at [782, 283] on button "Next" at bounding box center [772, 286] width 85 height 35
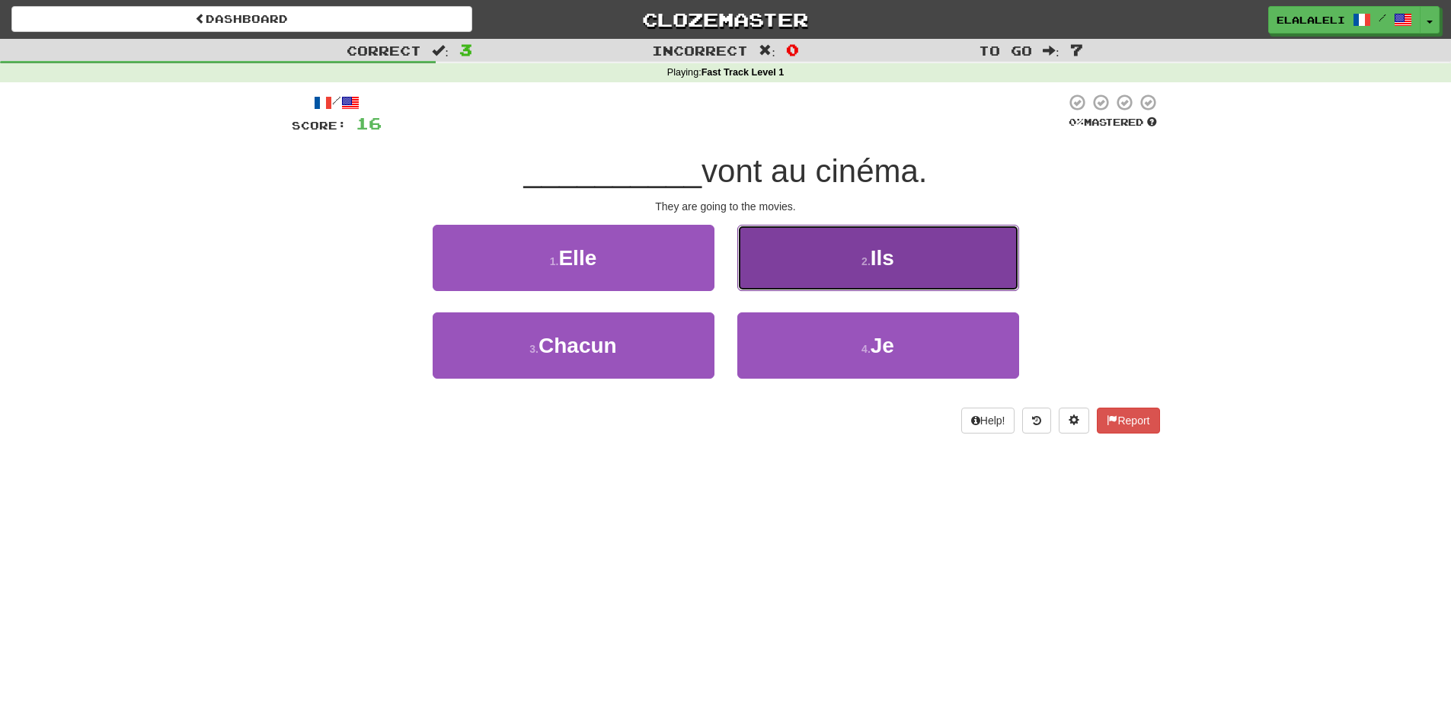
click at [914, 257] on button "2 . Ils" at bounding box center [878, 258] width 282 height 66
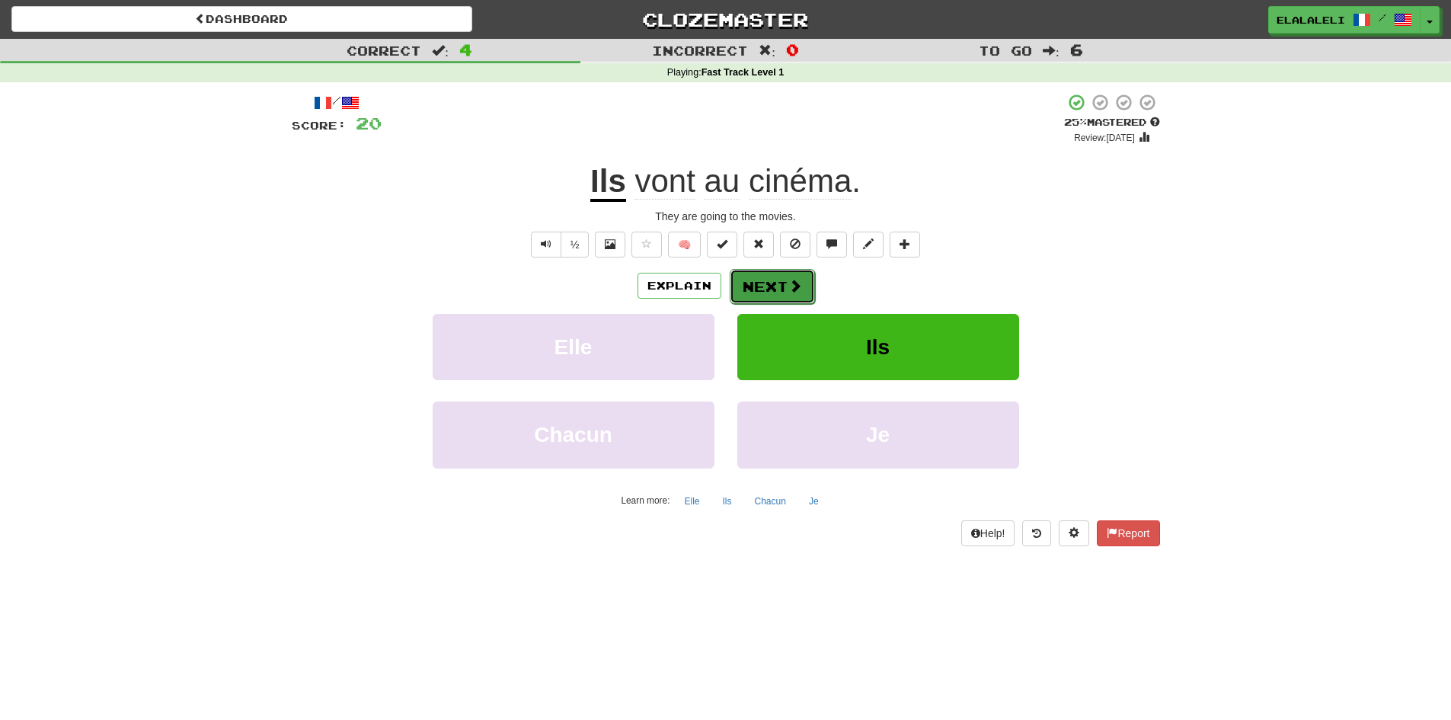
click at [772, 299] on button "Next" at bounding box center [772, 286] width 85 height 35
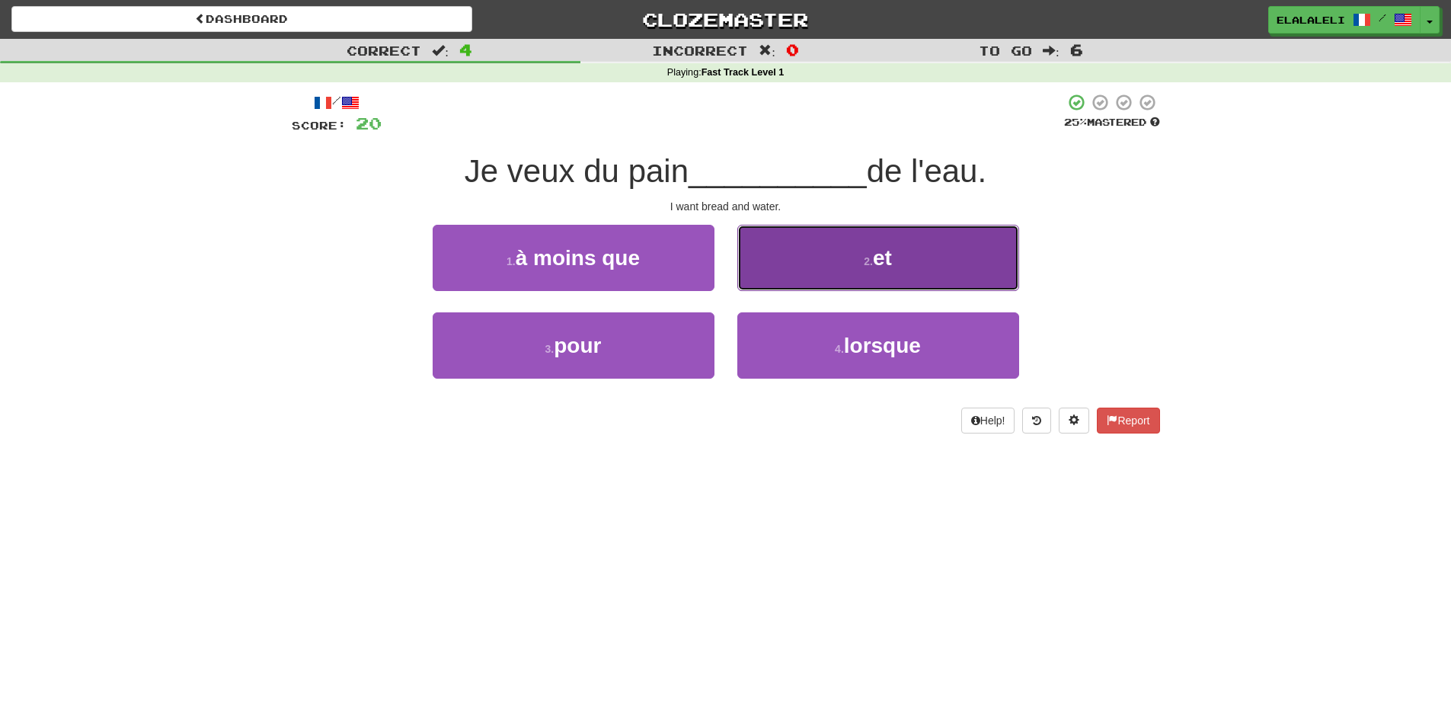
click at [865, 265] on small "2 ." at bounding box center [868, 261] width 9 height 12
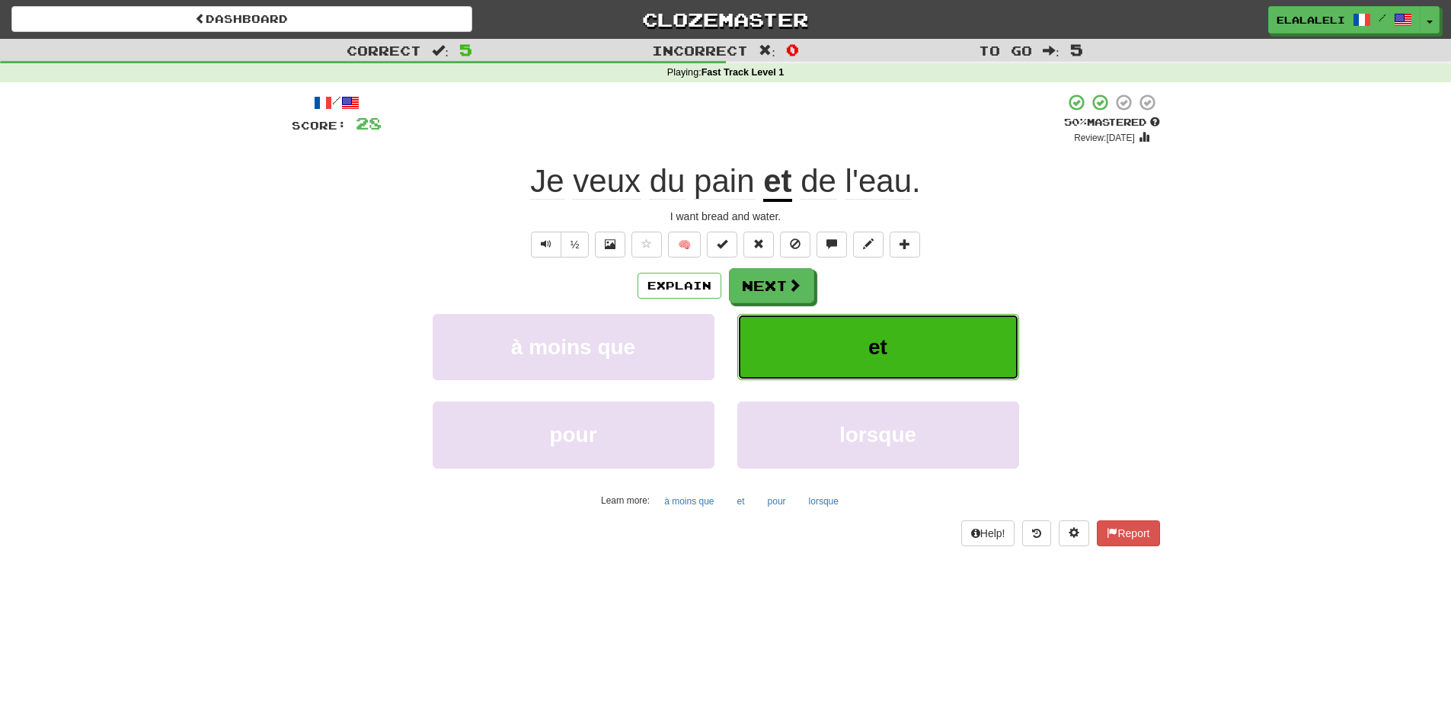
click at [847, 325] on button "et" at bounding box center [878, 347] width 282 height 66
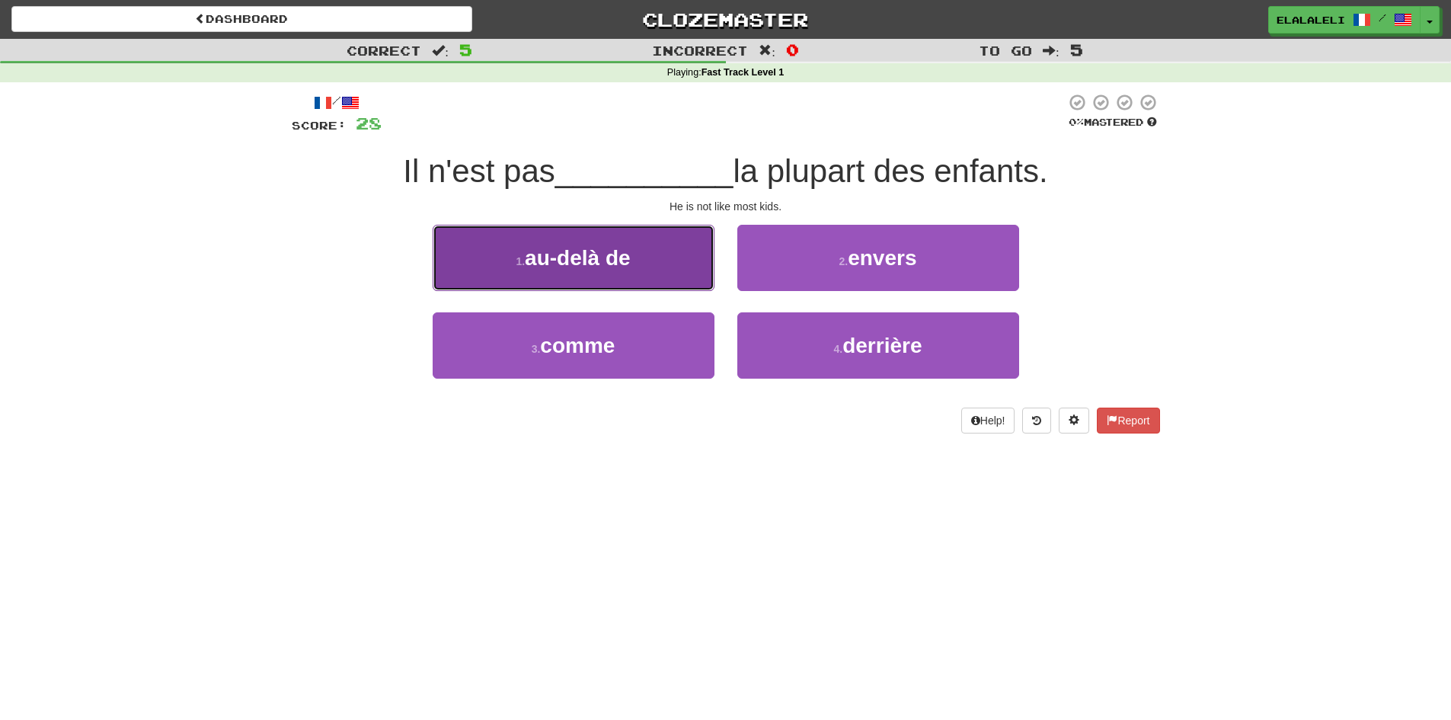
click at [658, 261] on button "1 . au-delà de" at bounding box center [574, 258] width 282 height 66
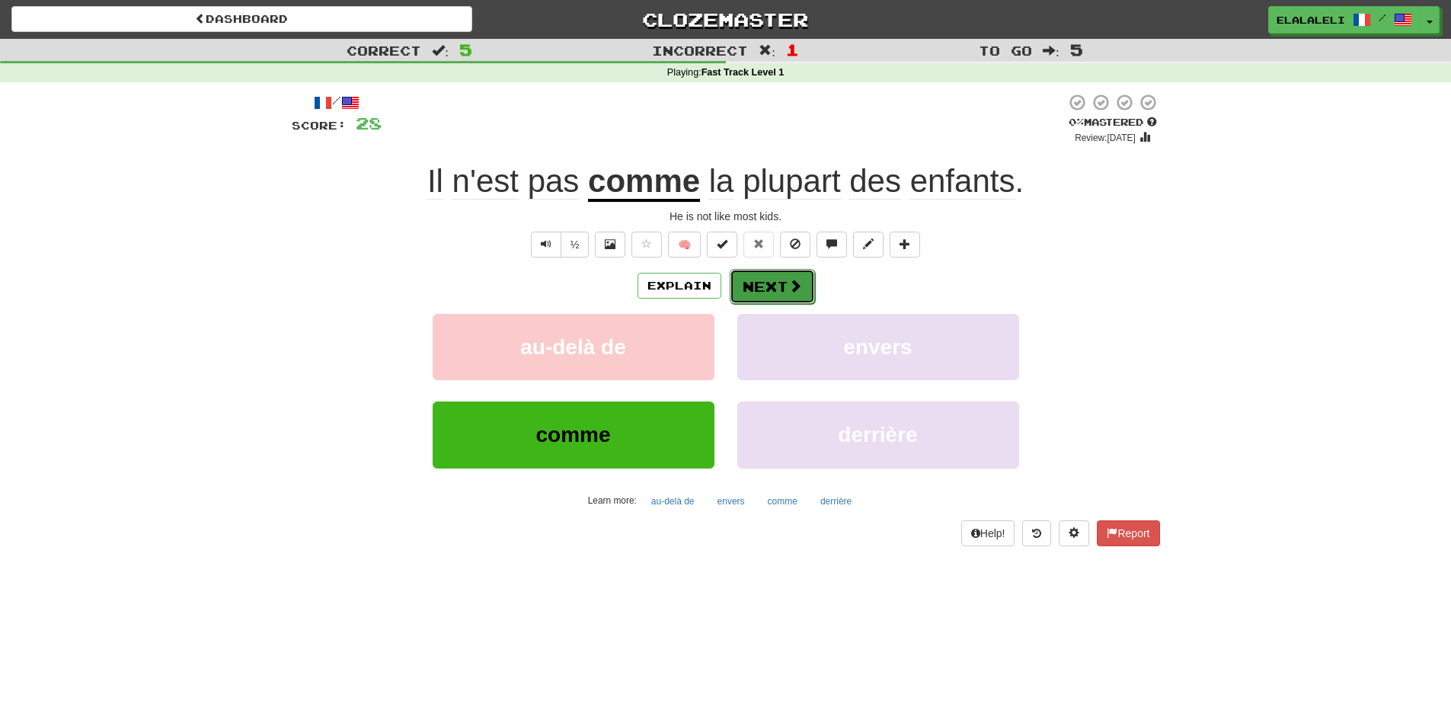
click at [785, 283] on button "Next" at bounding box center [772, 286] width 85 height 35
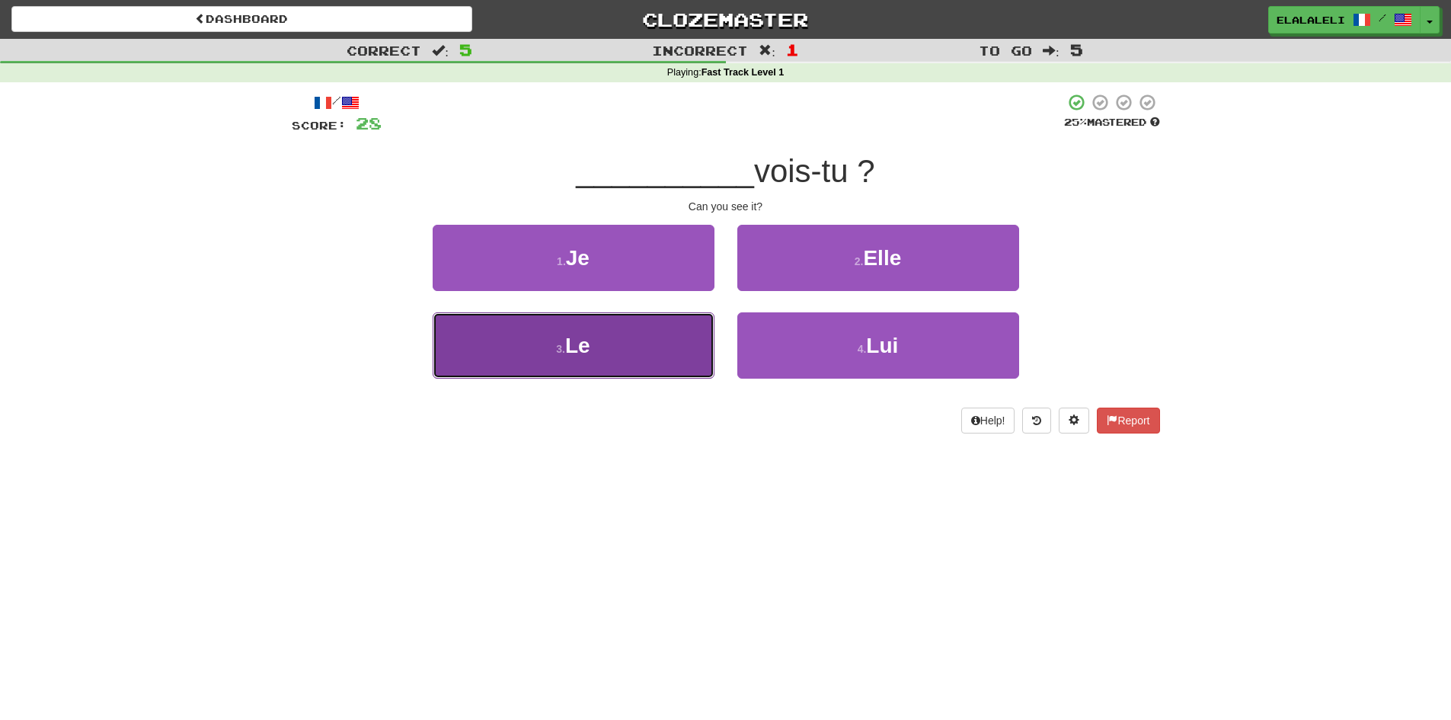
click at [680, 343] on button "3 . Le" at bounding box center [574, 345] width 282 height 66
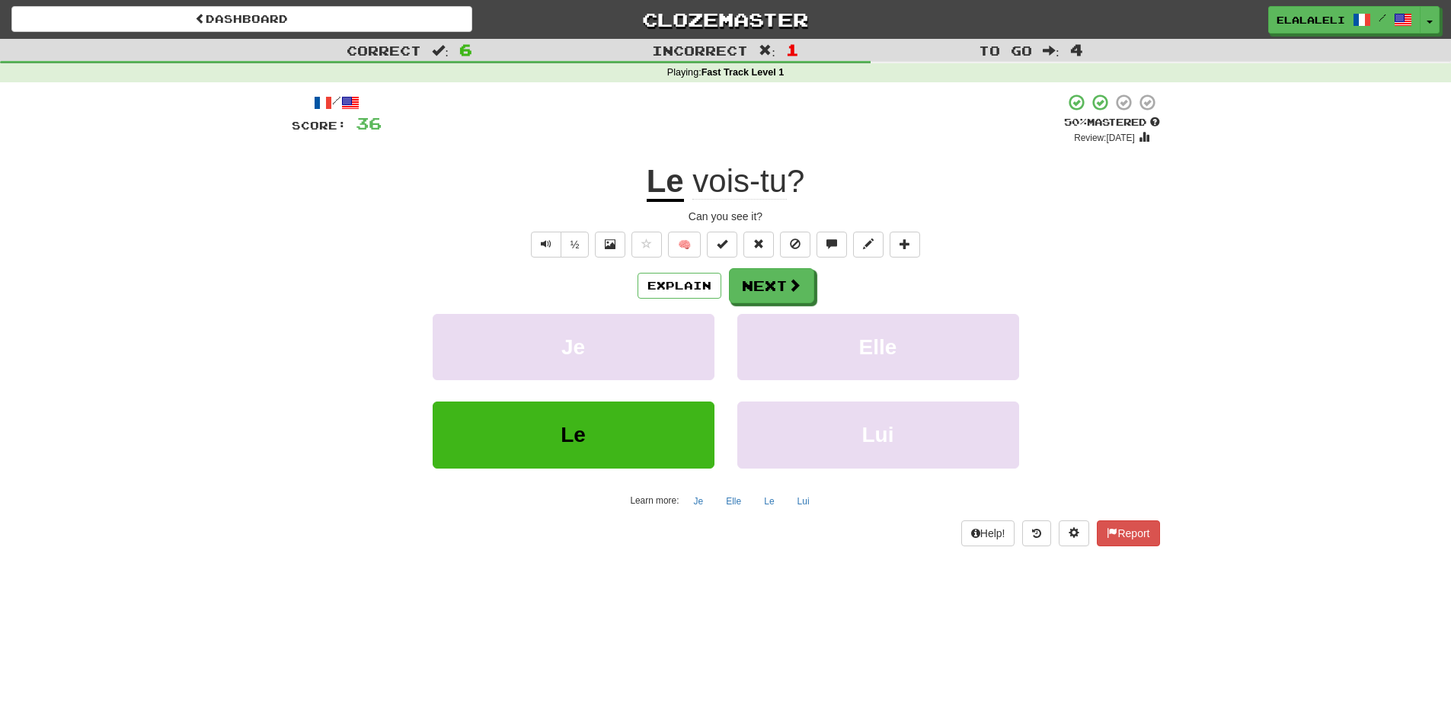
click at [660, 177] on u "Le" at bounding box center [665, 182] width 37 height 39
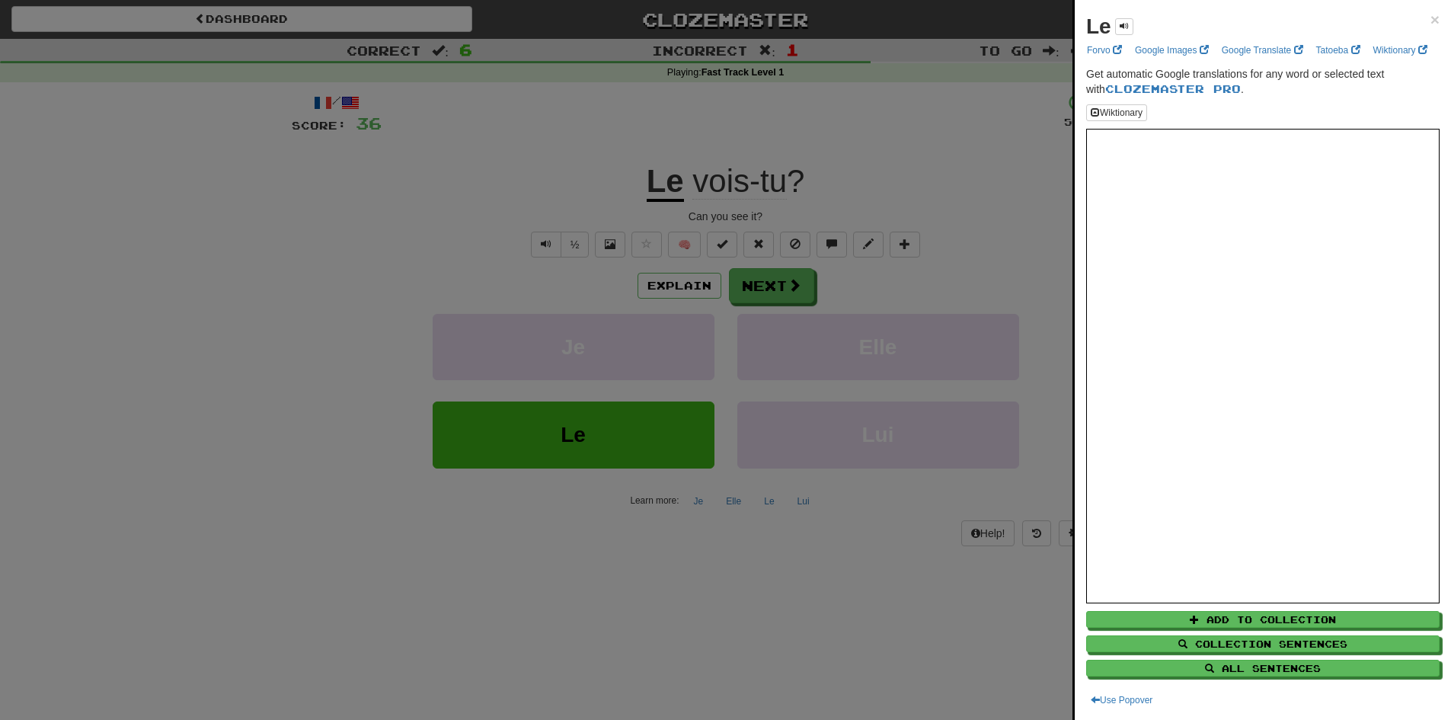
click at [1076, 398] on div "Le × Forvo Google Images Google Translate Tatoeba Wiktionary Get automatic Goog…" at bounding box center [1263, 360] width 376 height 720
click at [1036, 381] on div at bounding box center [725, 360] width 1451 height 720
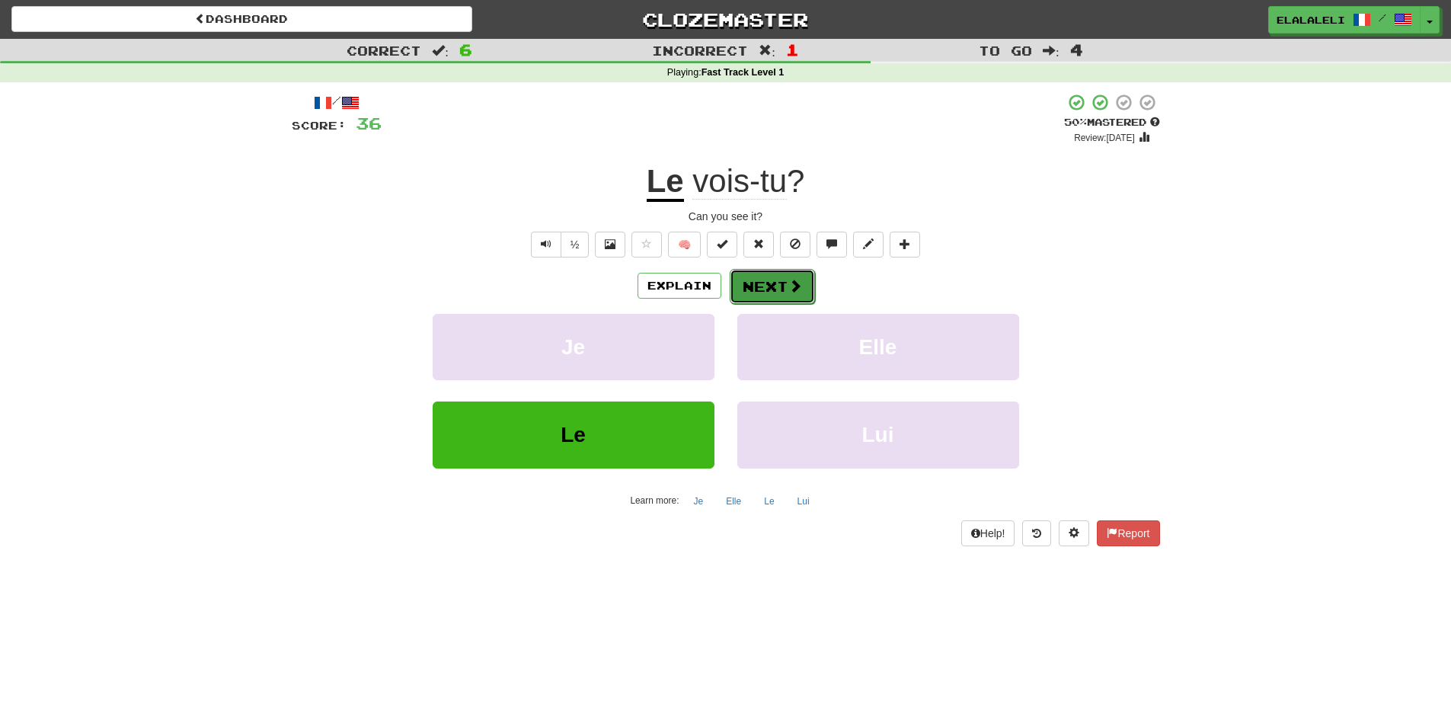
click at [756, 277] on button "Next" at bounding box center [772, 286] width 85 height 35
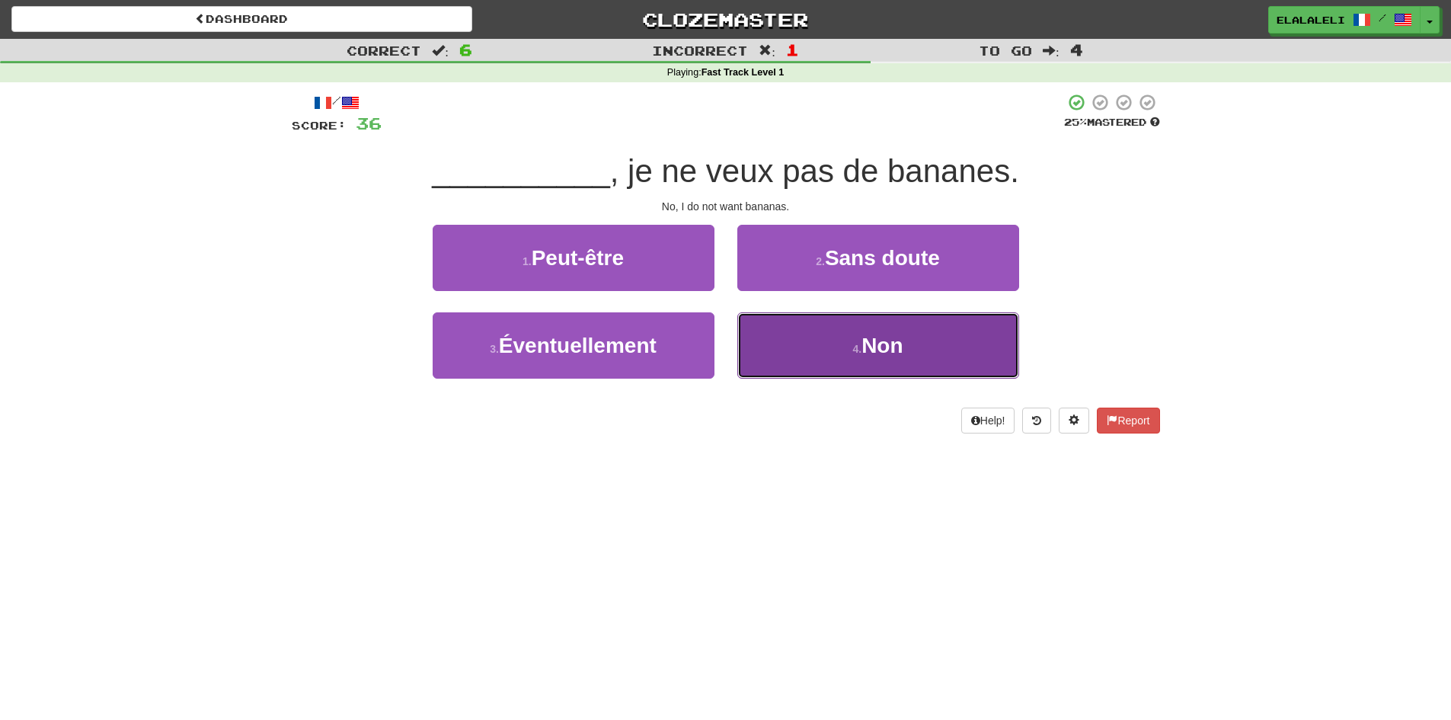
click at [781, 324] on button "4 . Non" at bounding box center [878, 345] width 282 height 66
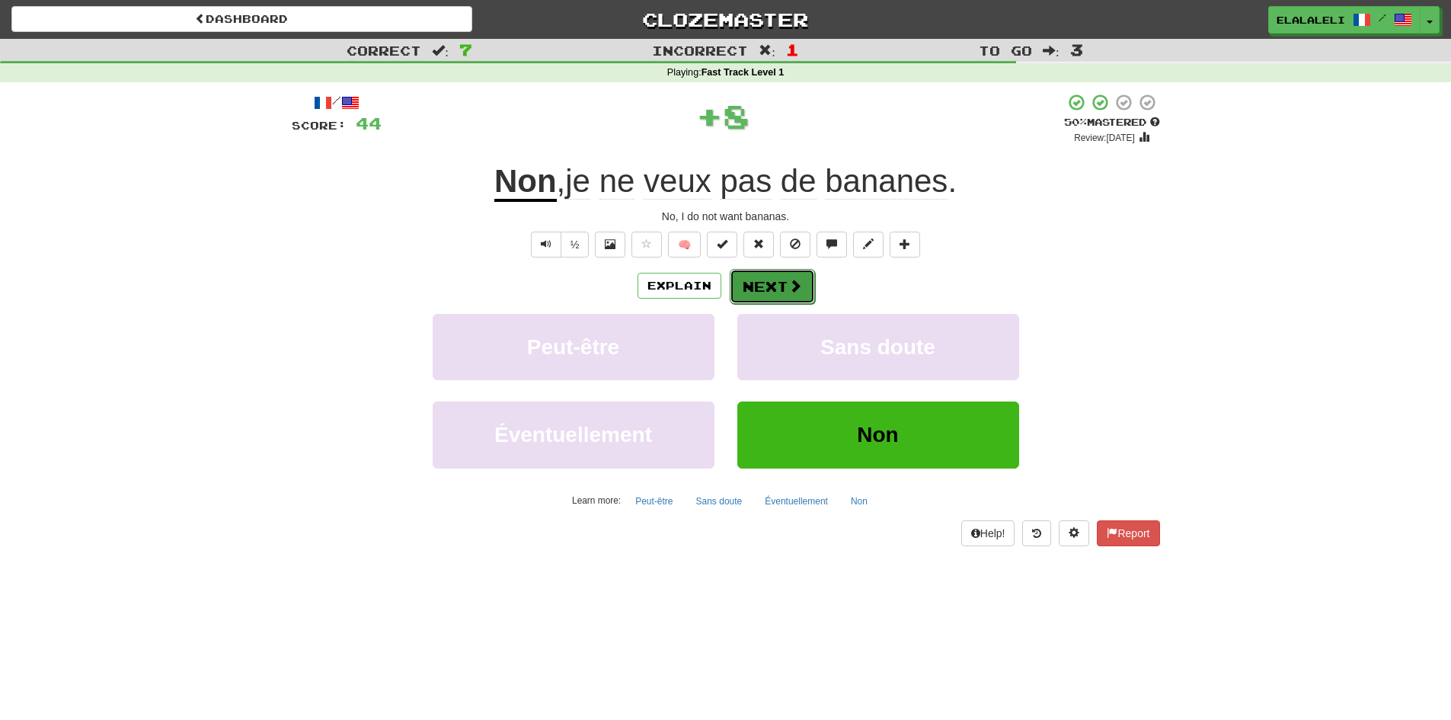
click at [764, 273] on button "Next" at bounding box center [772, 286] width 85 height 35
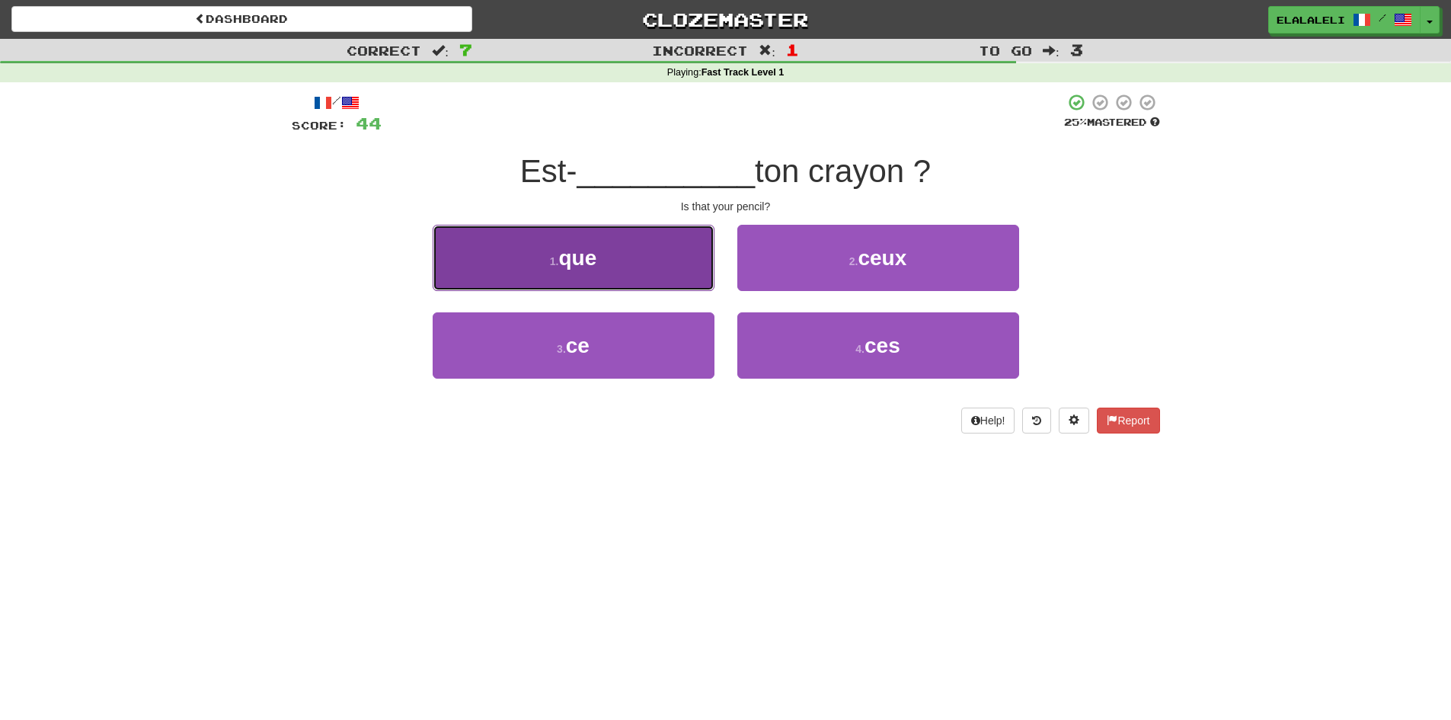
click at [655, 241] on button "1 . que" at bounding box center [574, 258] width 282 height 66
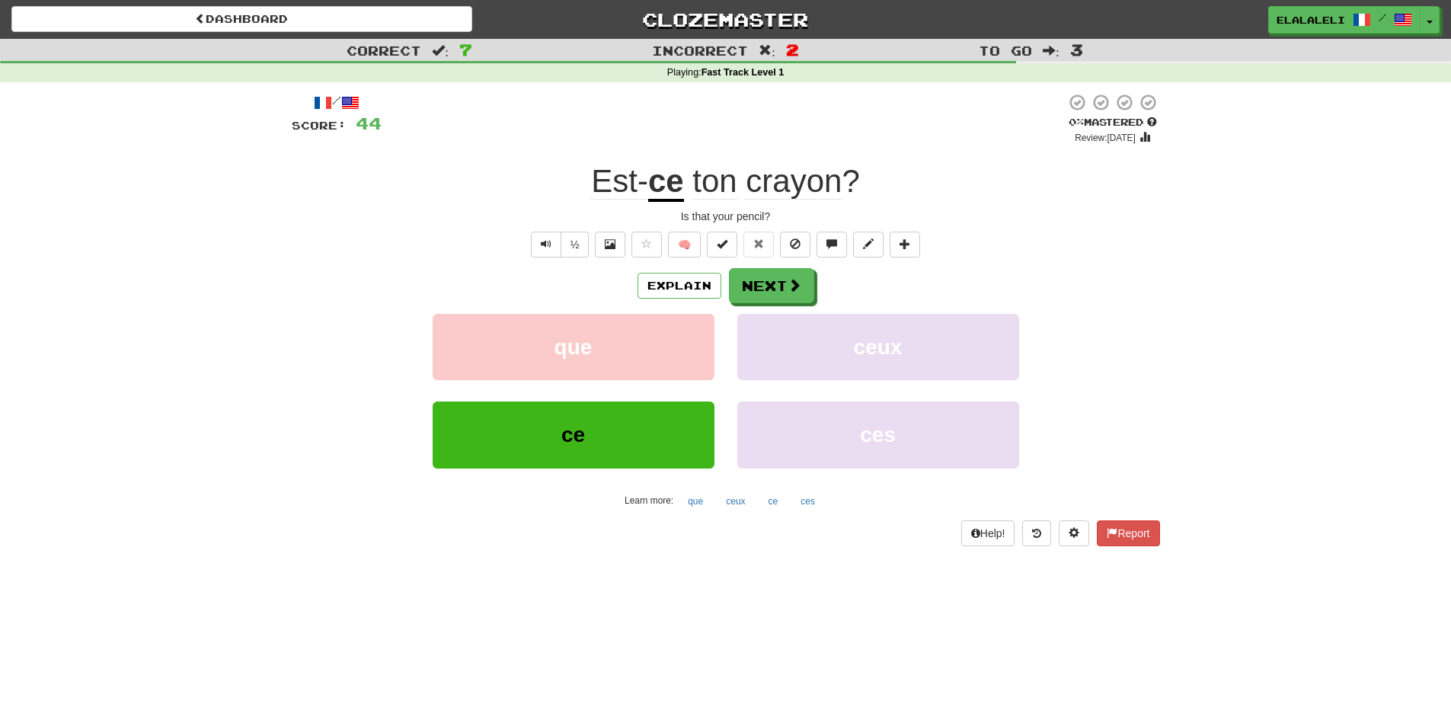
click at [673, 174] on u "ce" at bounding box center [666, 182] width 36 height 39
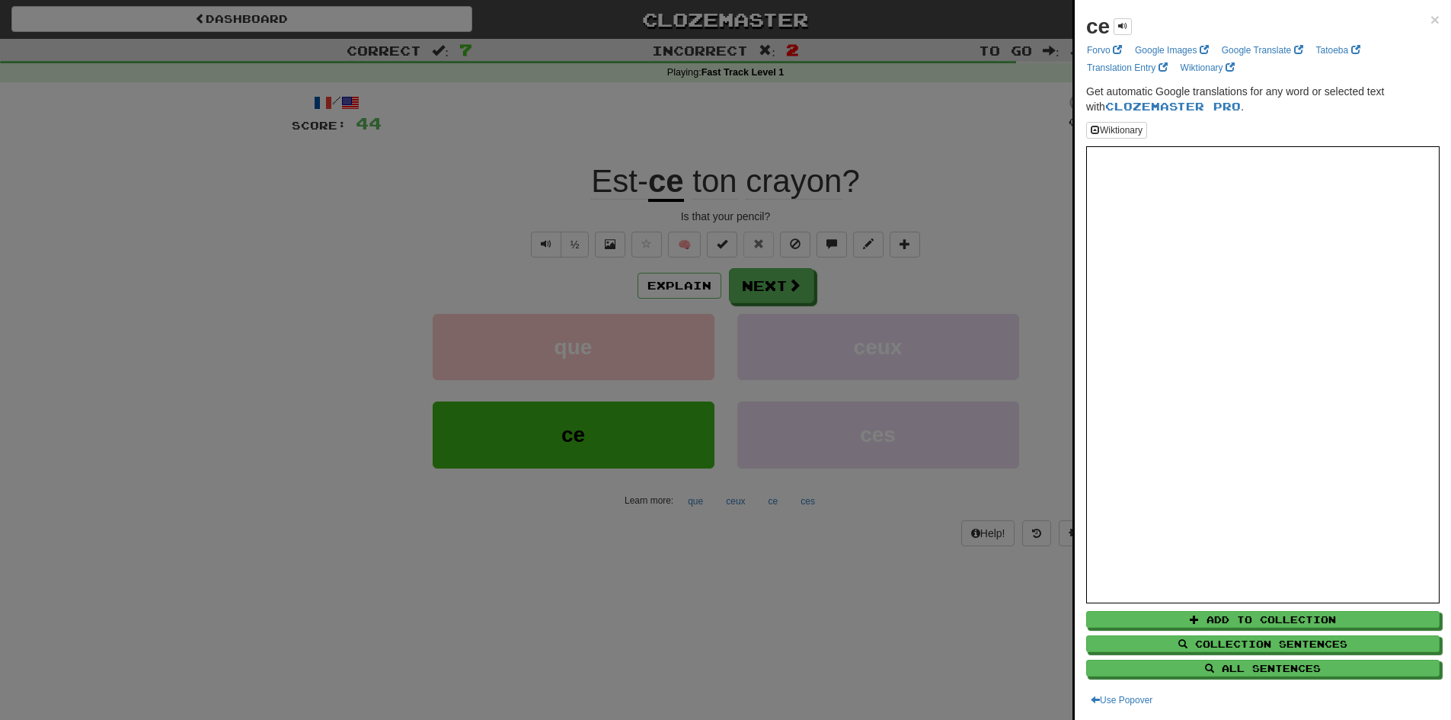
click at [1038, 114] on div at bounding box center [725, 360] width 1451 height 720
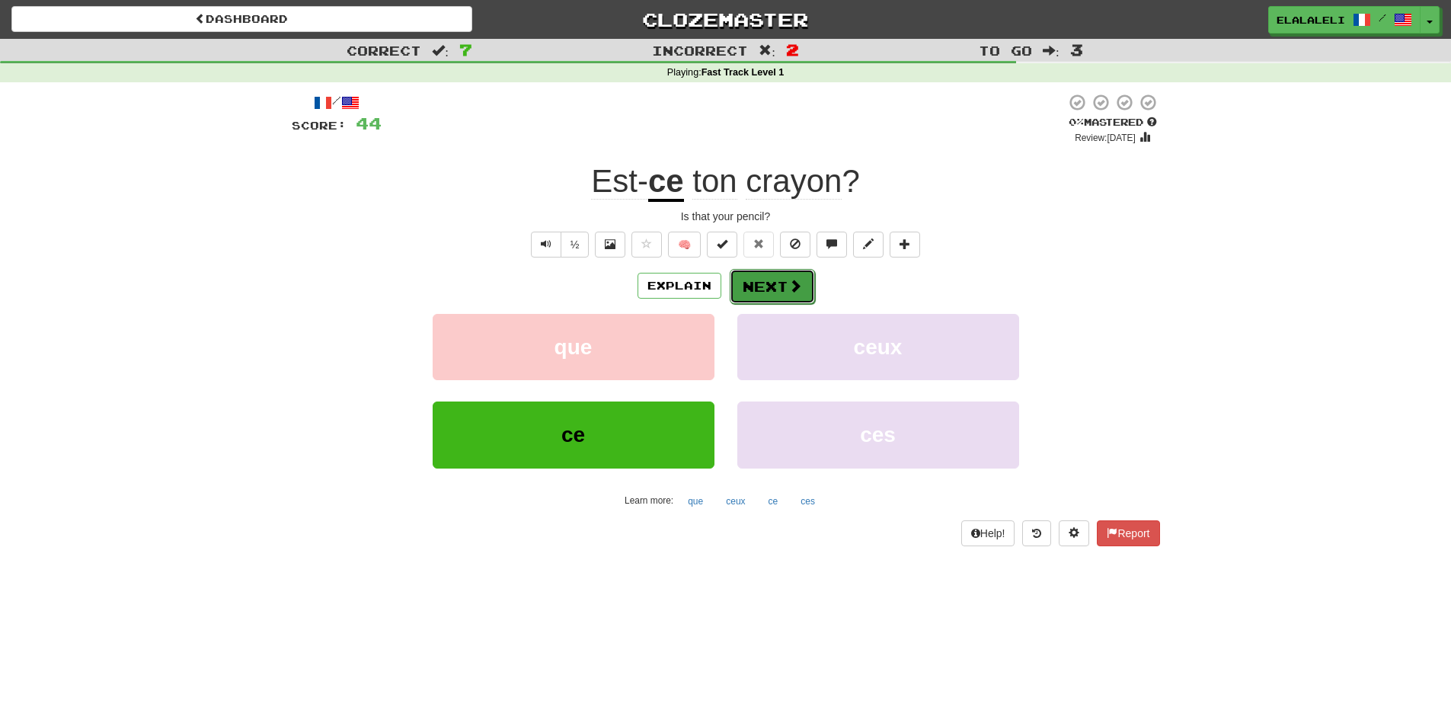
click at [756, 286] on button "Next" at bounding box center [772, 286] width 85 height 35
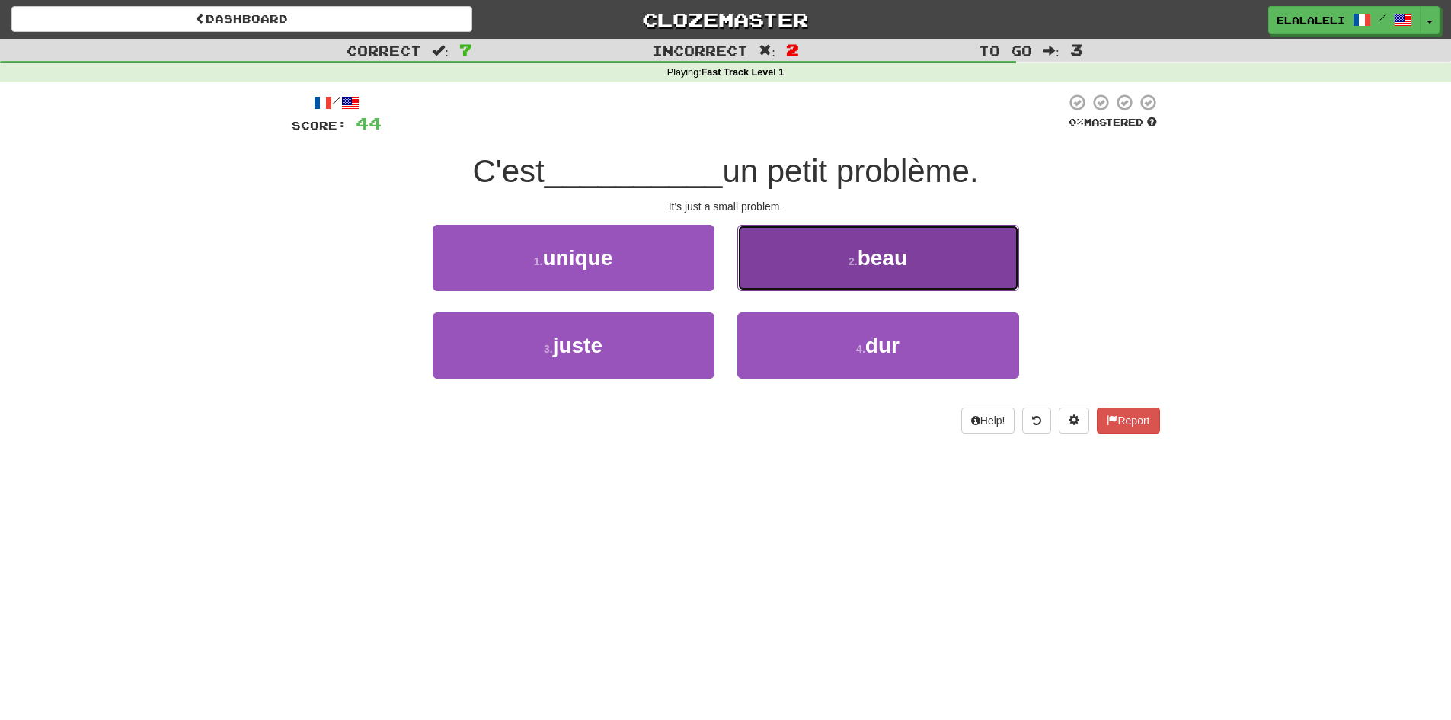
click at [790, 257] on button "2 . beau" at bounding box center [878, 258] width 282 height 66
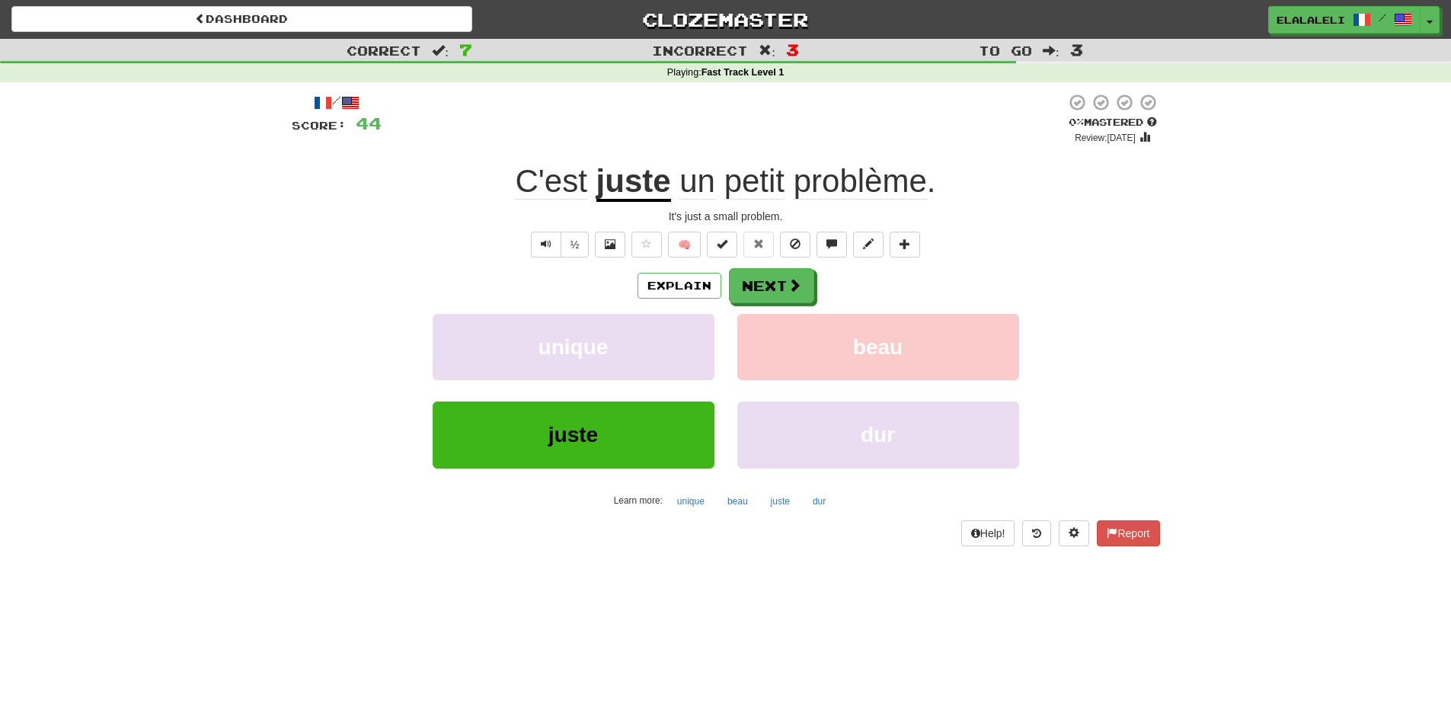
click at [648, 191] on u "juste" at bounding box center [633, 182] width 75 height 39
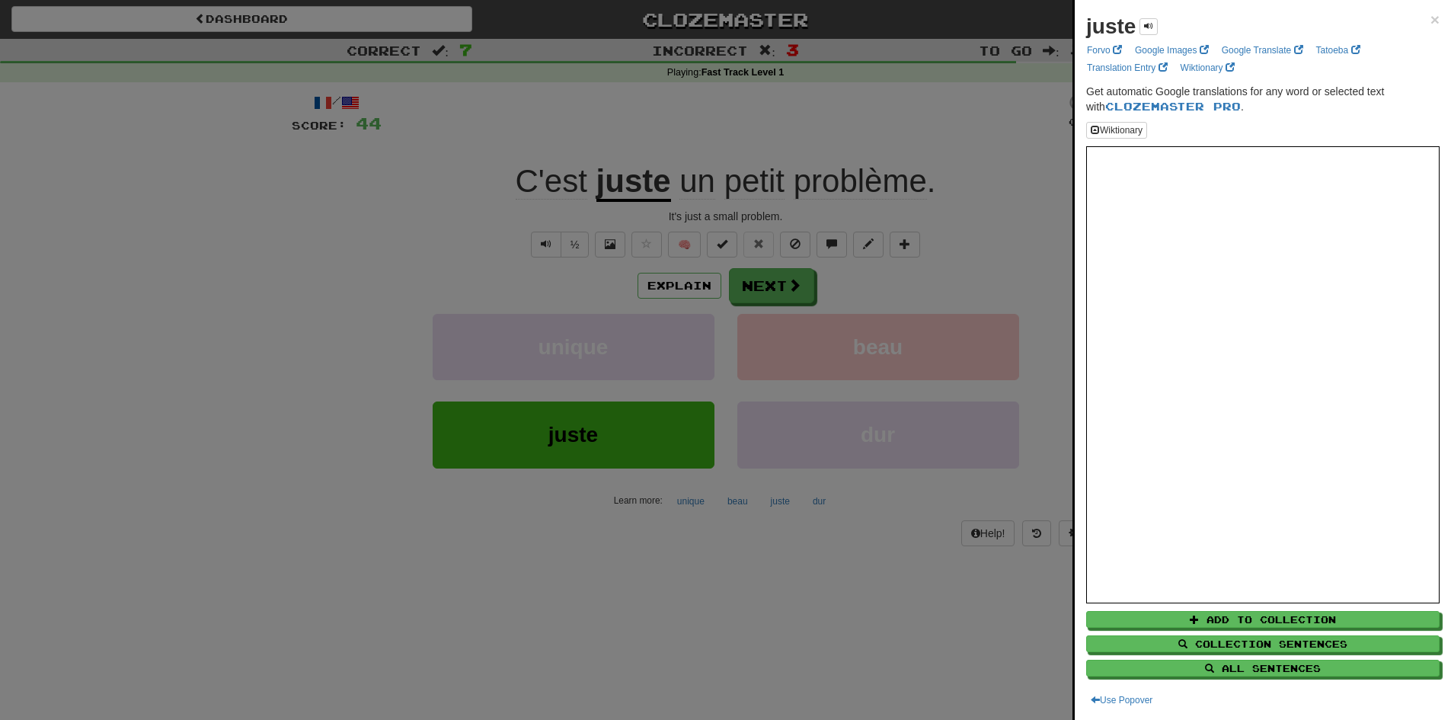
click at [900, 512] on div at bounding box center [725, 360] width 1451 height 720
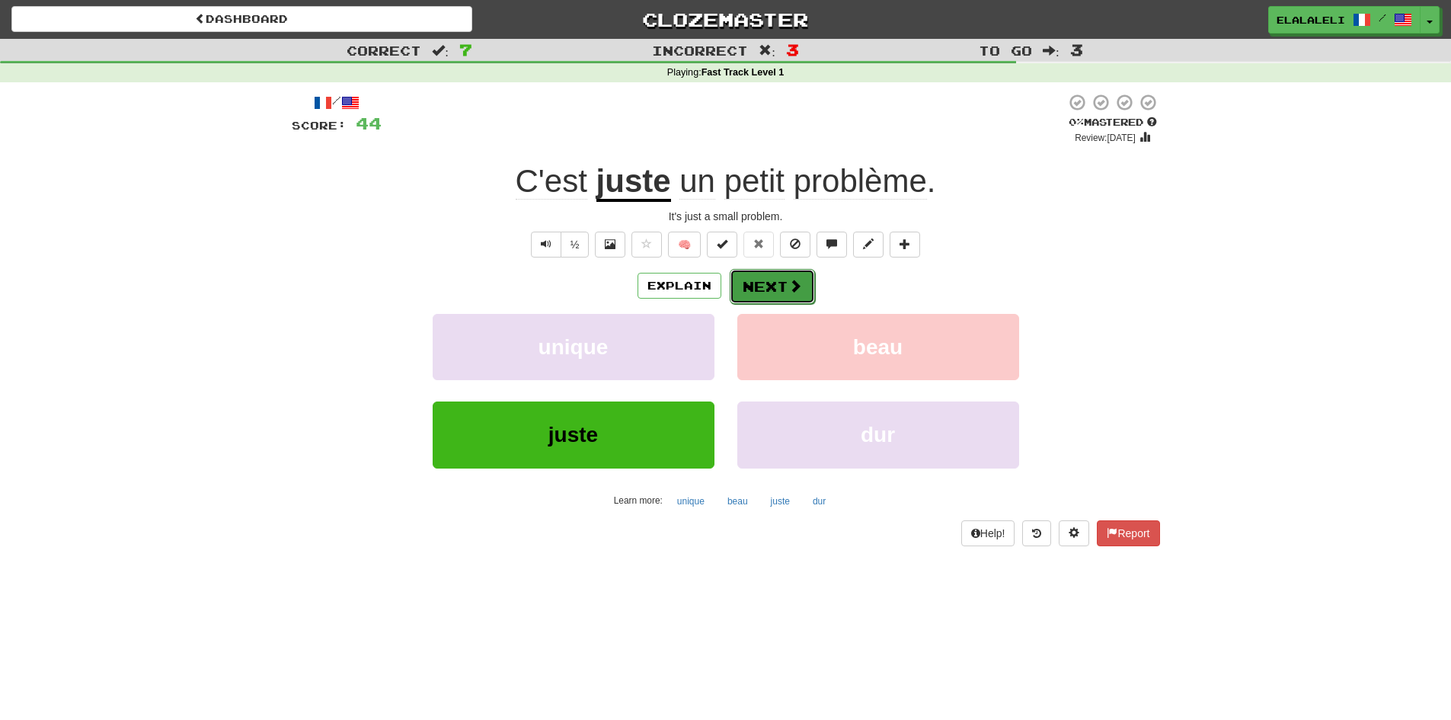
click at [789, 272] on button "Next" at bounding box center [772, 286] width 85 height 35
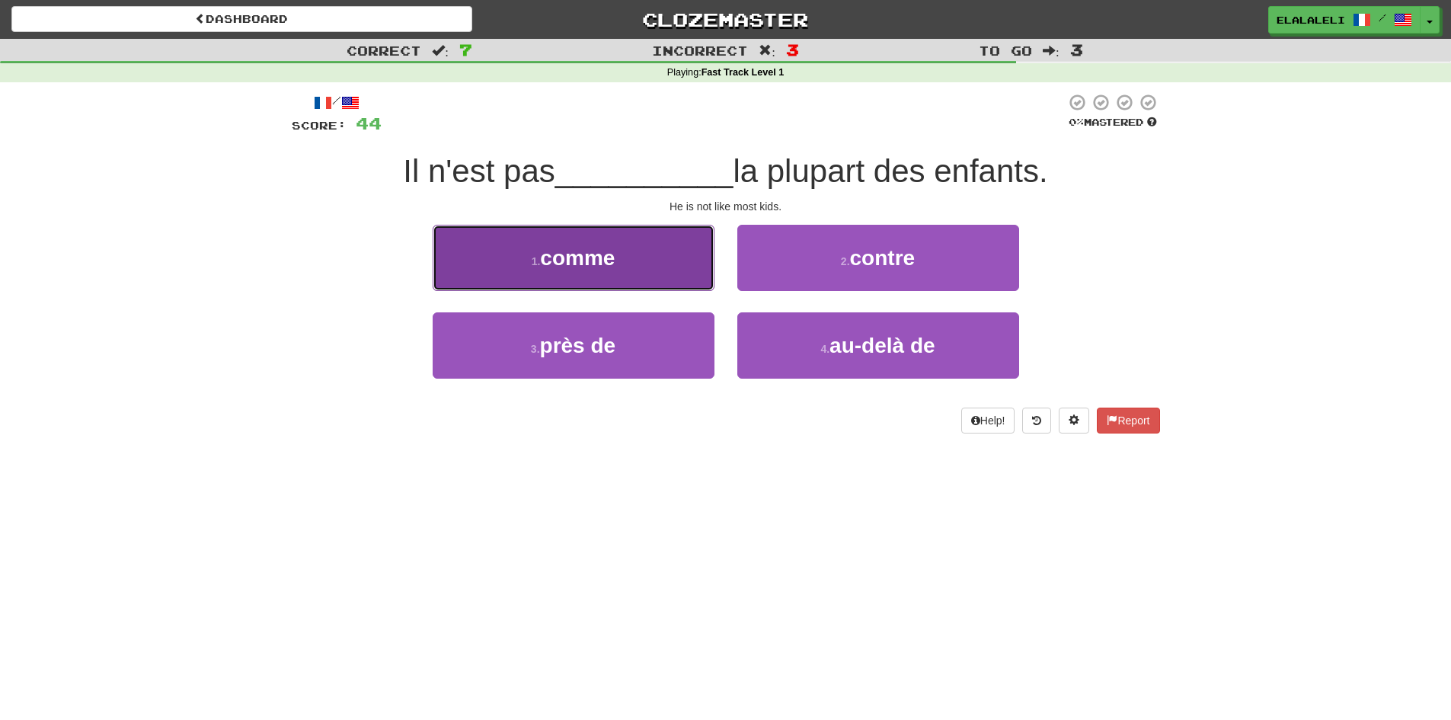
click at [655, 251] on button "1 . comme" at bounding box center [574, 258] width 282 height 66
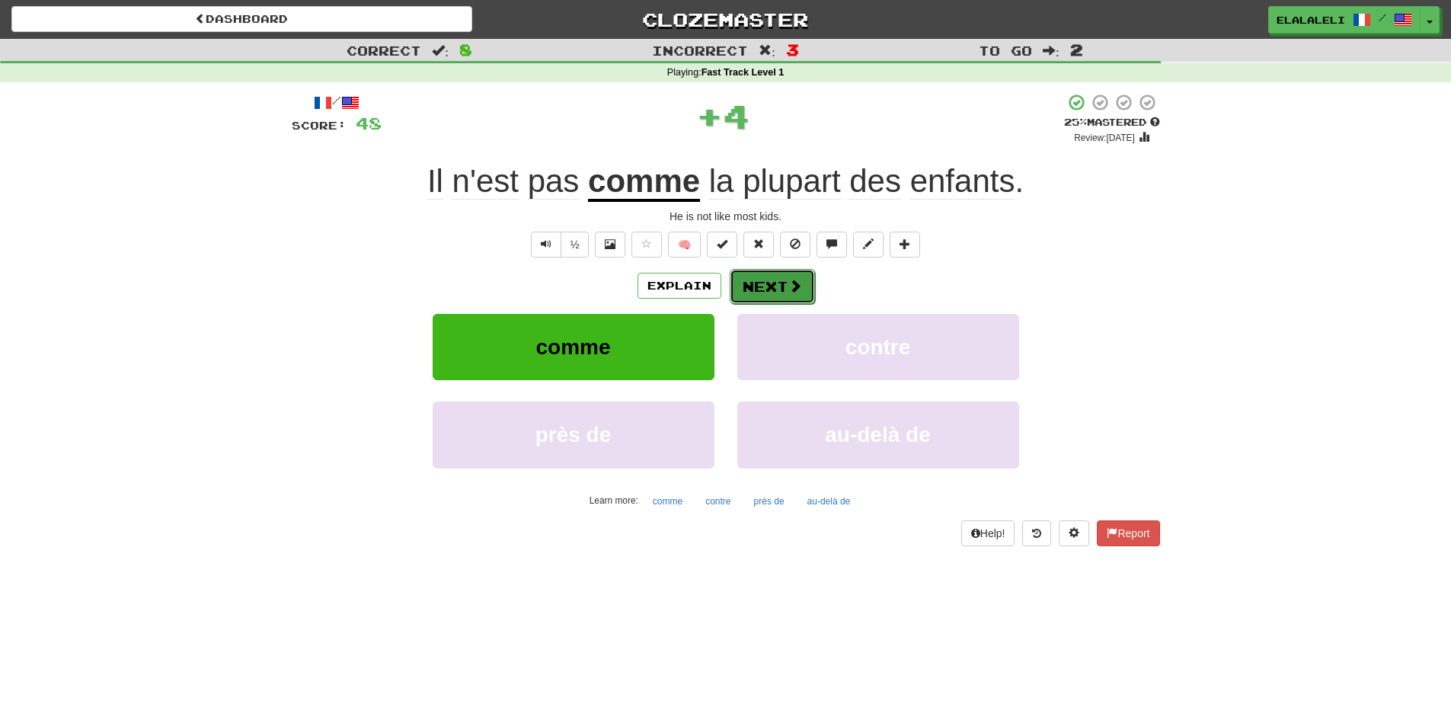
click at [767, 289] on button "Next" at bounding box center [772, 286] width 85 height 35
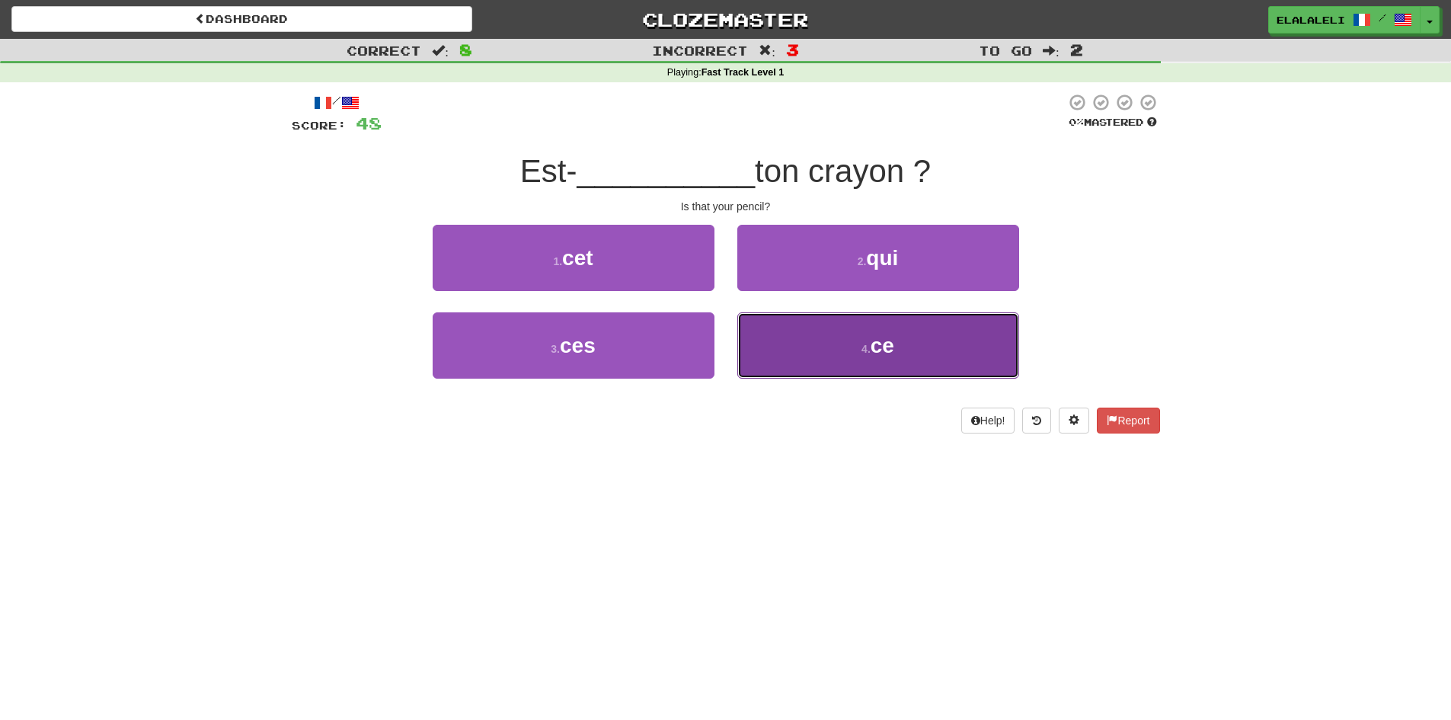
click at [769, 336] on button "4 . ce" at bounding box center [878, 345] width 282 height 66
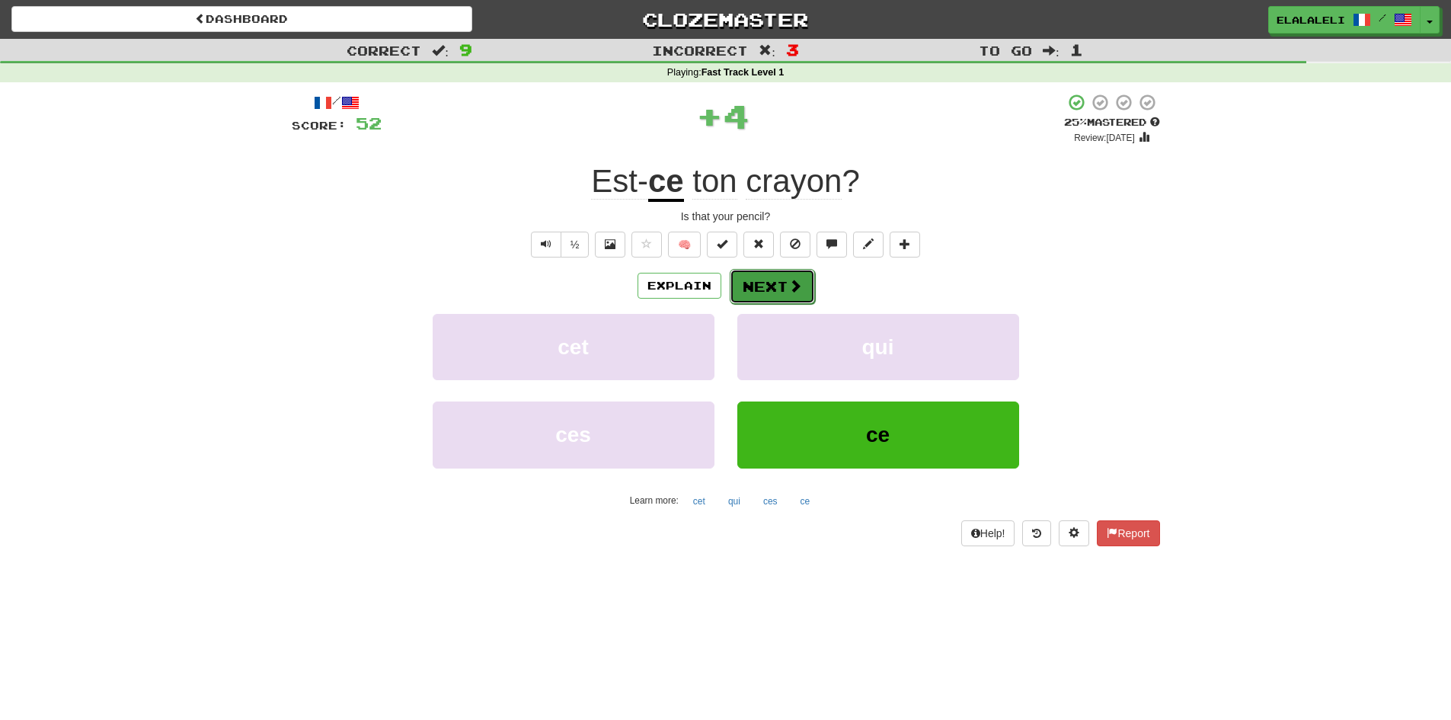
click at [746, 285] on button "Next" at bounding box center [772, 286] width 85 height 35
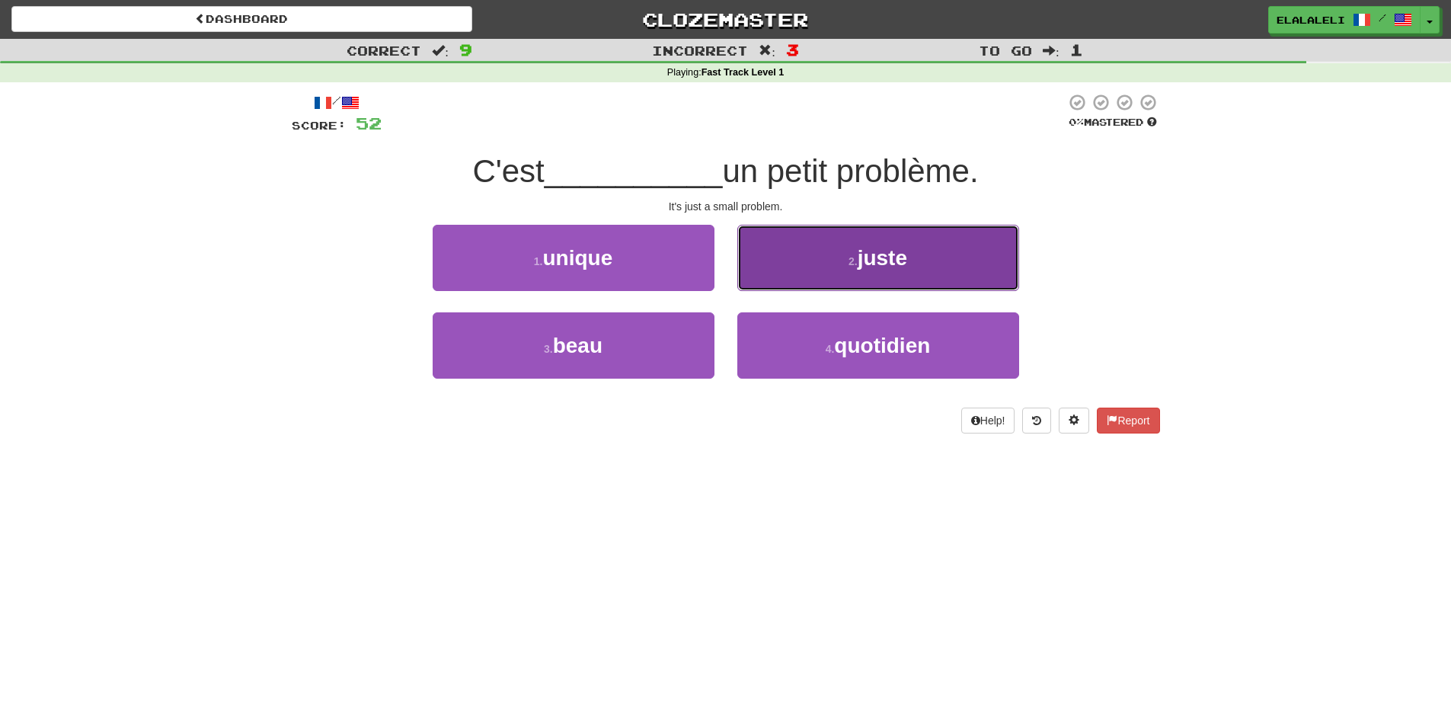
click at [863, 262] on span "juste" at bounding box center [883, 258] width 50 height 24
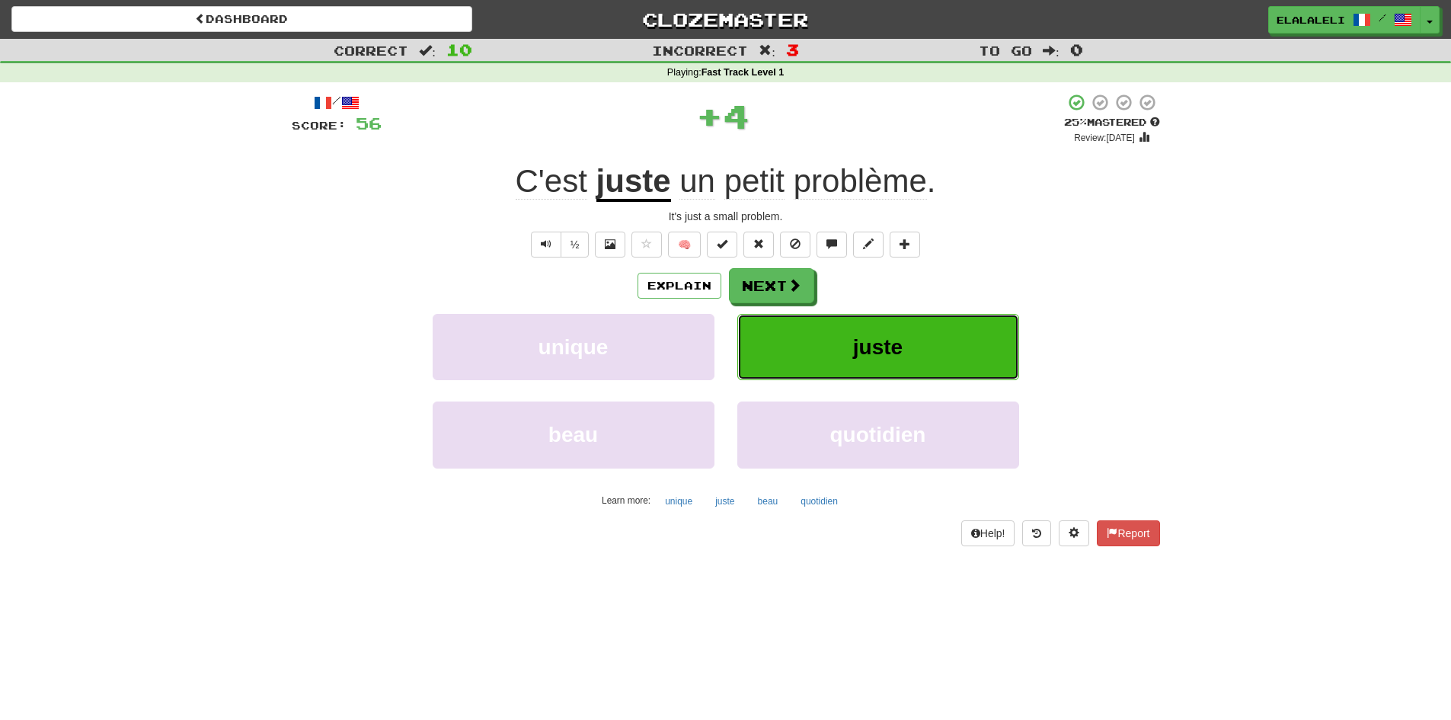
click at [877, 358] on span "juste" at bounding box center [878, 347] width 50 height 24
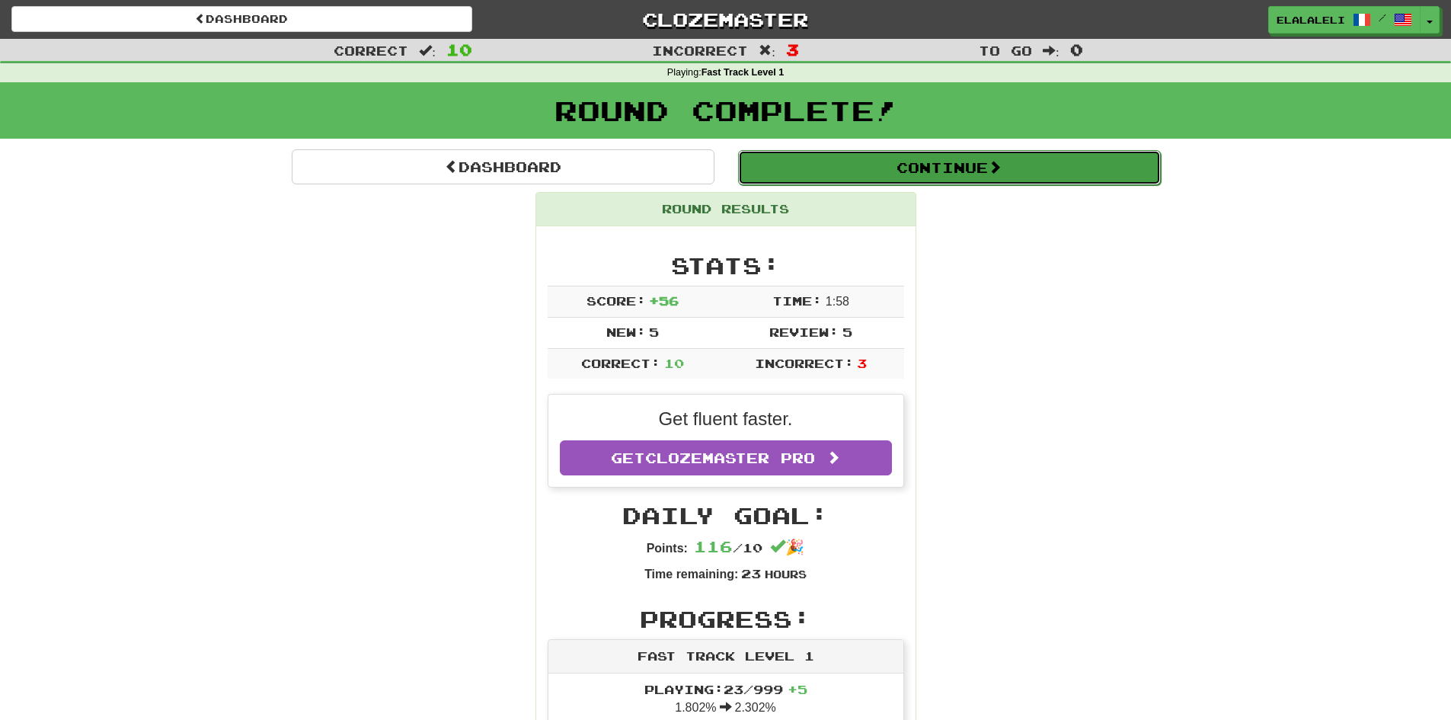
click at [949, 158] on button "Continue" at bounding box center [949, 167] width 423 height 35
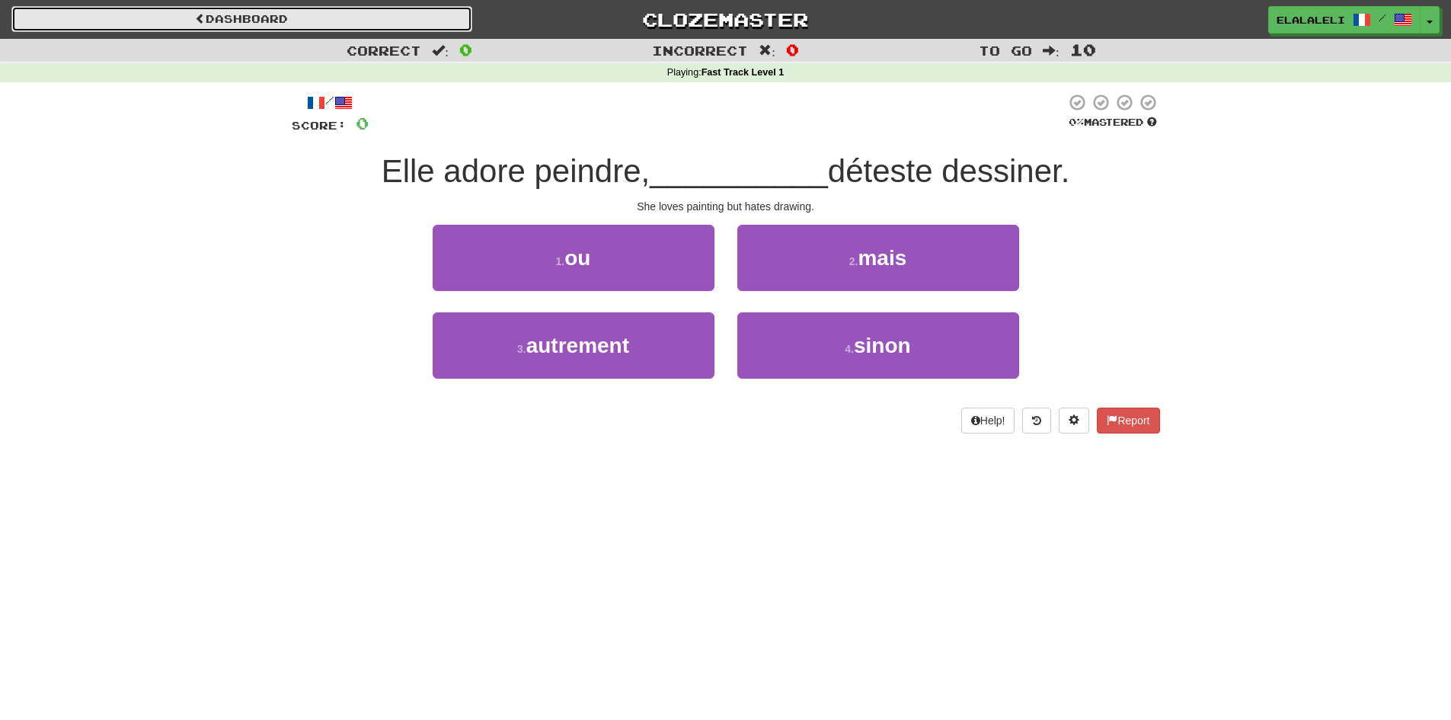
click at [318, 12] on link "Dashboard" at bounding box center [241, 19] width 461 height 26
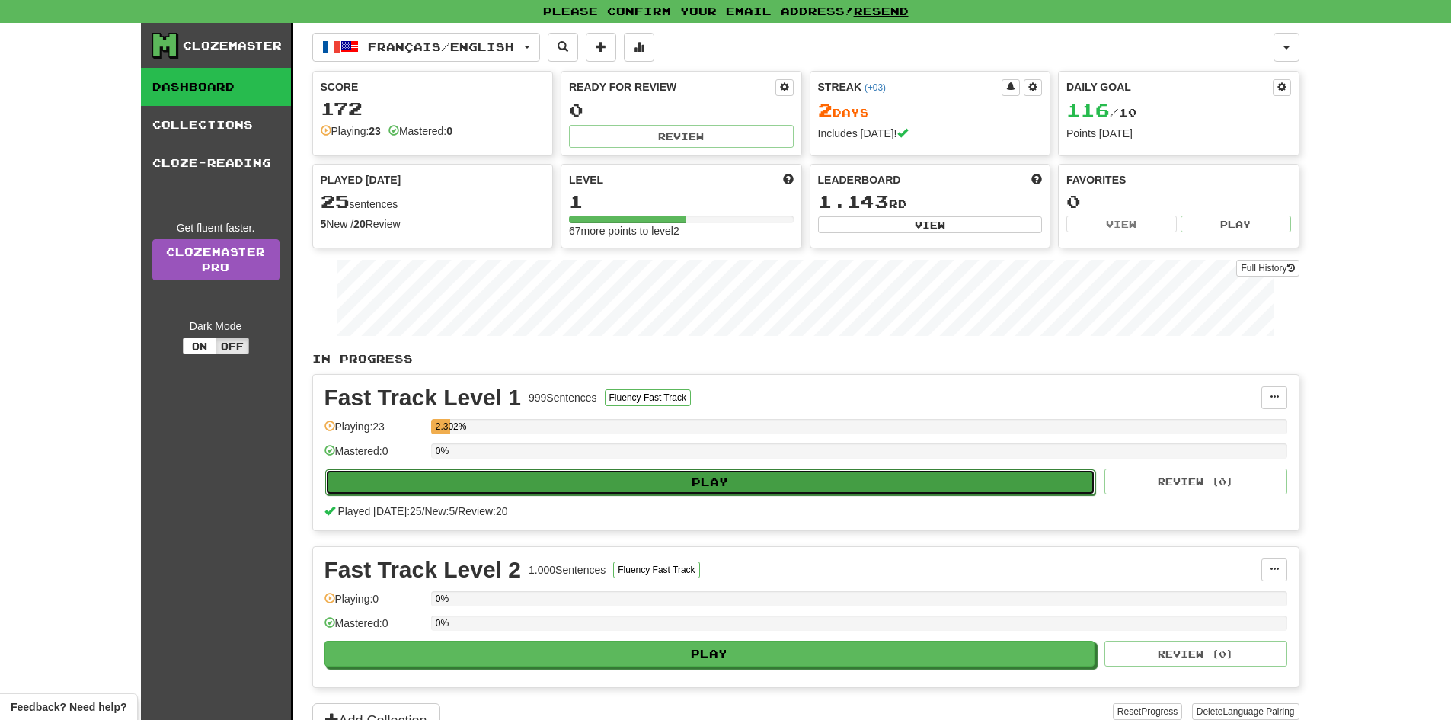
click at [745, 480] on button "Play" at bounding box center [710, 482] width 771 height 26
select select "**"
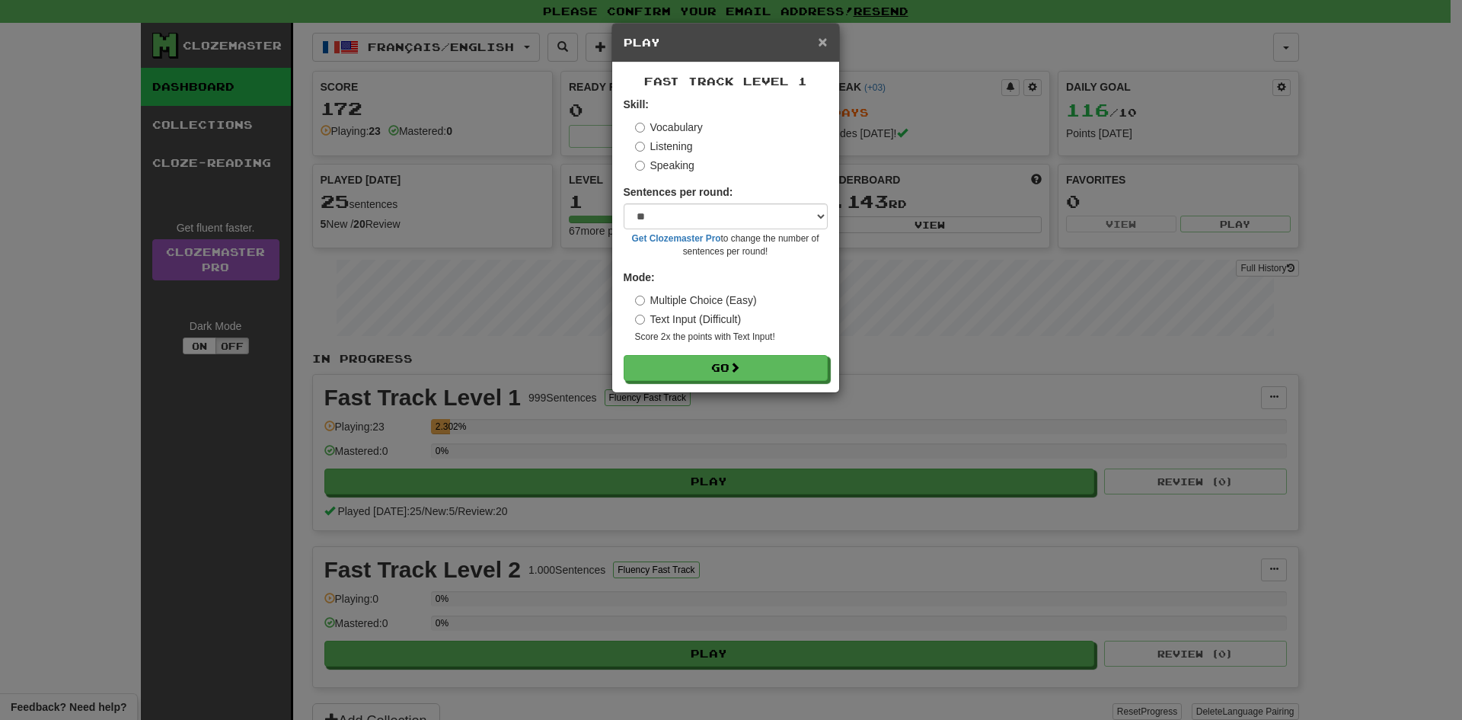
click at [823, 43] on span "×" at bounding box center [822, 42] width 9 height 18
